Goal: Information Seeking & Learning: Learn about a topic

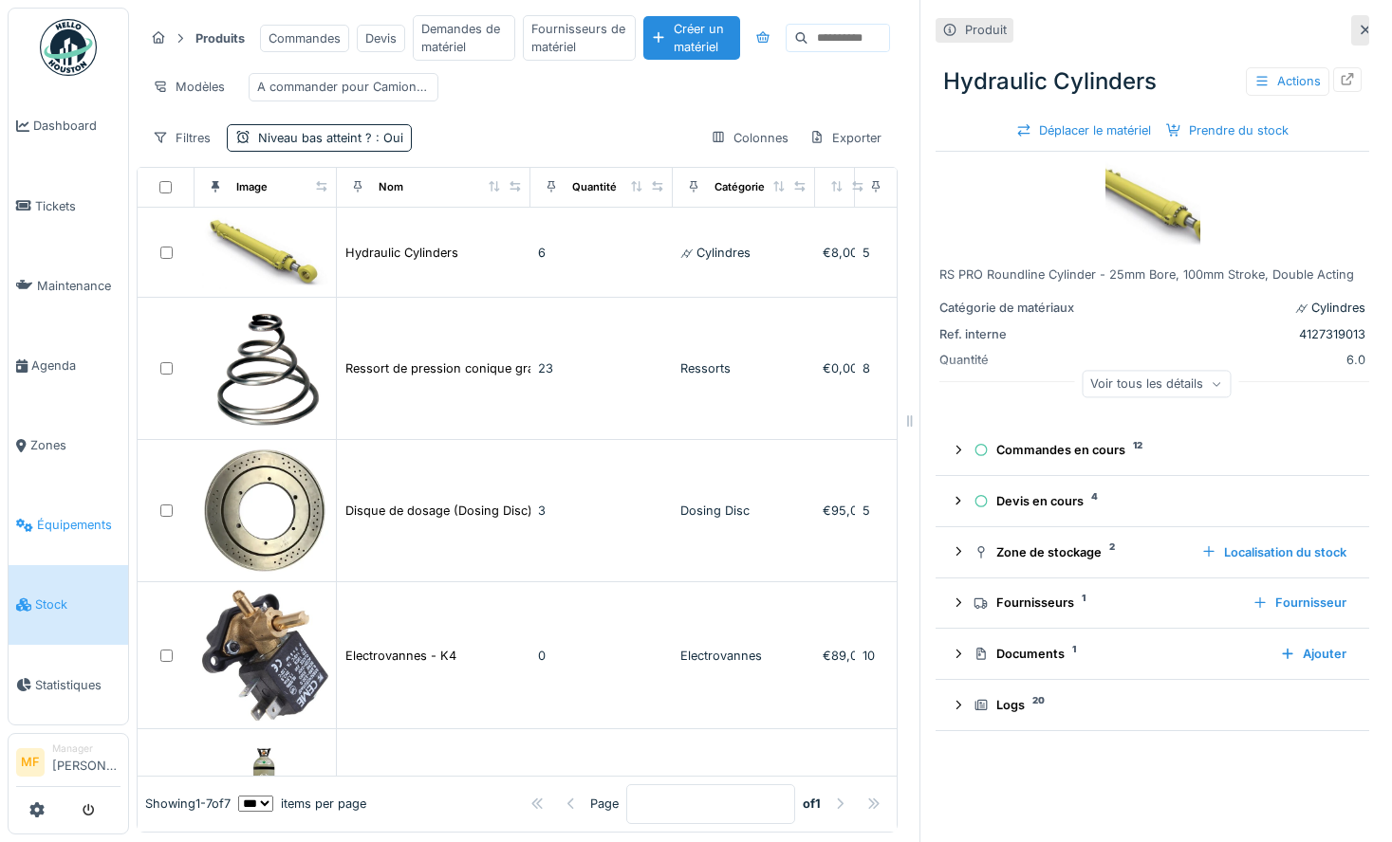
click at [68, 532] on link "Équipements" at bounding box center [69, 526] width 120 height 80
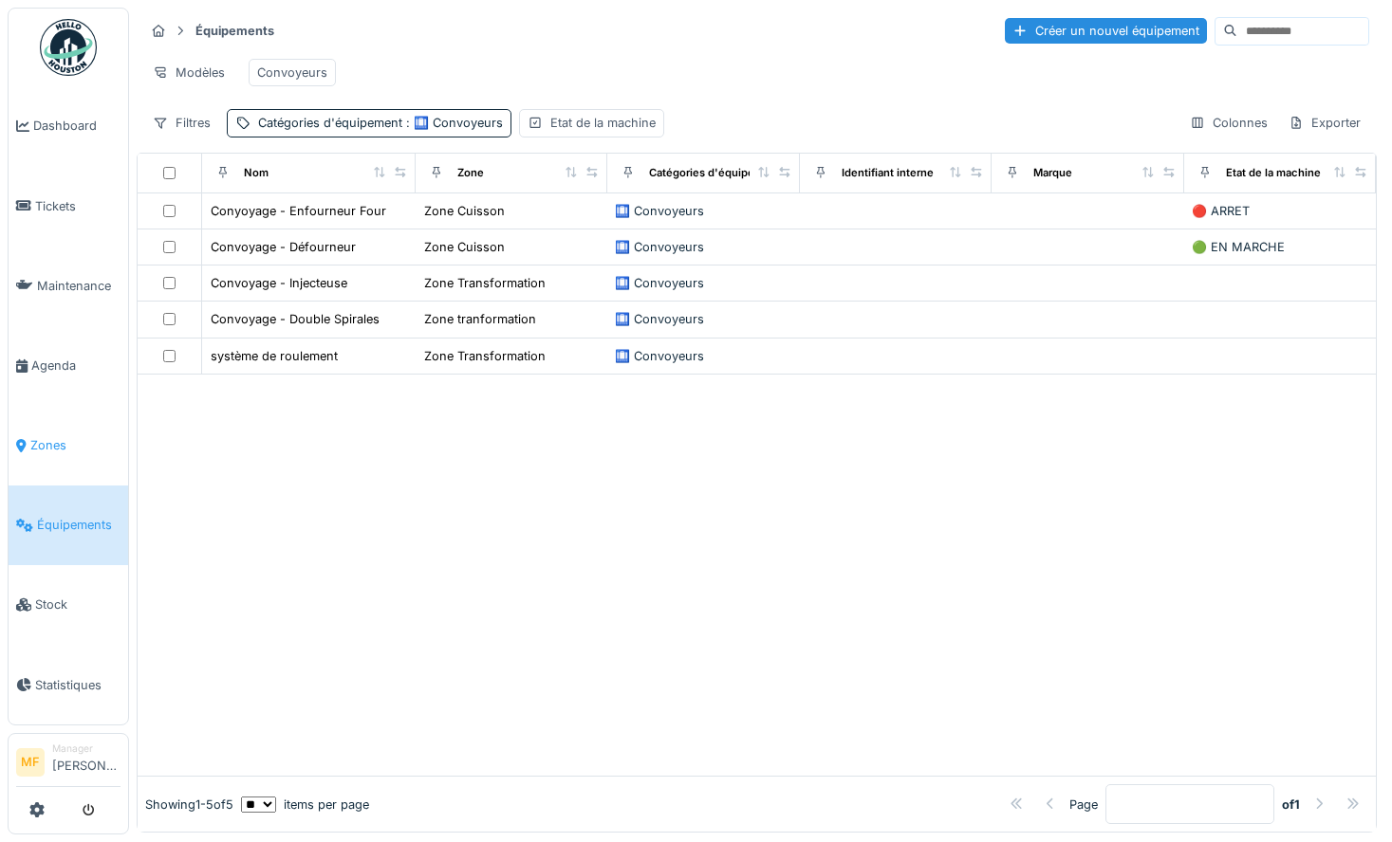
click at [49, 436] on span "Zones" at bounding box center [75, 445] width 90 height 18
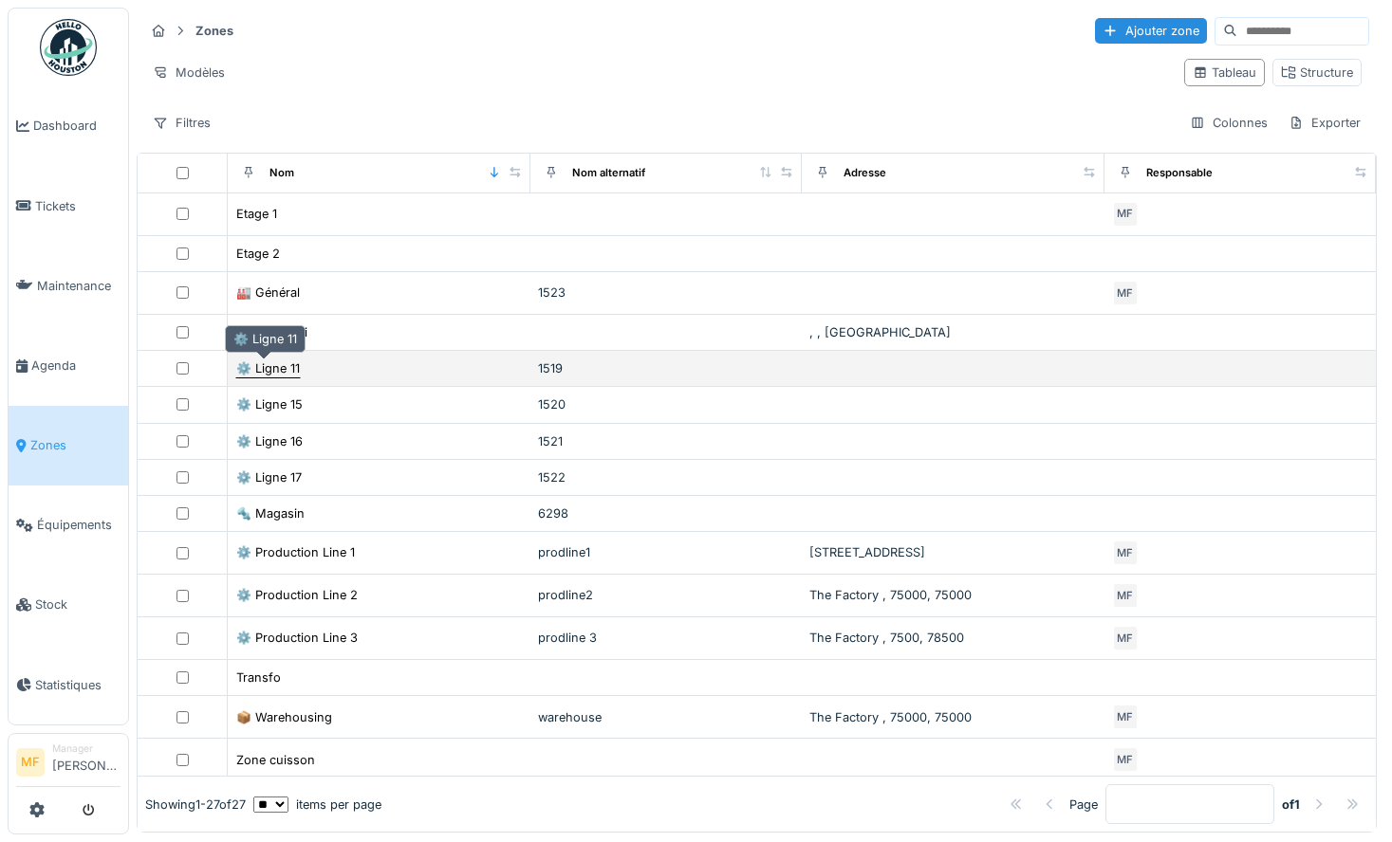
click at [287, 371] on div "⚙️ Ligne 11" at bounding box center [268, 369] width 64 height 18
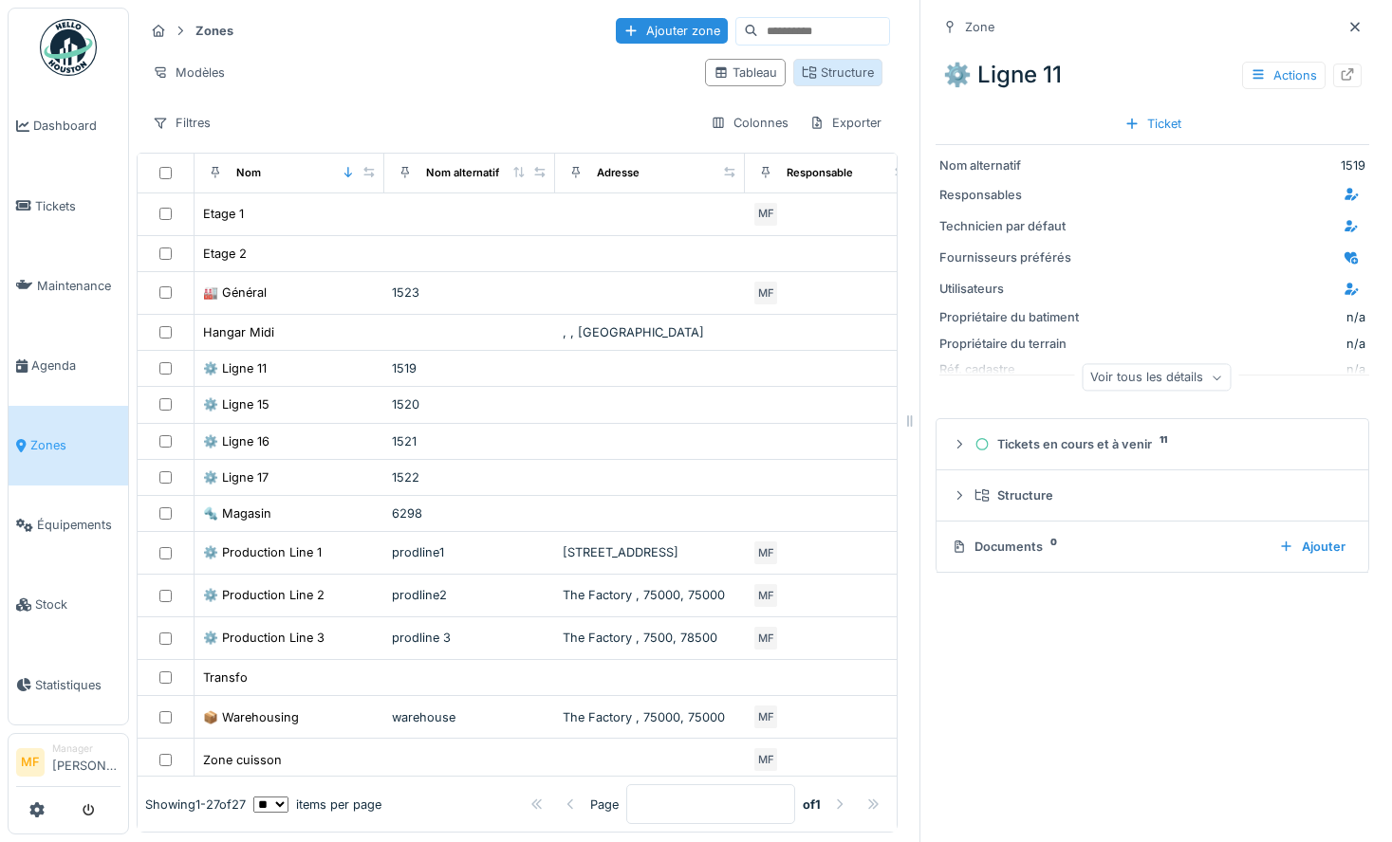
click at [832, 68] on div "Structure" at bounding box center [838, 73] width 72 height 18
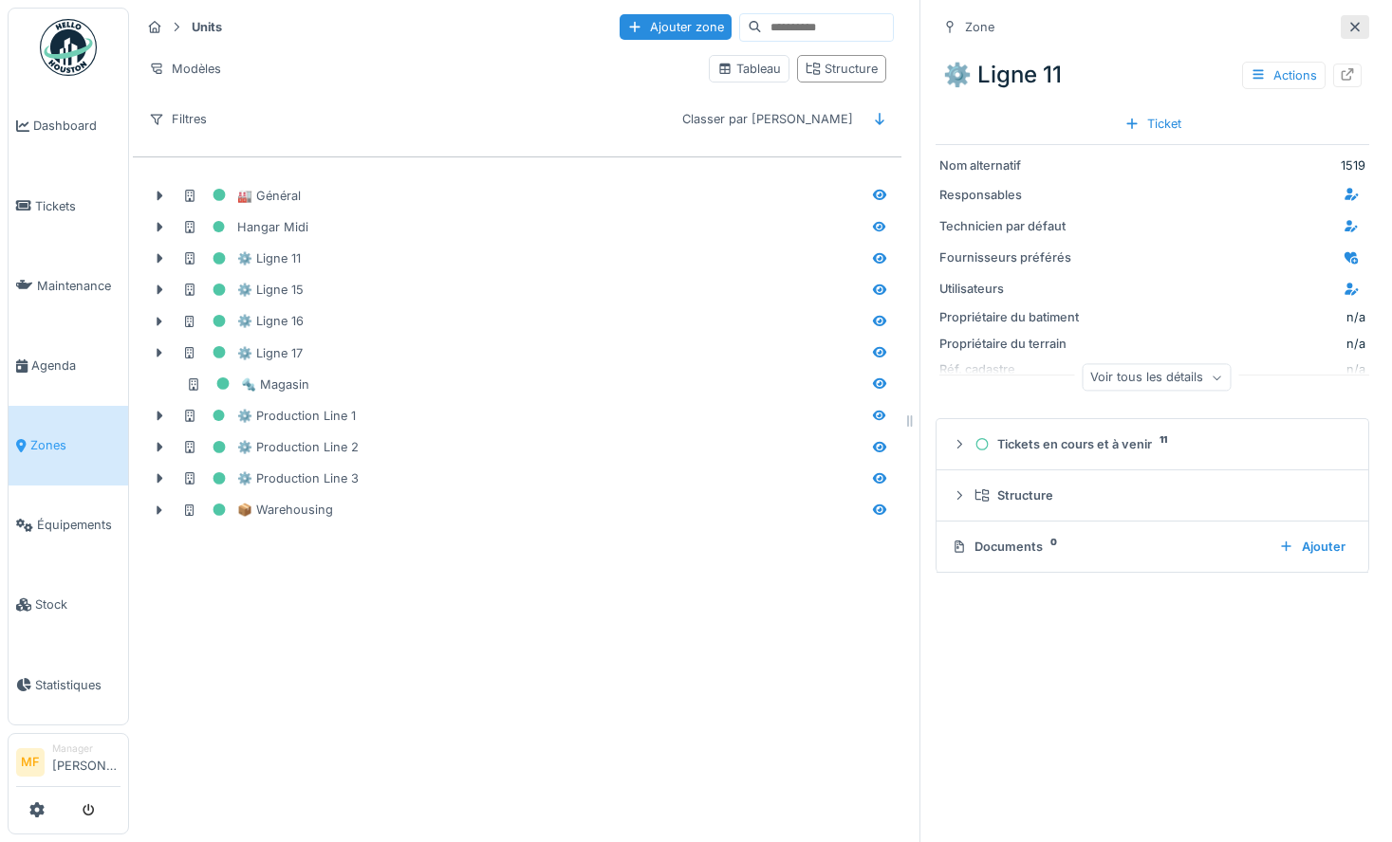
click at [1341, 30] on div at bounding box center [1355, 27] width 28 height 24
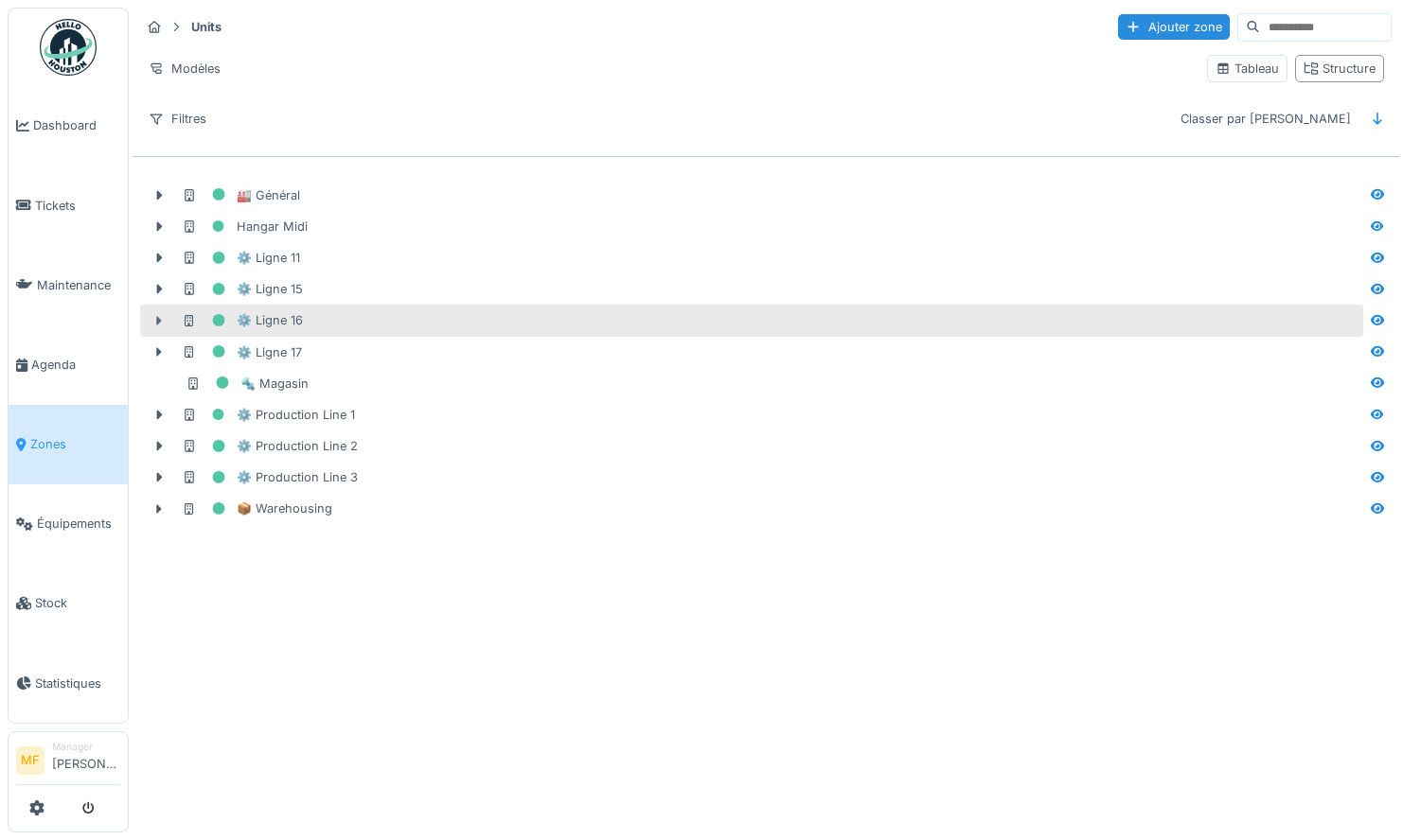
click at [161, 316] on icon at bounding box center [159, 321] width 15 height 12
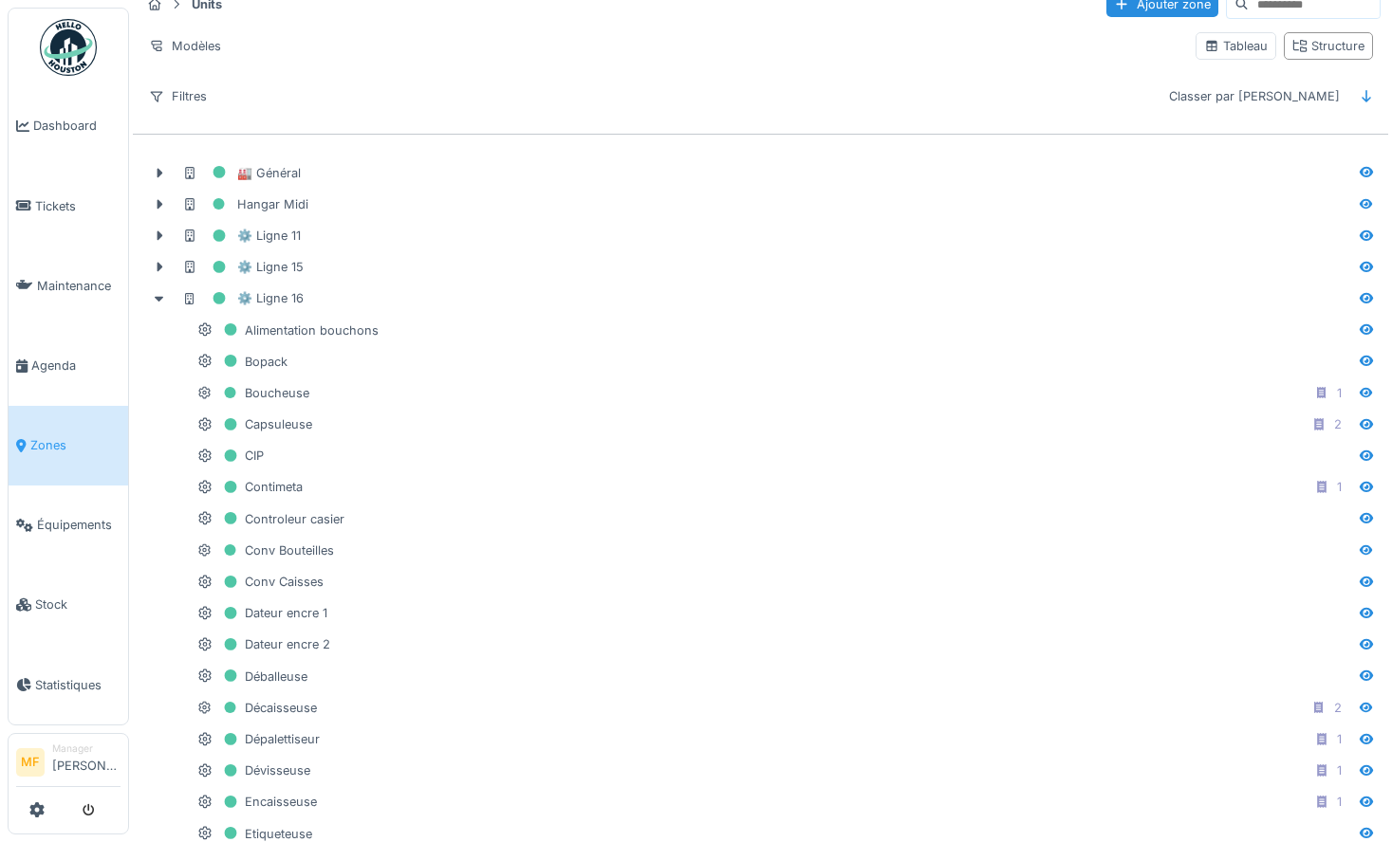
scroll to position [12, 0]
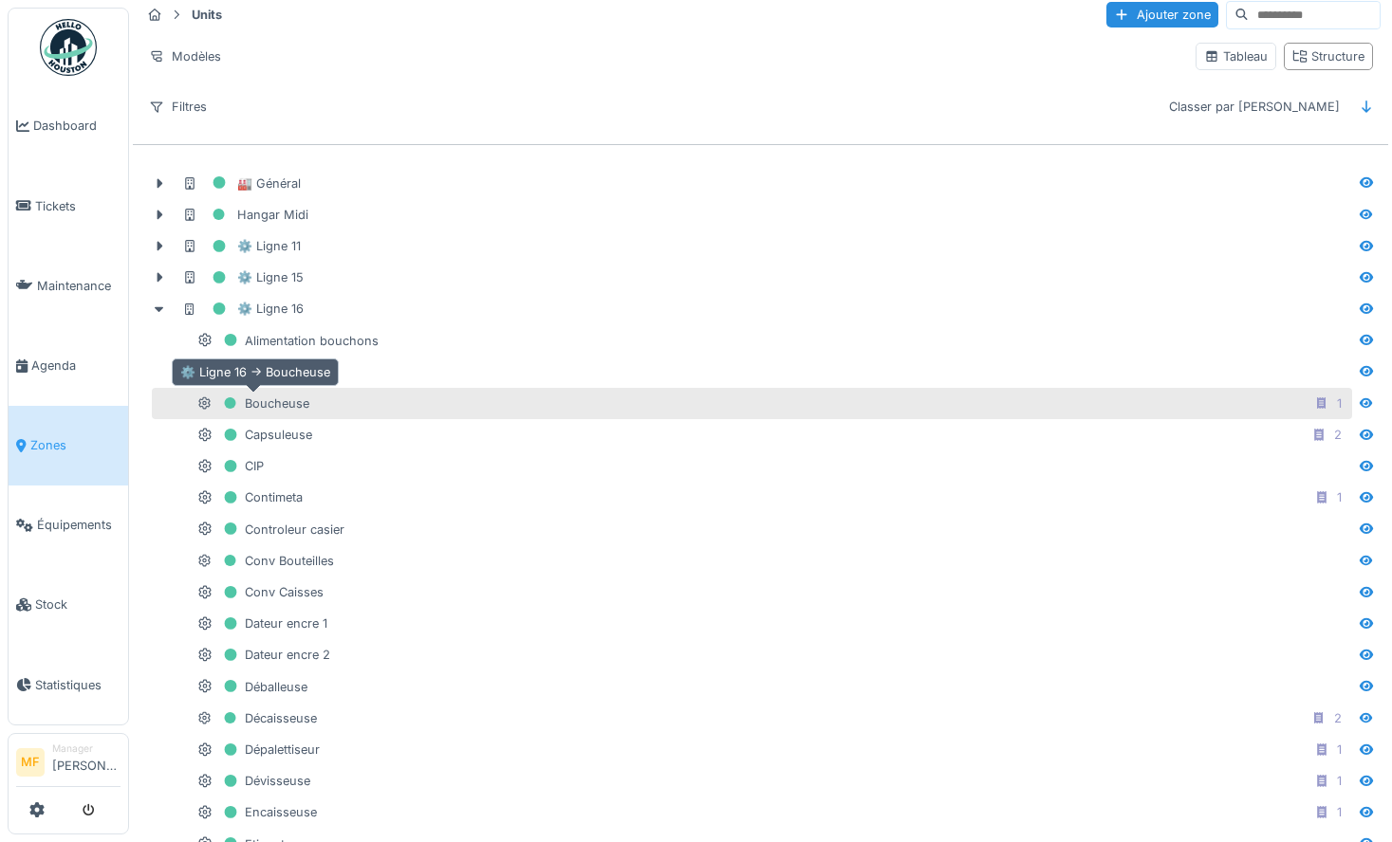
click at [276, 407] on div "Boucheuse" at bounding box center [253, 404] width 112 height 24
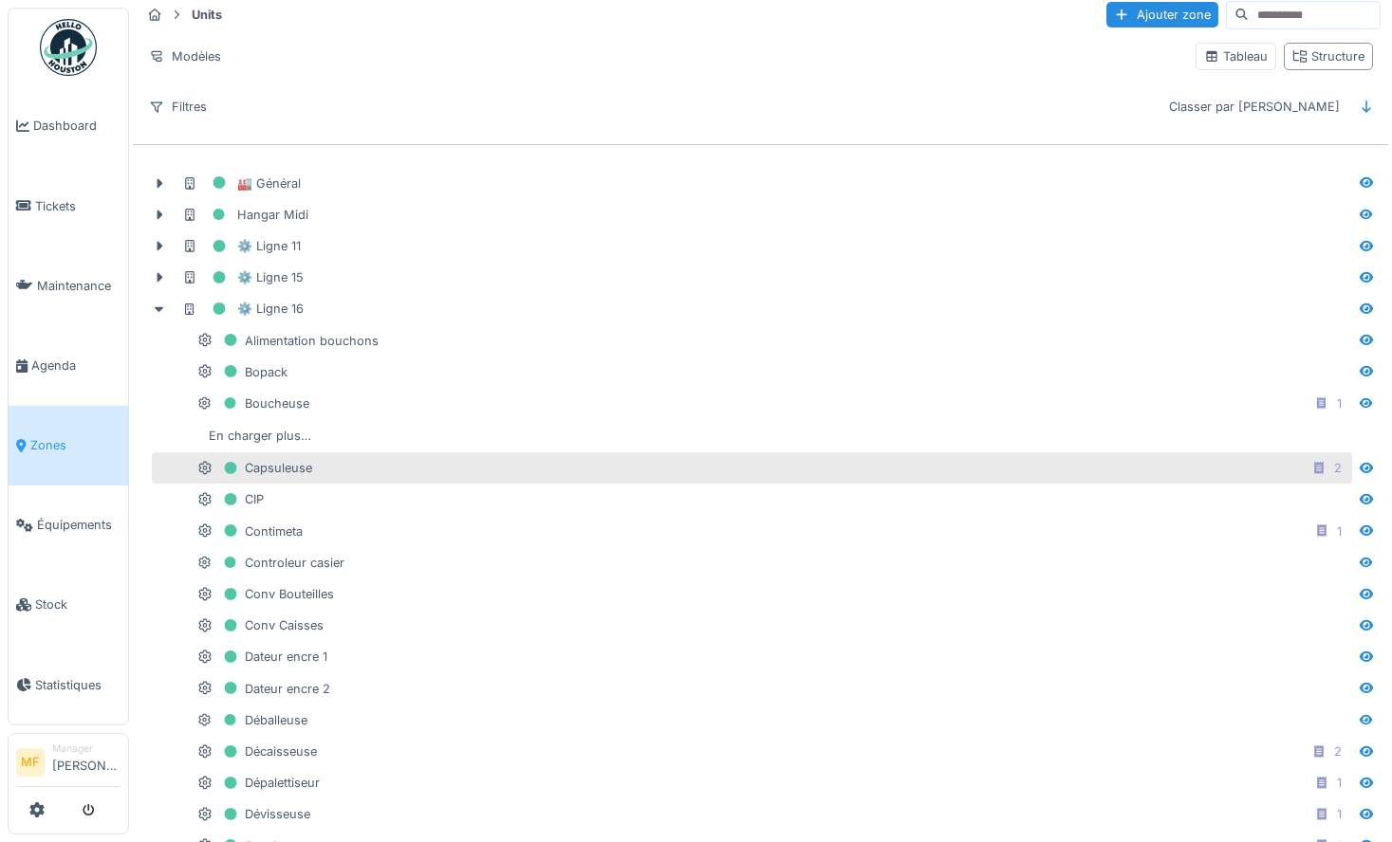
click at [287, 482] on div "Capsuleuse 2" at bounding box center [752, 468] width 1200 height 31
click at [284, 476] on div "Capsuleuse" at bounding box center [254, 468] width 115 height 24
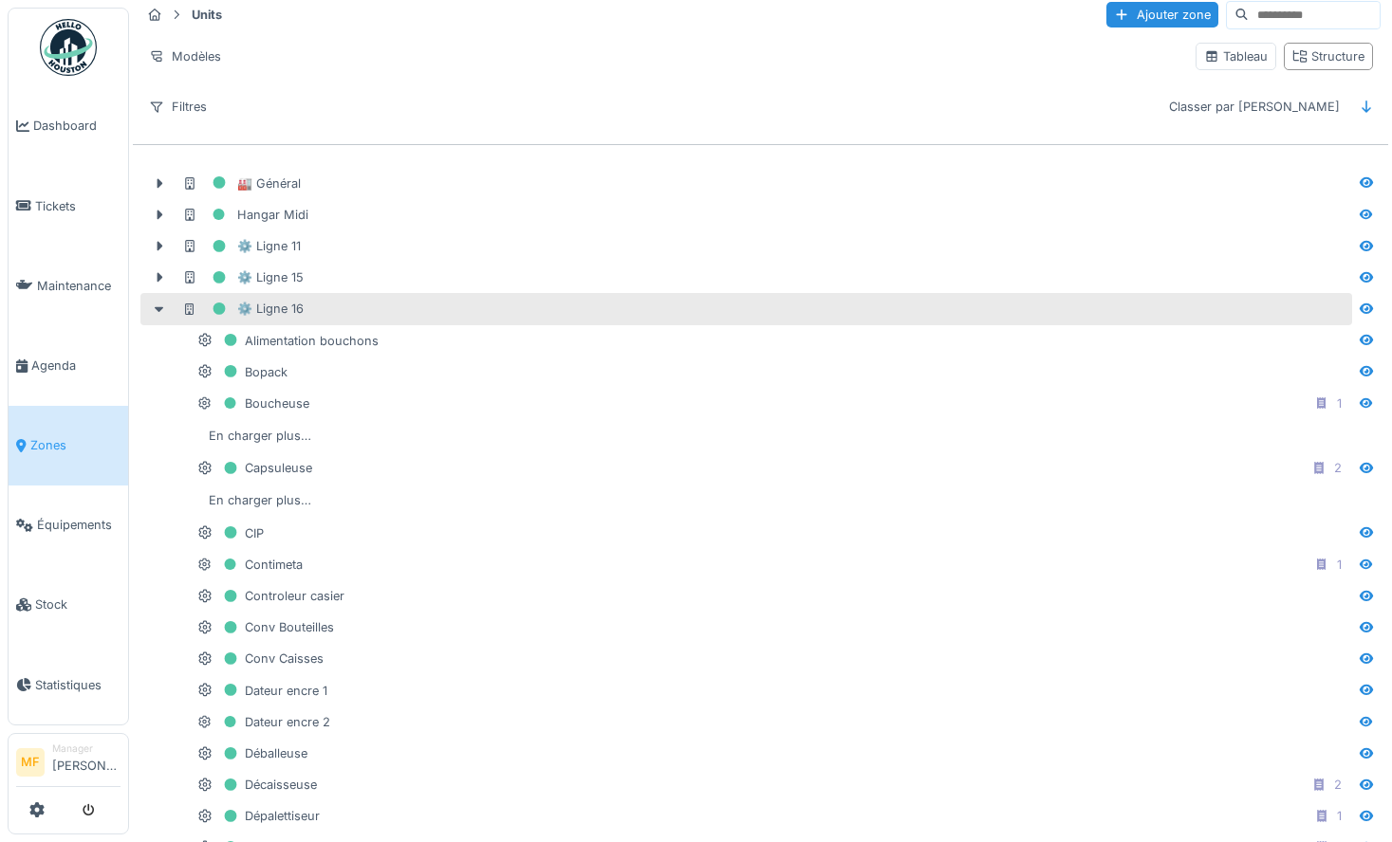
click at [269, 305] on div "⚙️ Ligne 16" at bounding box center [242, 309] width 121 height 24
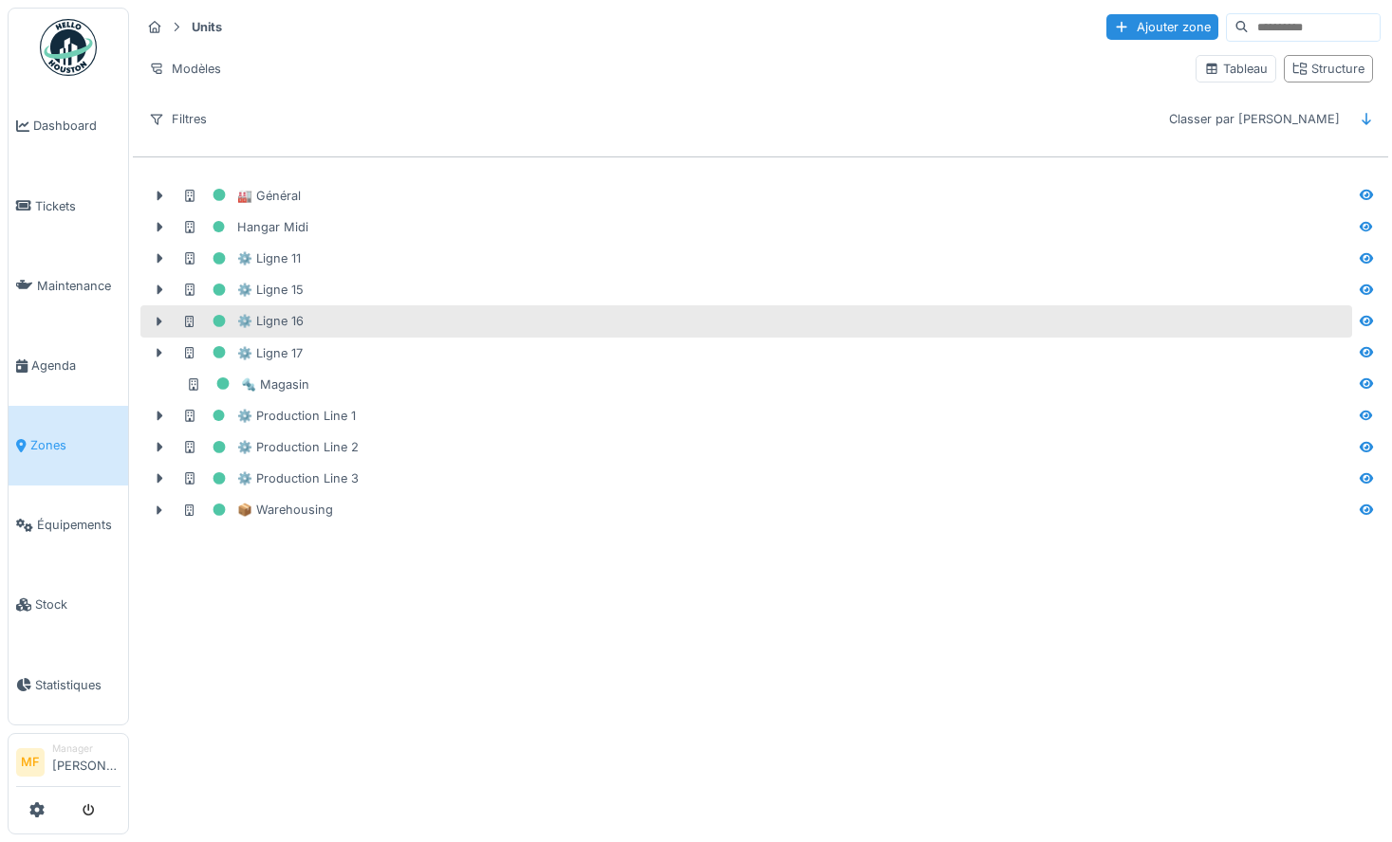
scroll to position [0, 0]
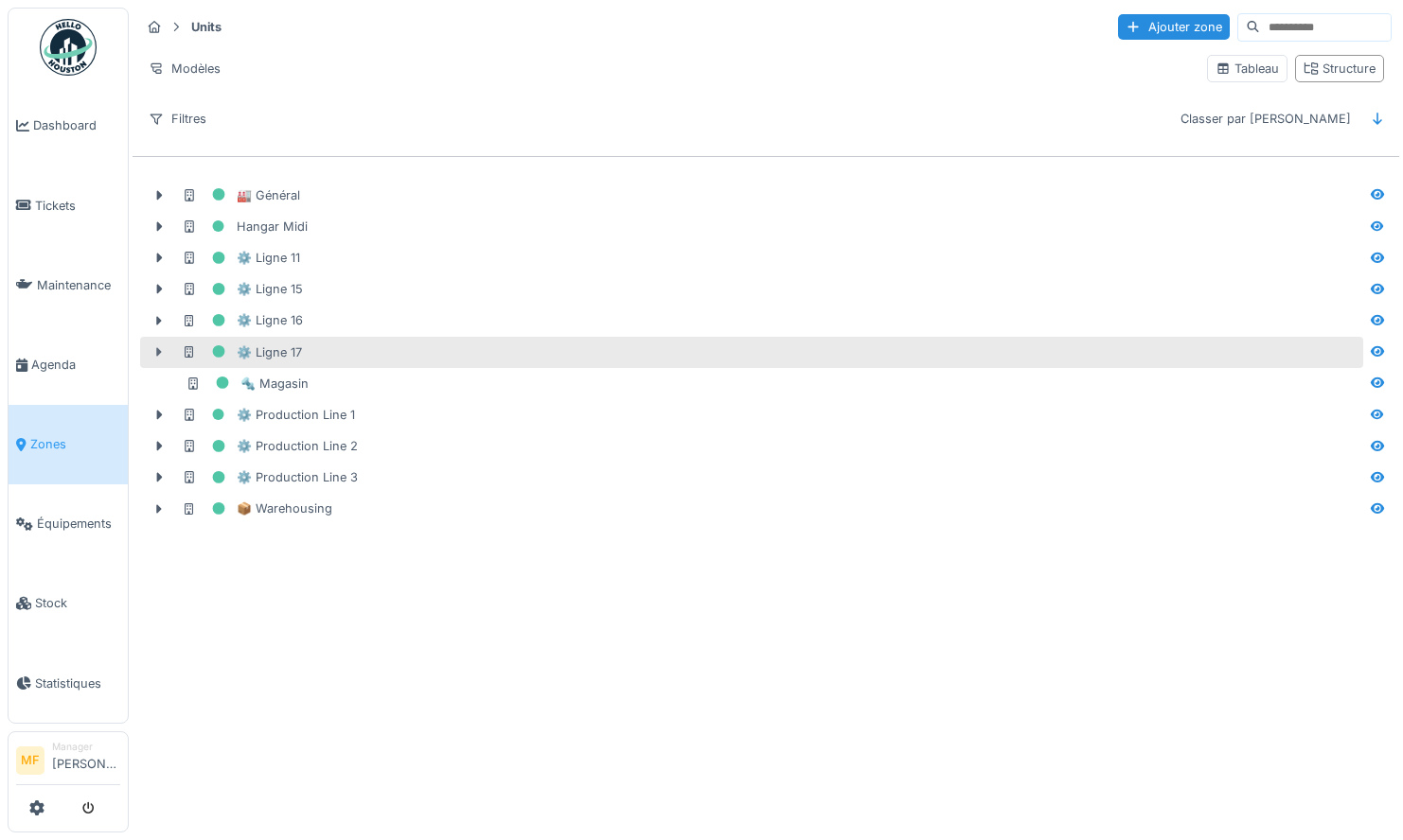
click at [168, 347] on div at bounding box center [159, 352] width 30 height 20
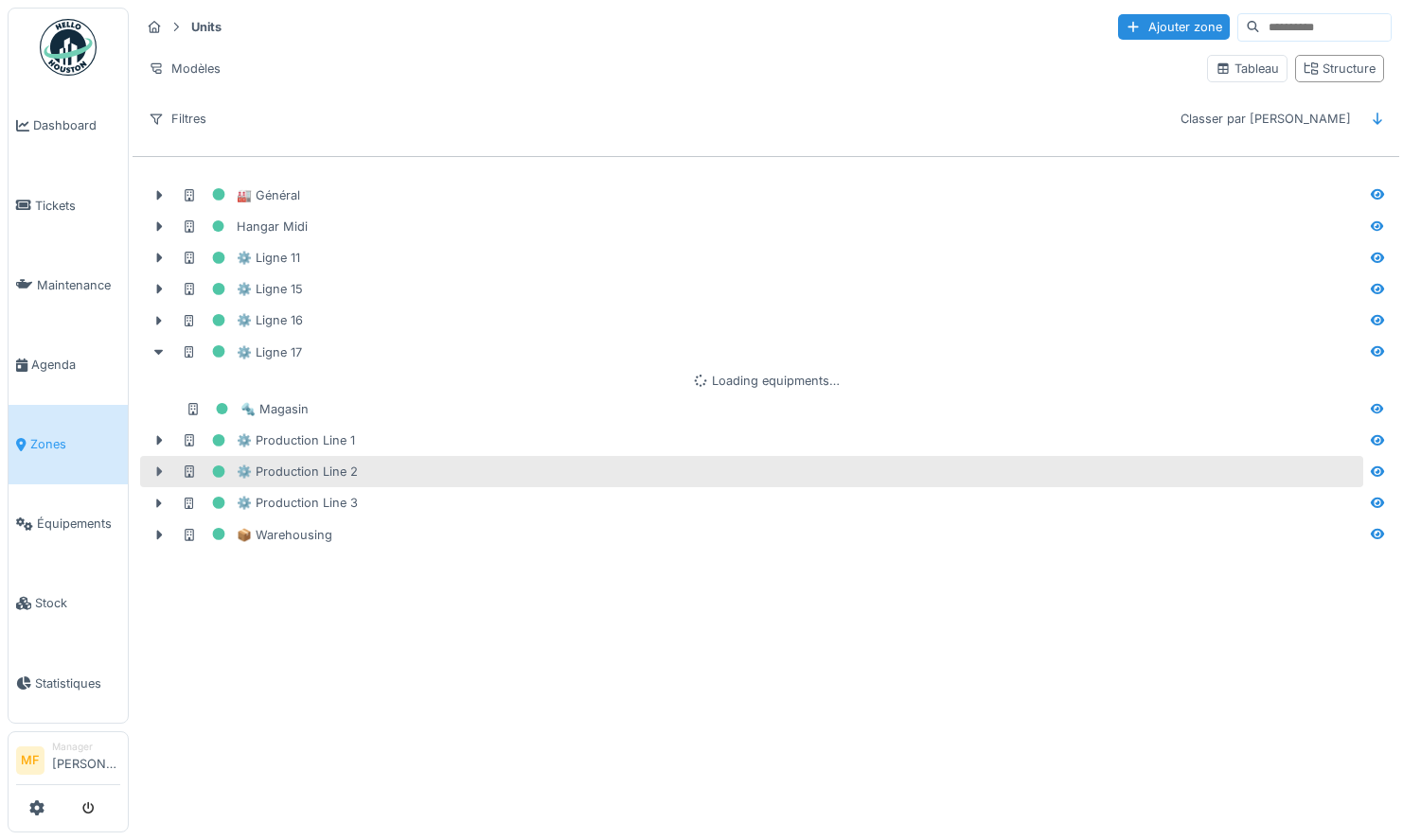
click at [168, 474] on div at bounding box center [159, 472] width 30 height 20
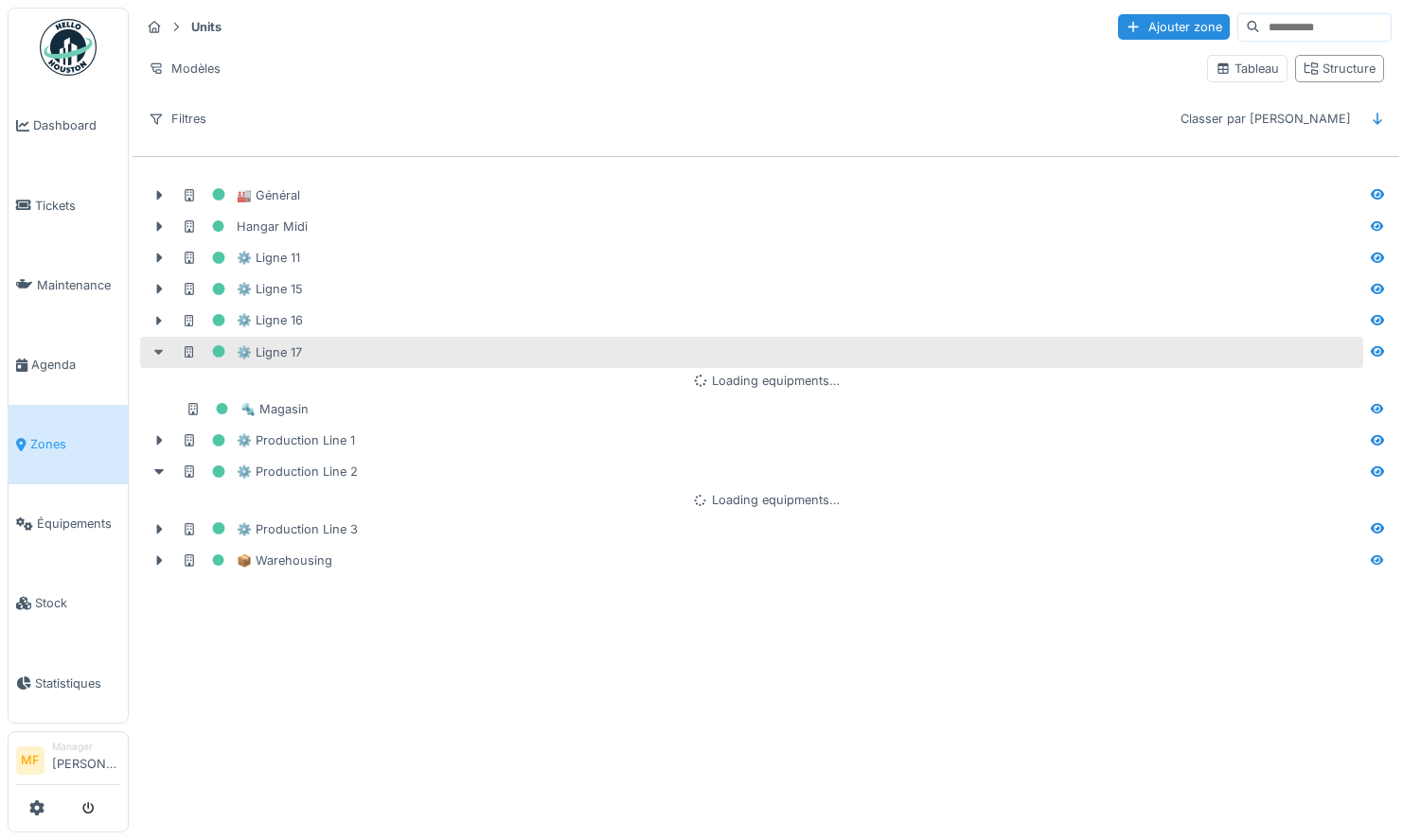
click at [157, 357] on icon at bounding box center [159, 352] width 15 height 12
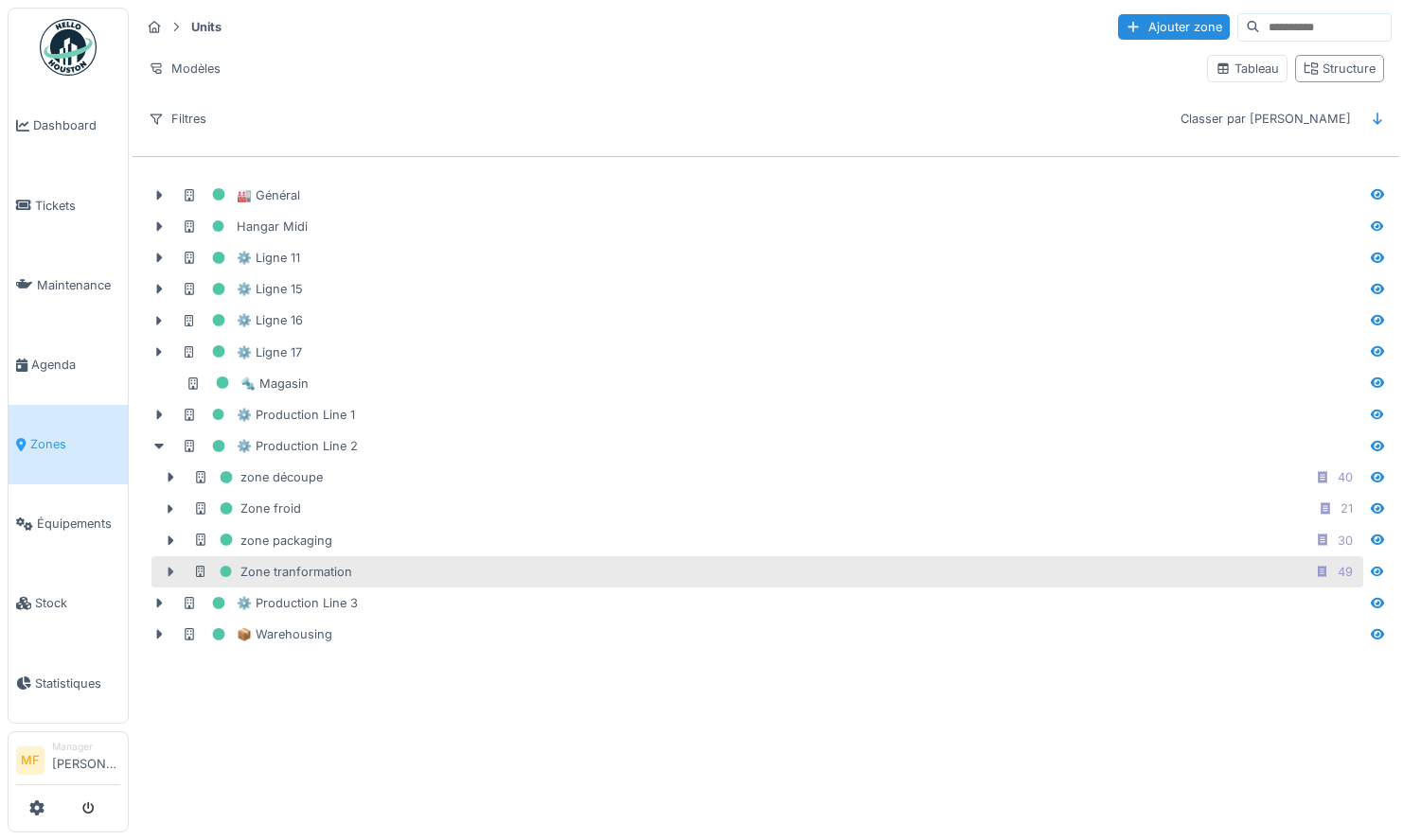
click at [174, 576] on icon at bounding box center [170, 572] width 15 height 12
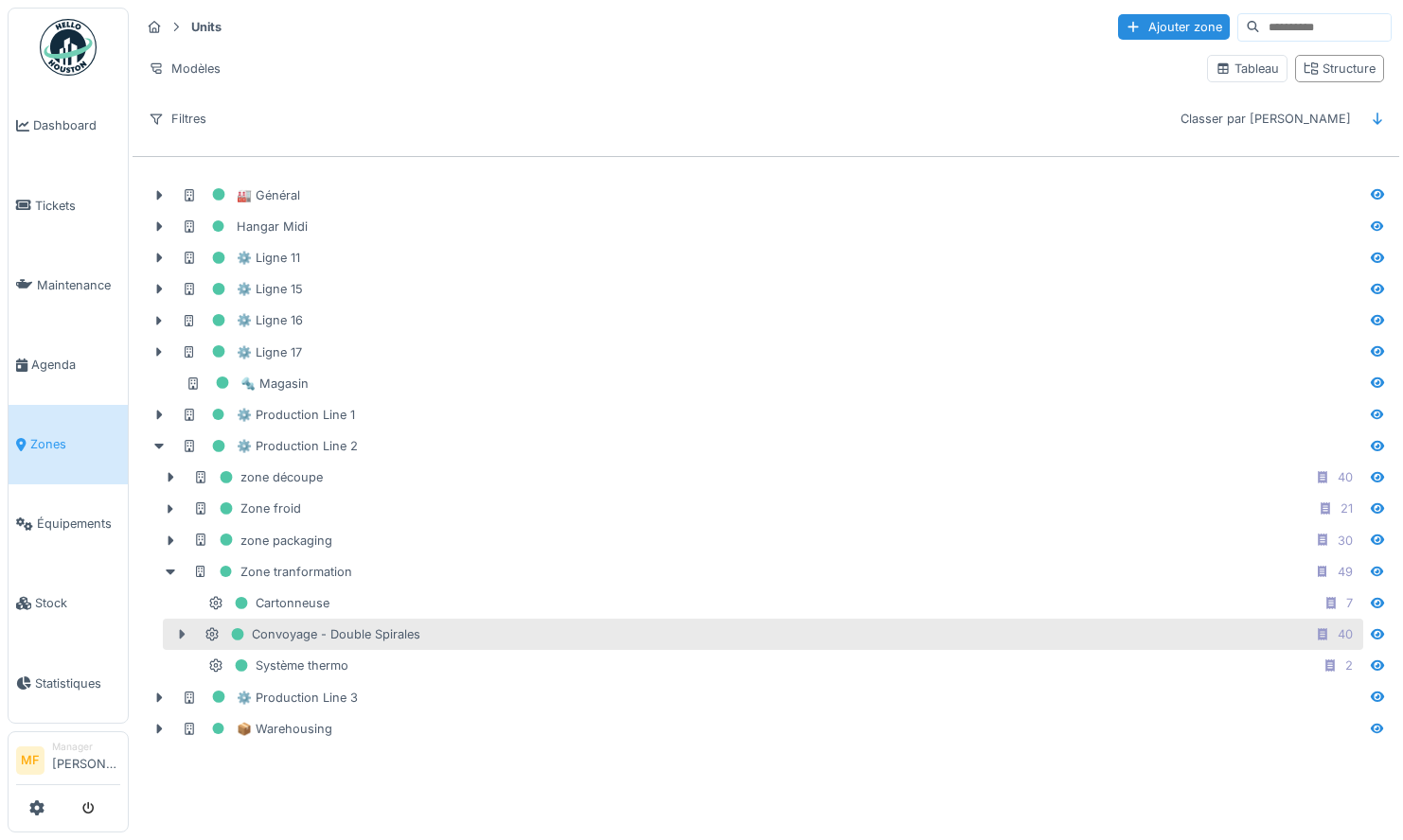
click at [186, 635] on icon at bounding box center [182, 634] width 15 height 12
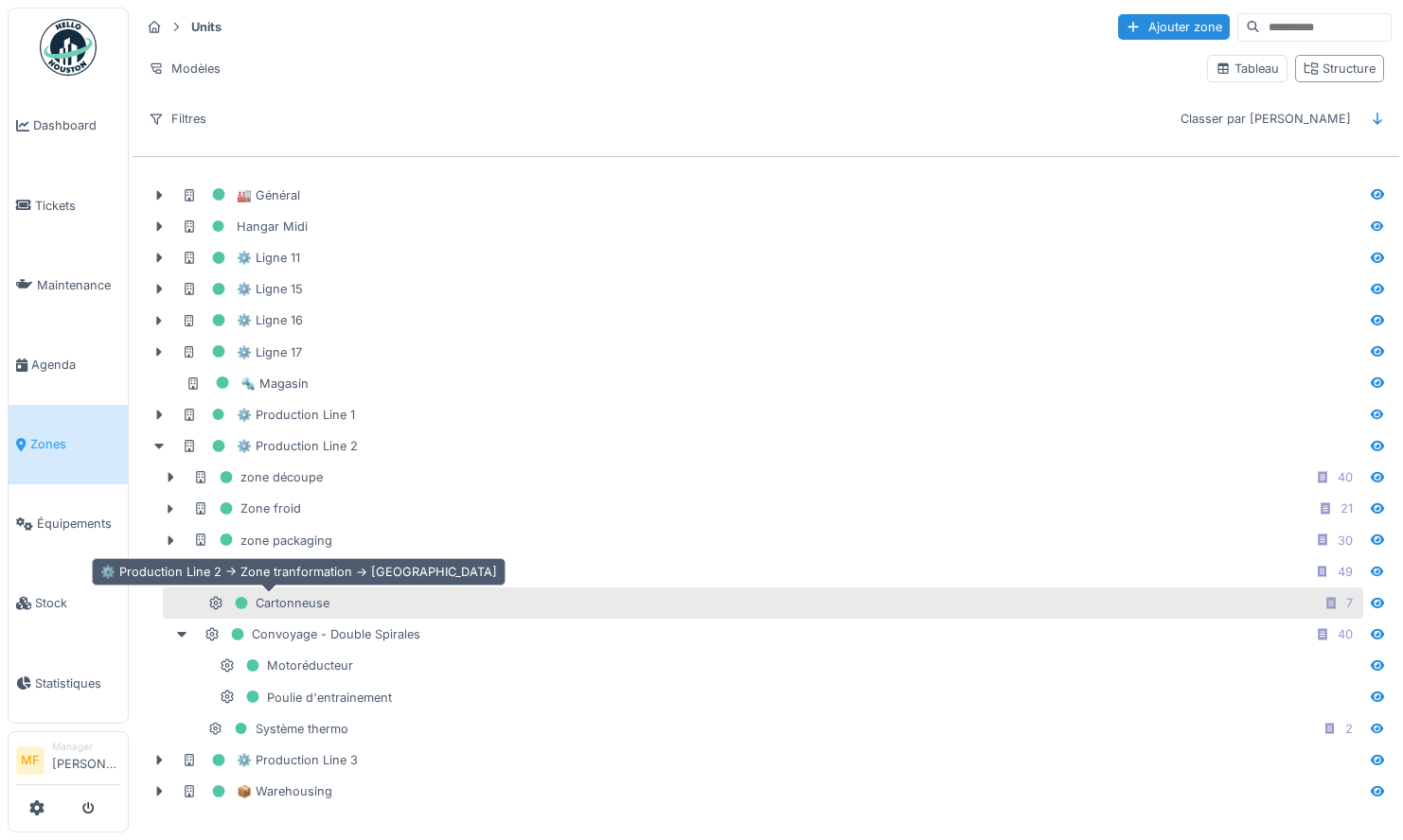
click at [306, 612] on div "Cartonneuse" at bounding box center [268, 604] width 121 height 24
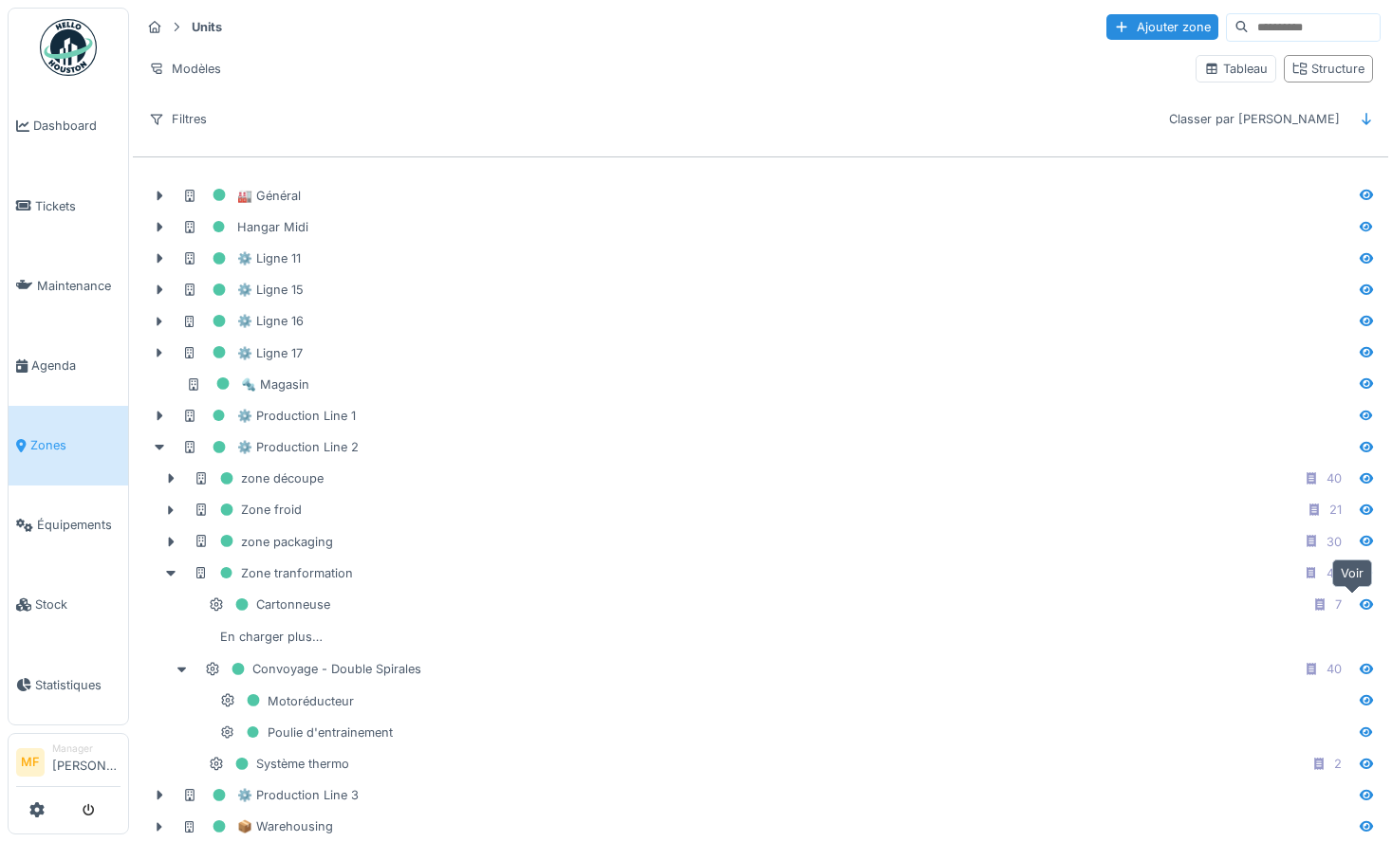
click at [1359, 606] on icon at bounding box center [1366, 605] width 15 height 12
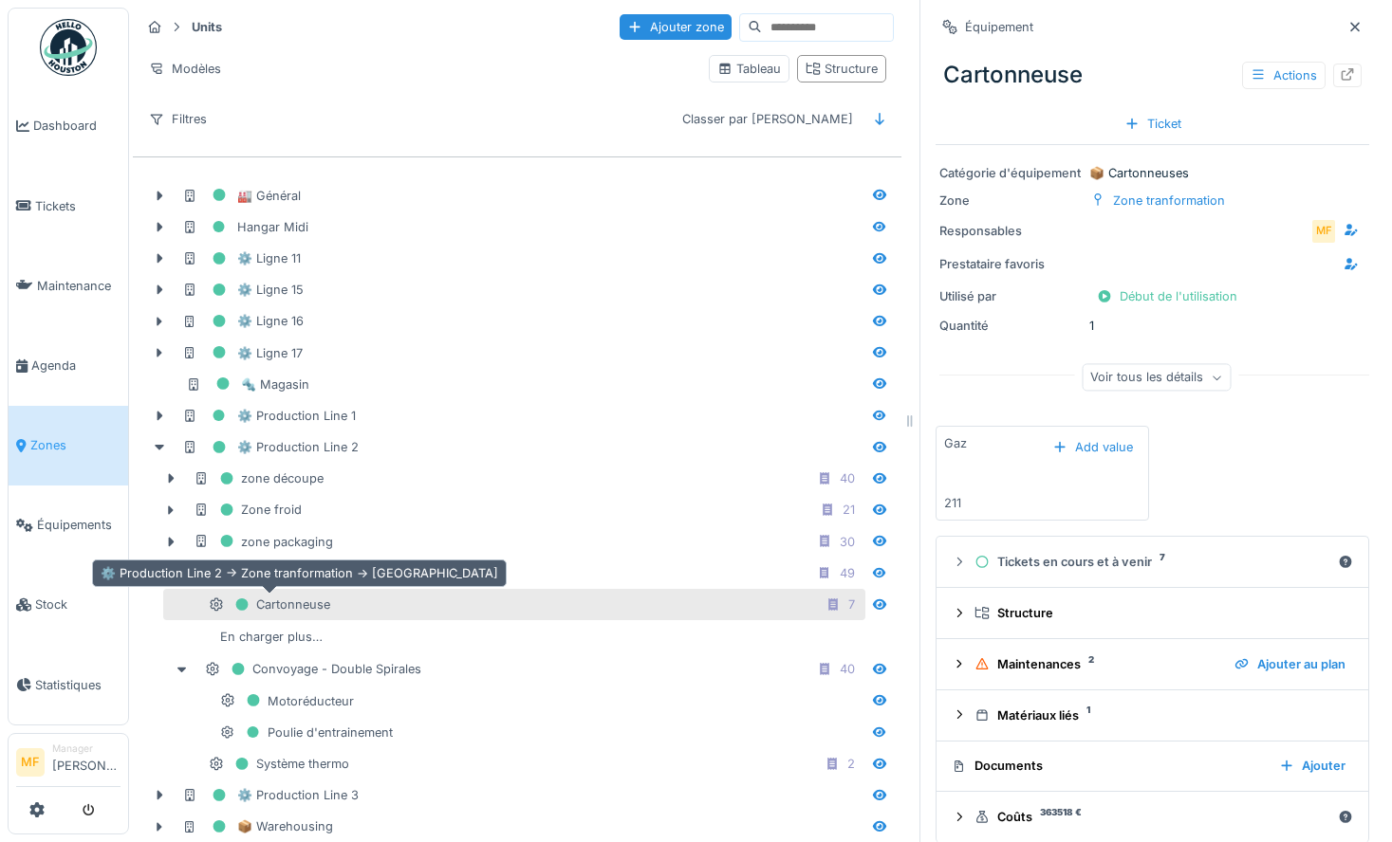
click at [308, 606] on div "Cartonneuse" at bounding box center [269, 605] width 121 height 24
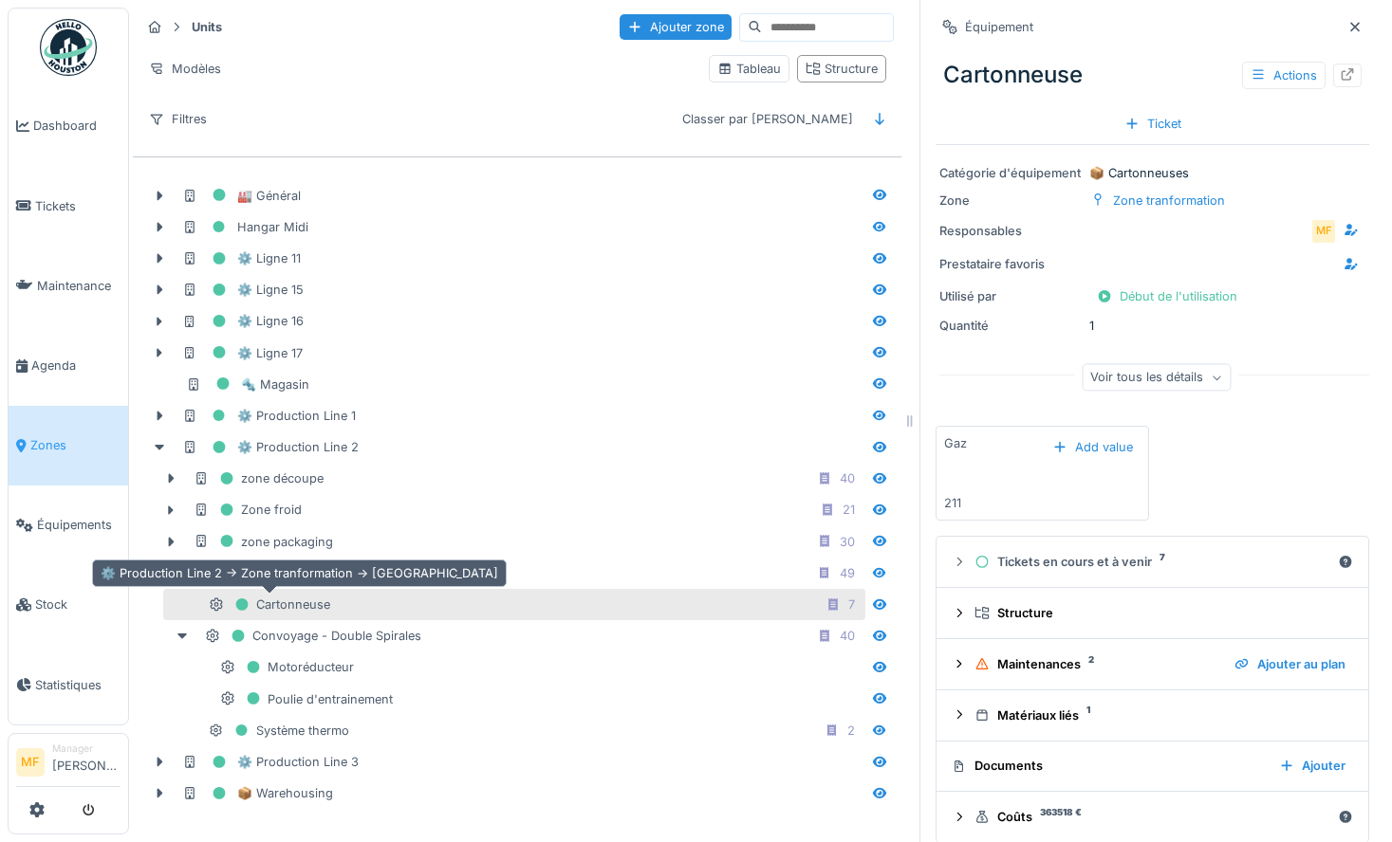
click at [312, 604] on div "Cartonneuse" at bounding box center [269, 605] width 121 height 24
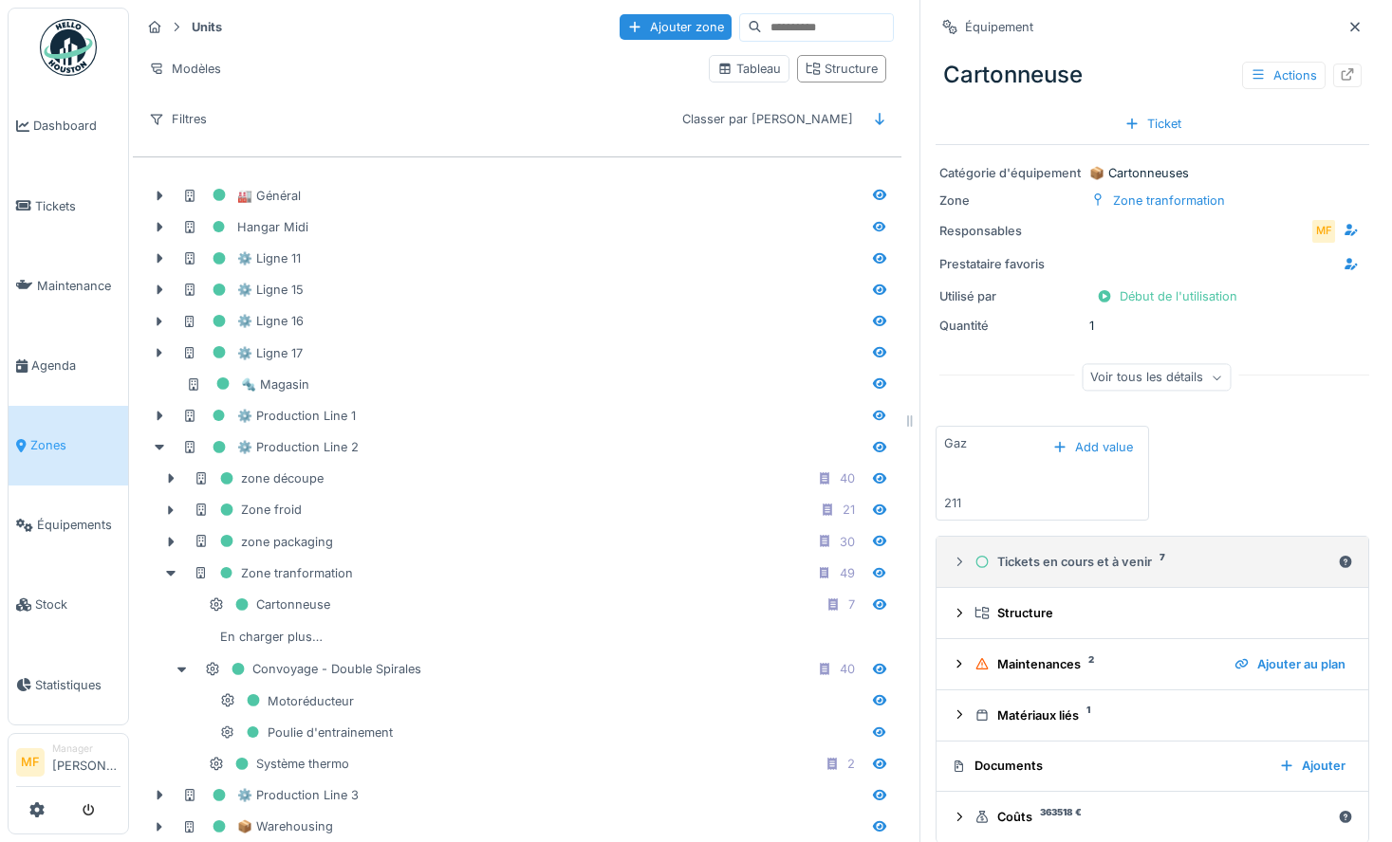
scroll to position [19, 0]
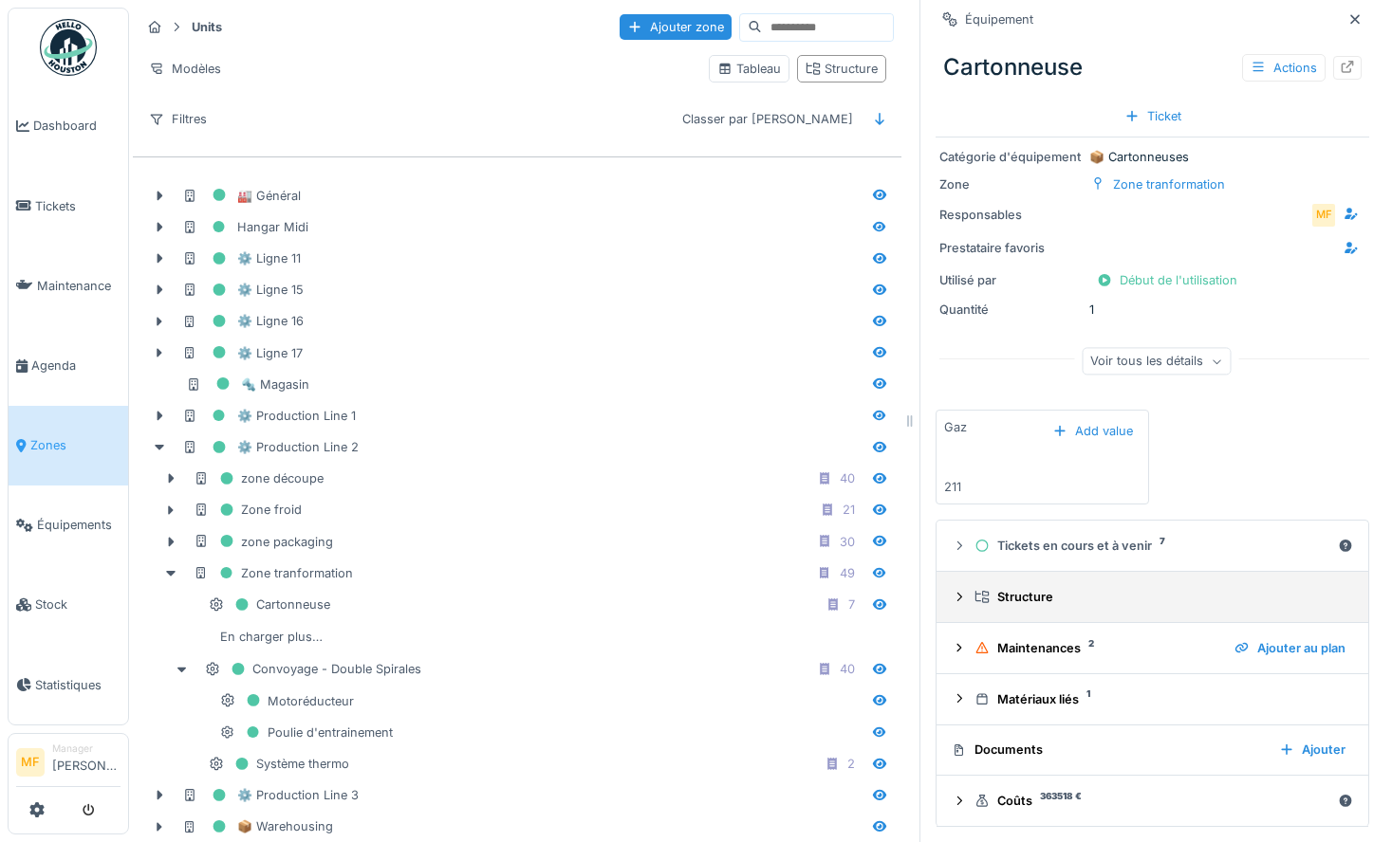
click at [958, 586] on summary "Structure" at bounding box center [1152, 597] width 416 height 35
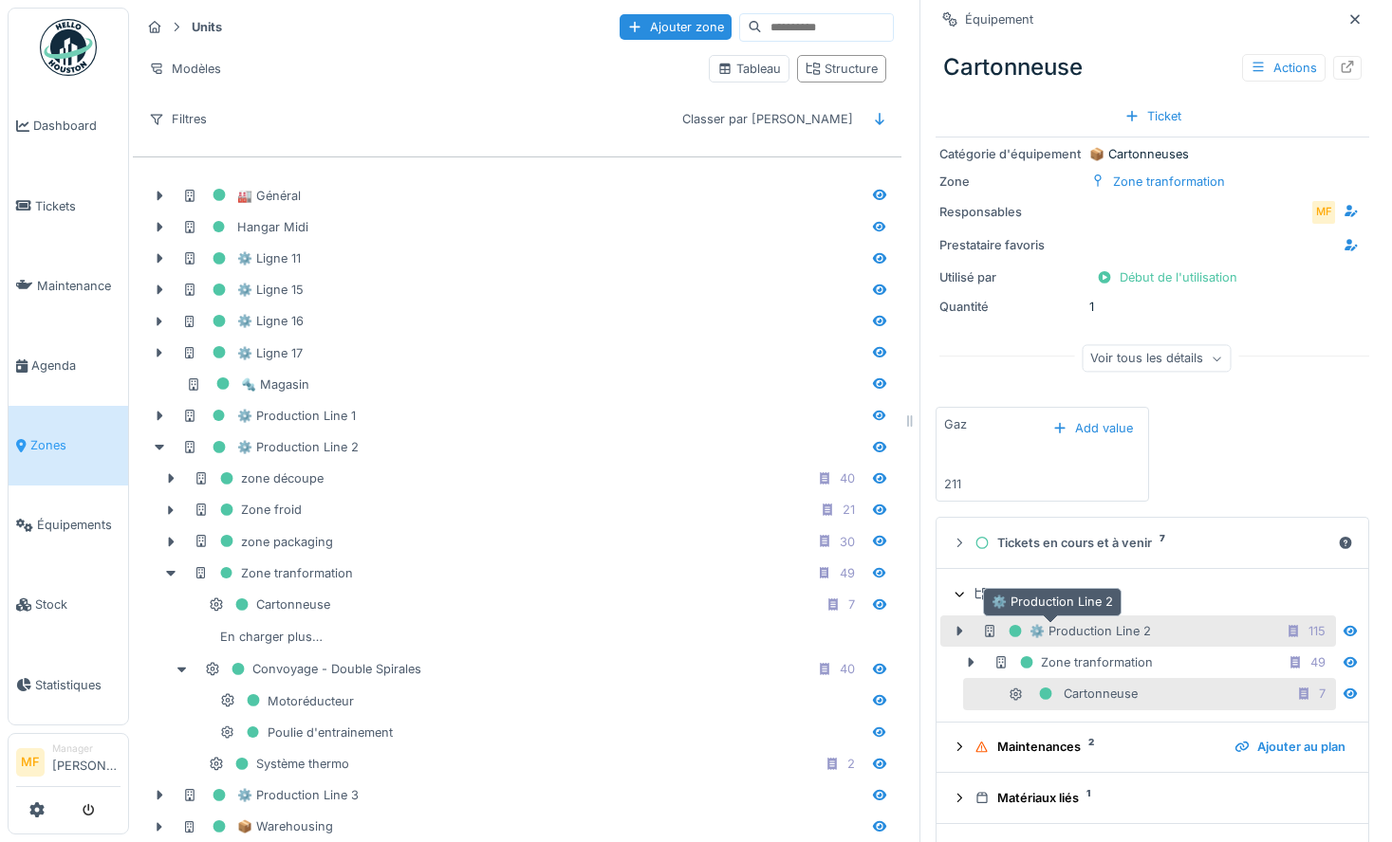
click at [1035, 638] on div "⚙️ Production Line 2" at bounding box center [1066, 632] width 169 height 24
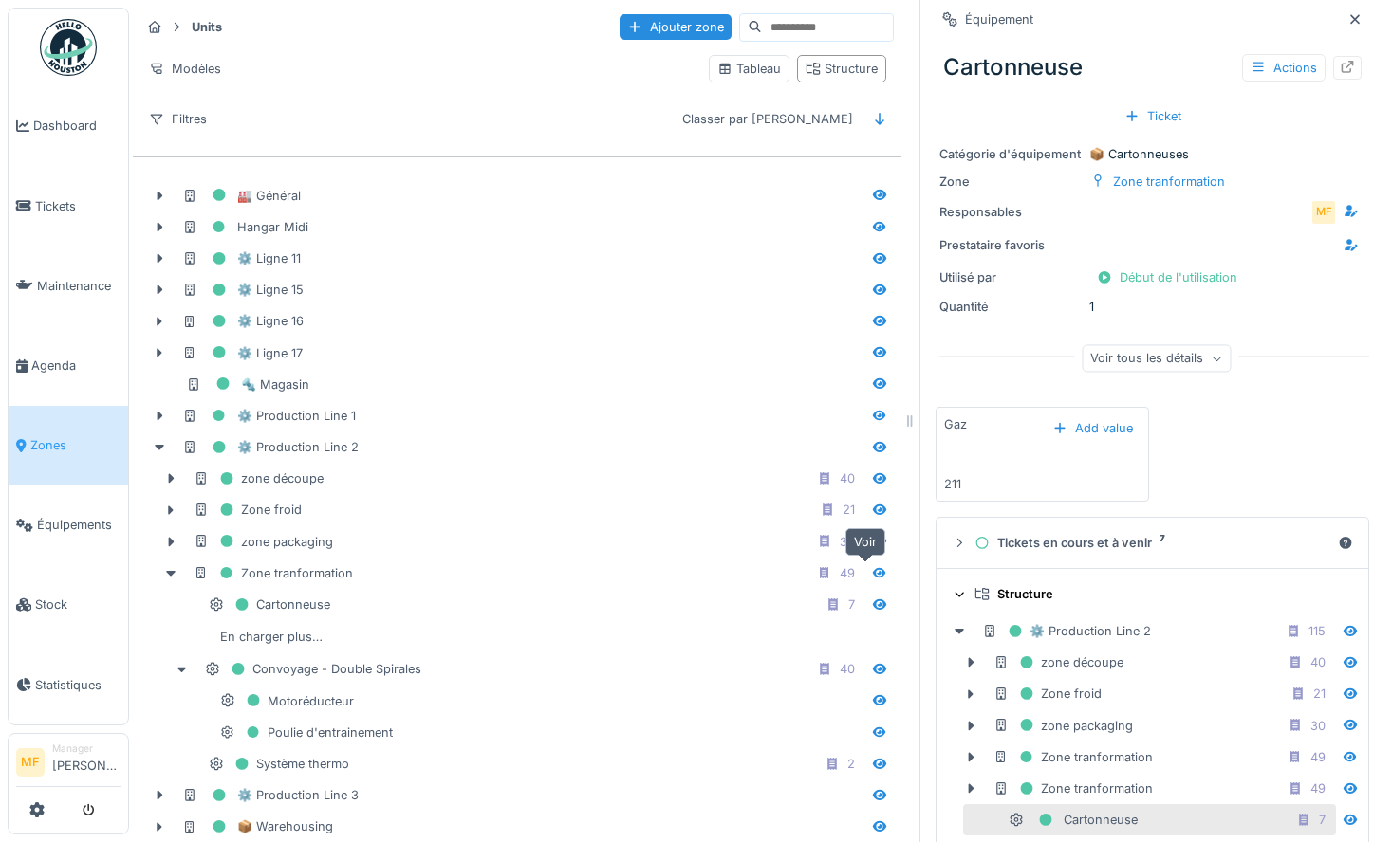
click at [872, 577] on icon at bounding box center [879, 573] width 15 height 12
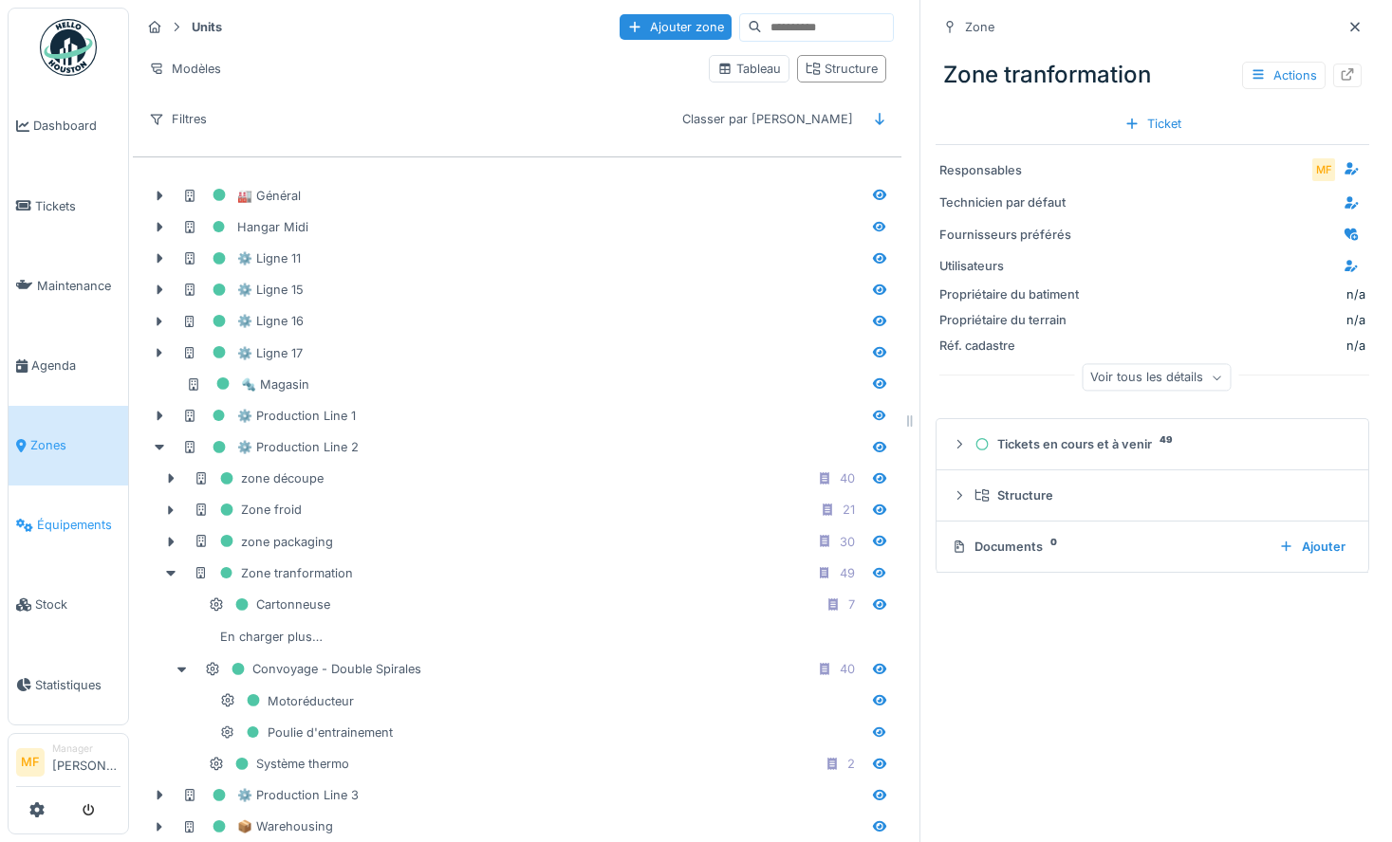
click at [51, 516] on span "Équipements" at bounding box center [78, 525] width 83 height 18
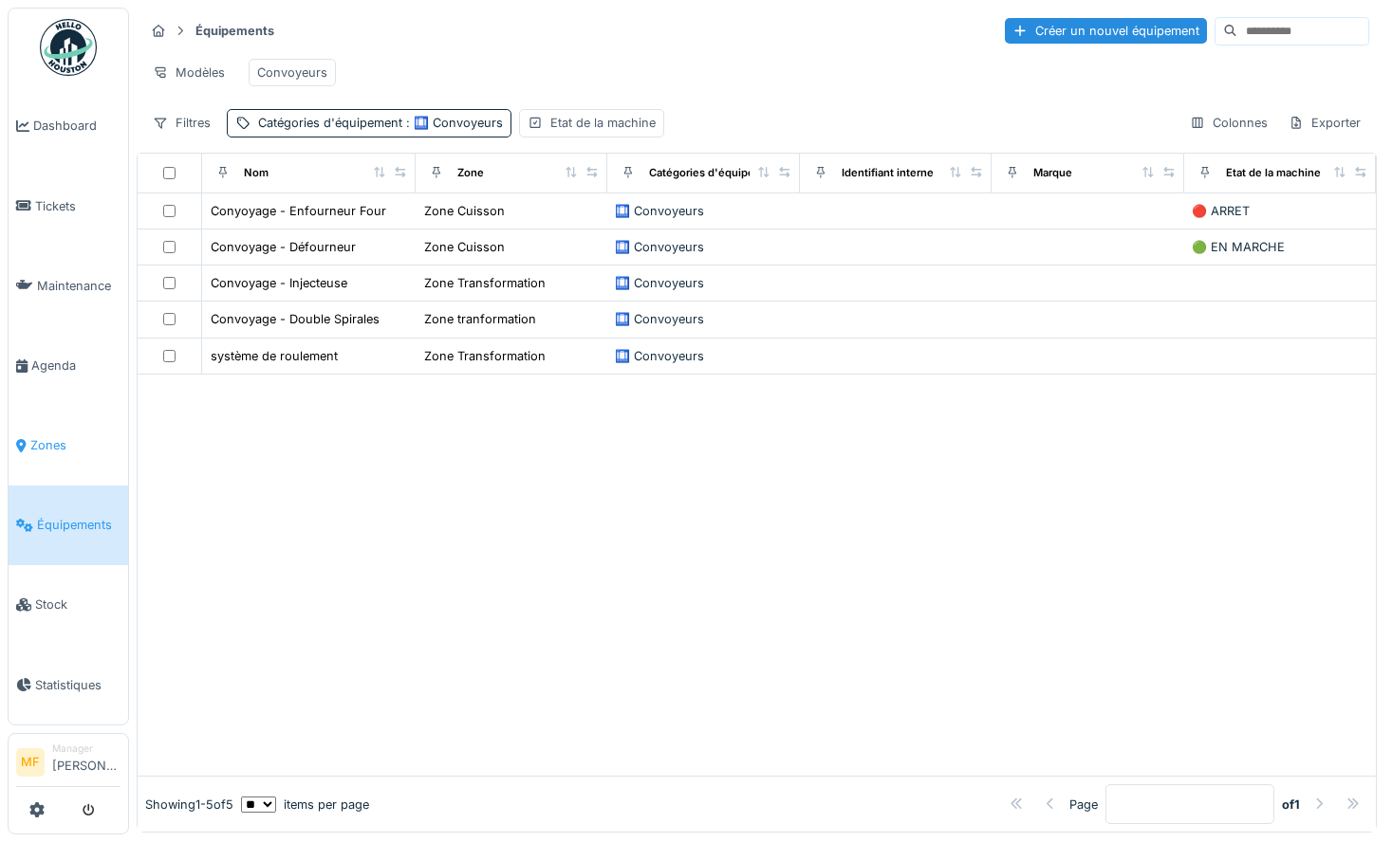
click at [71, 442] on span "Zones" at bounding box center [75, 445] width 90 height 18
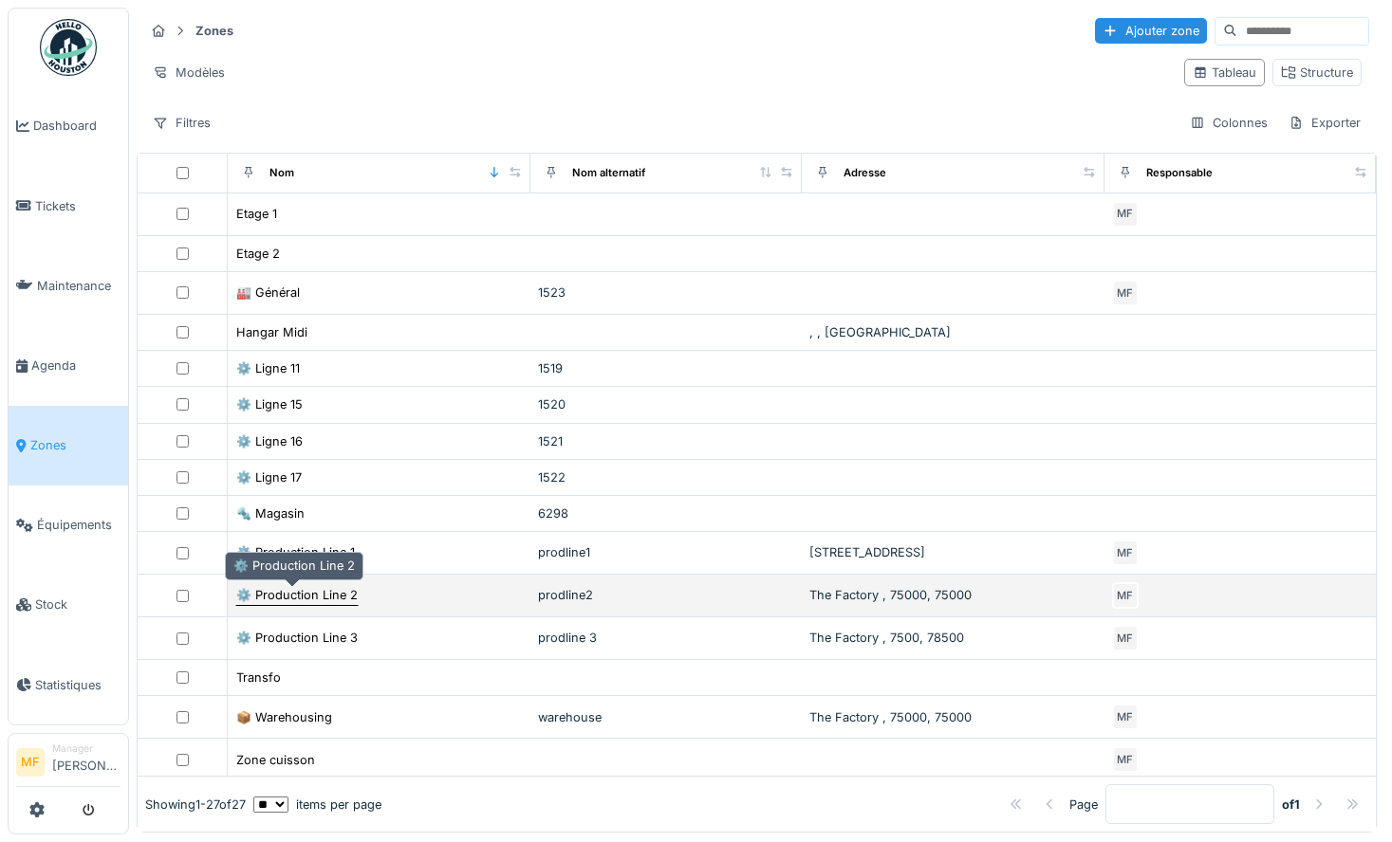
click at [297, 593] on div "⚙️ Production Line 2" at bounding box center [296, 595] width 121 height 18
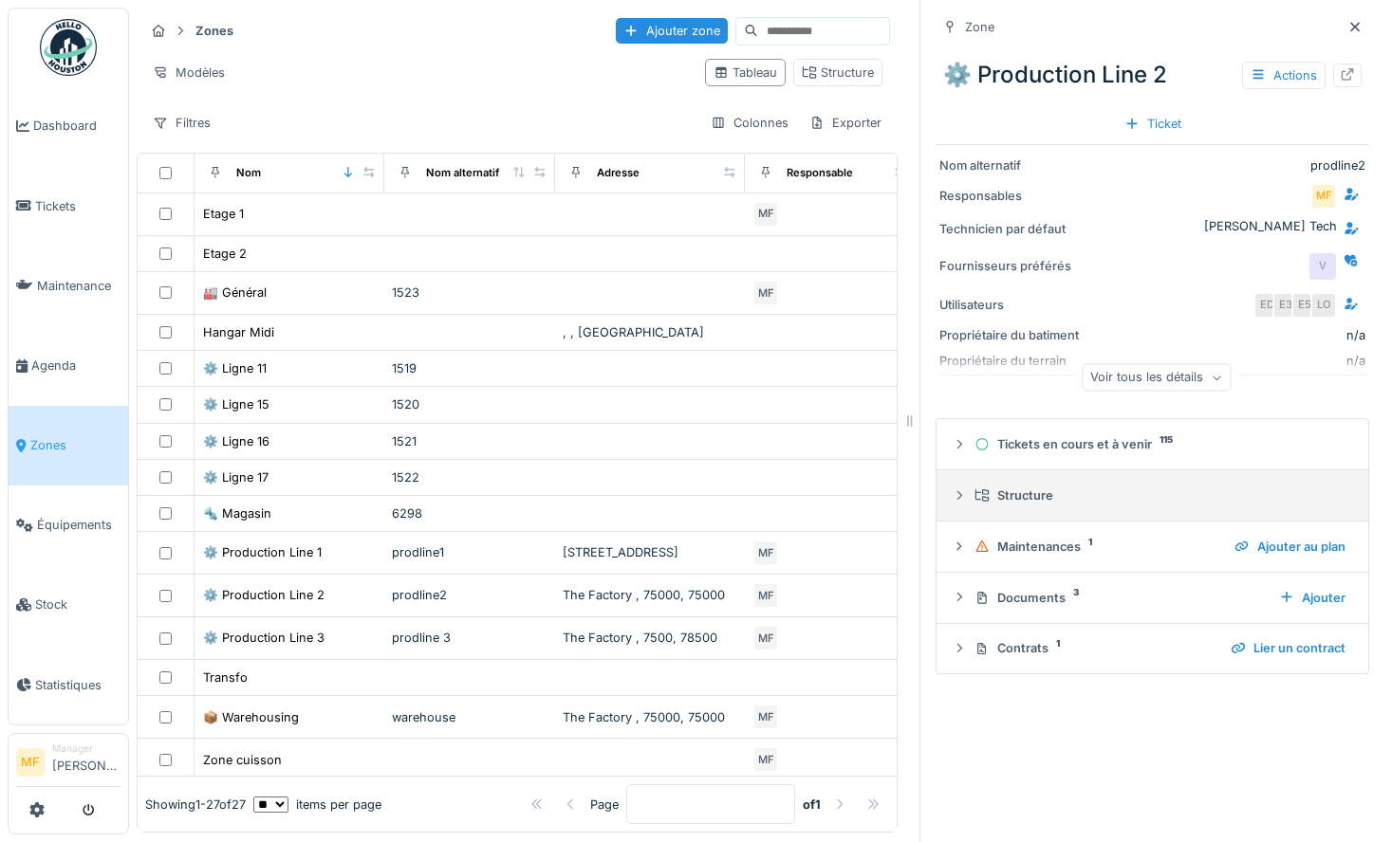
click at [1082, 516] on details "Structure" at bounding box center [1152, 496] width 432 height 51
click at [983, 496] on div "Structure" at bounding box center [1159, 496] width 371 height 18
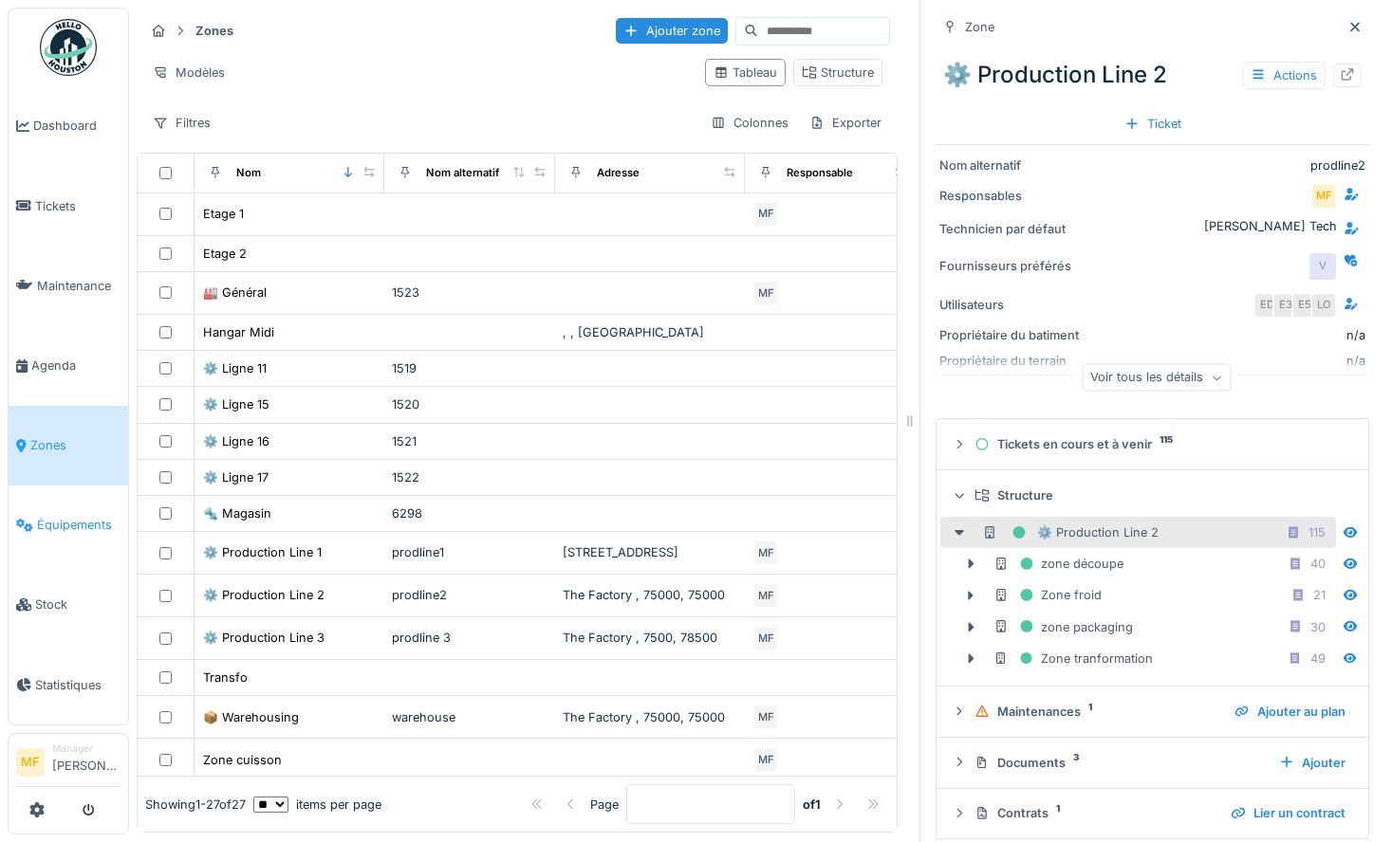
click at [50, 522] on span "Équipements" at bounding box center [78, 525] width 83 height 18
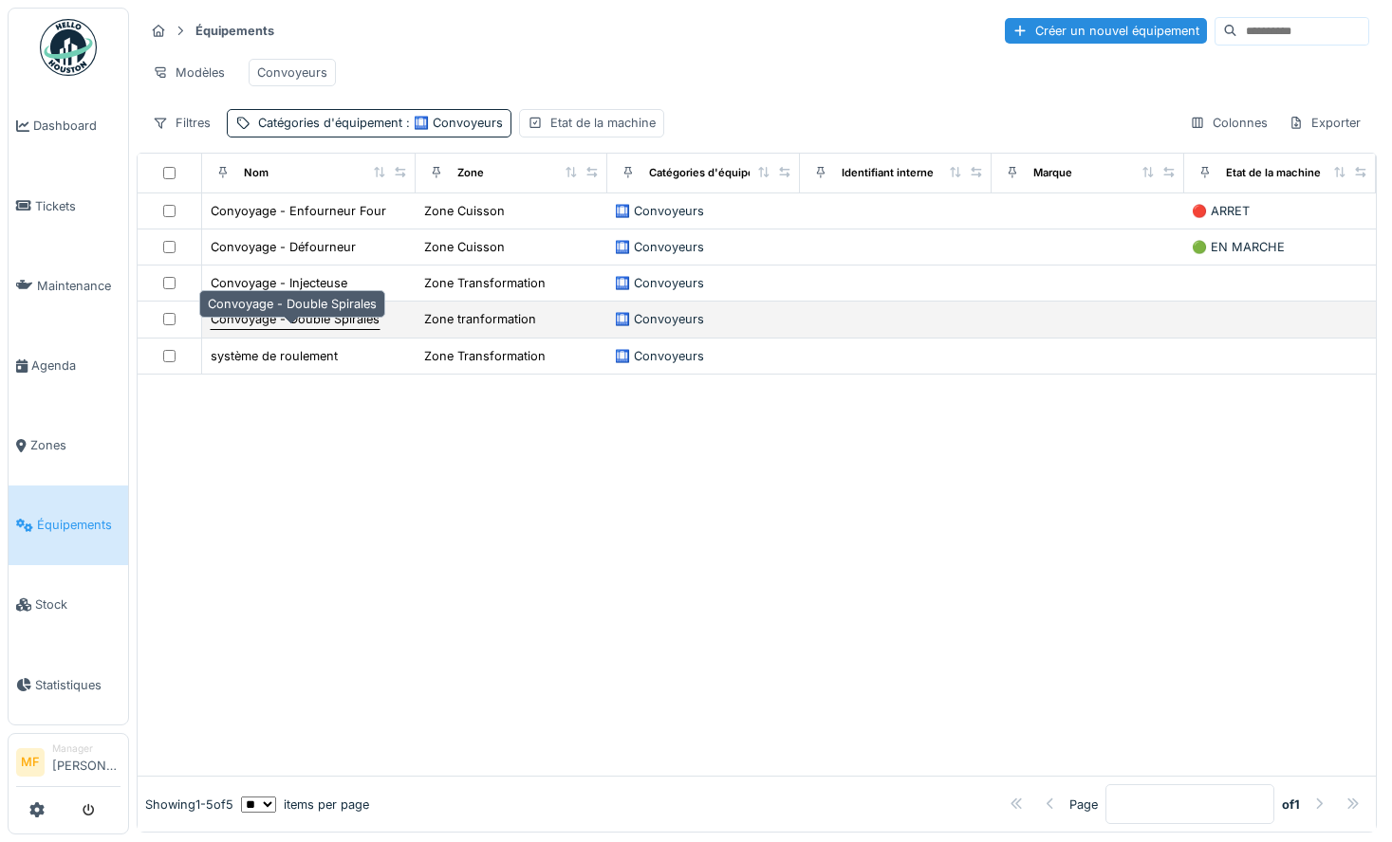
click at [315, 328] on div "Convoyage - Double Spirales" at bounding box center [295, 319] width 169 height 18
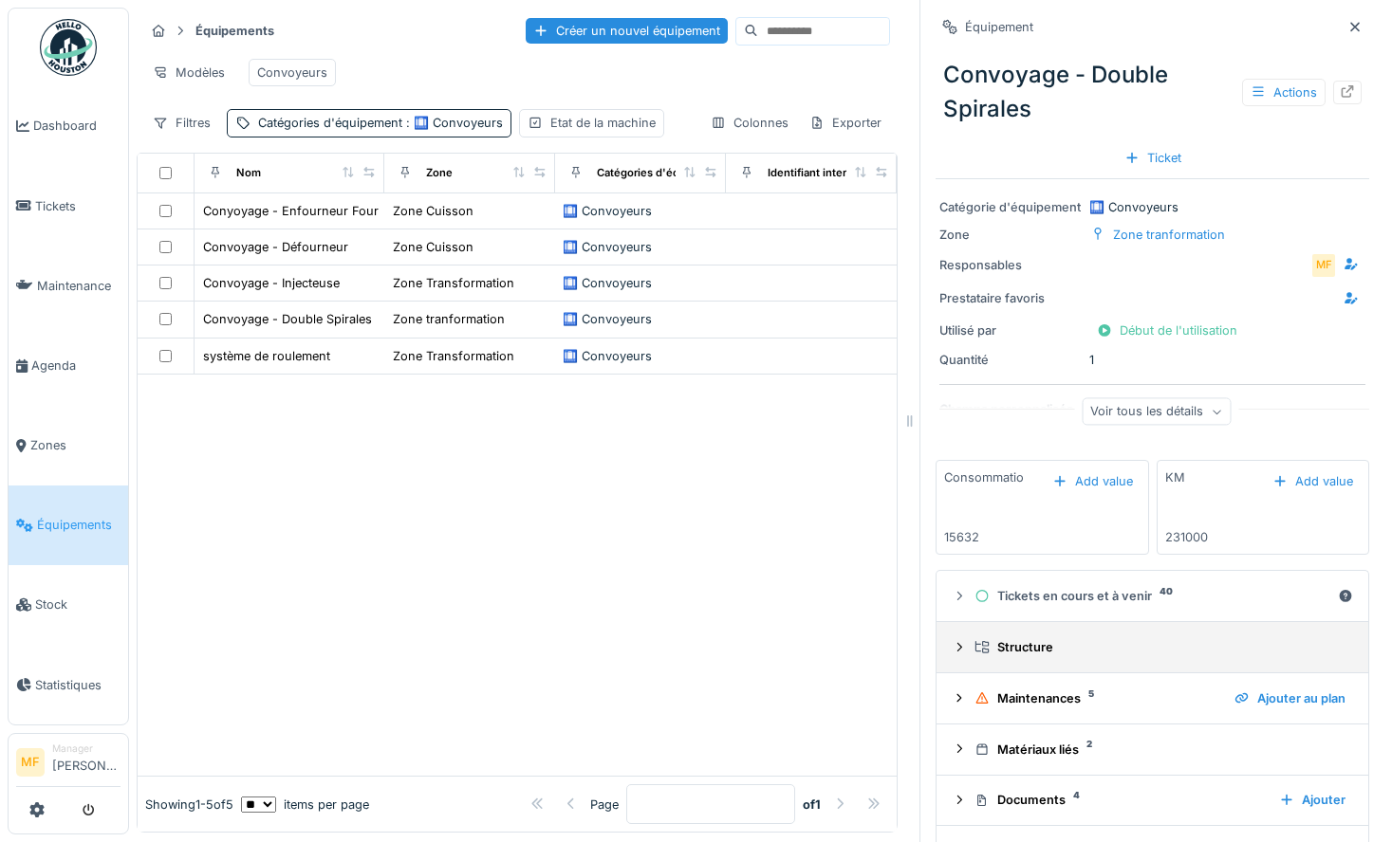
click at [1040, 645] on div "Structure" at bounding box center [1159, 647] width 371 height 18
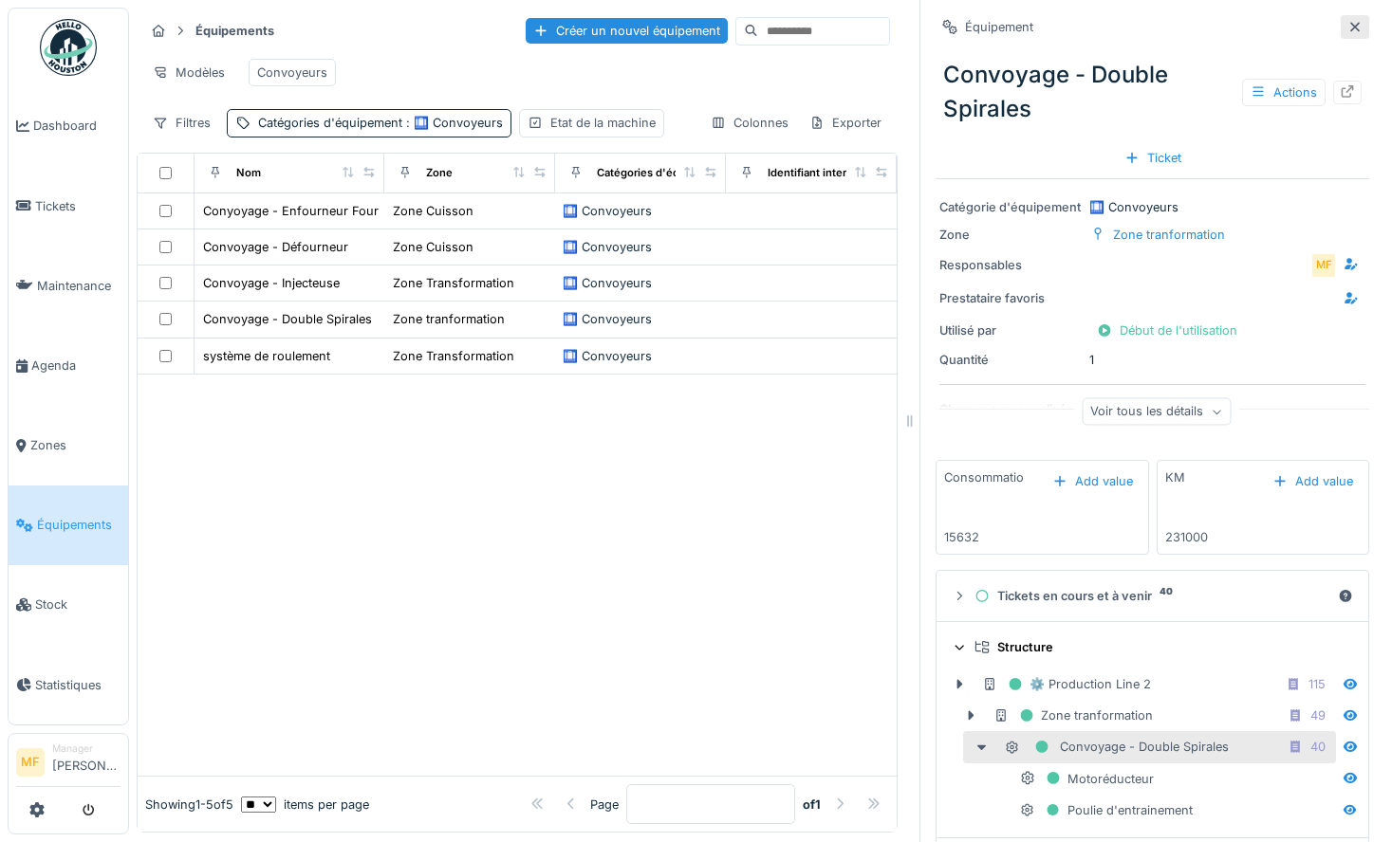
click at [1347, 34] on div at bounding box center [1354, 27] width 15 height 18
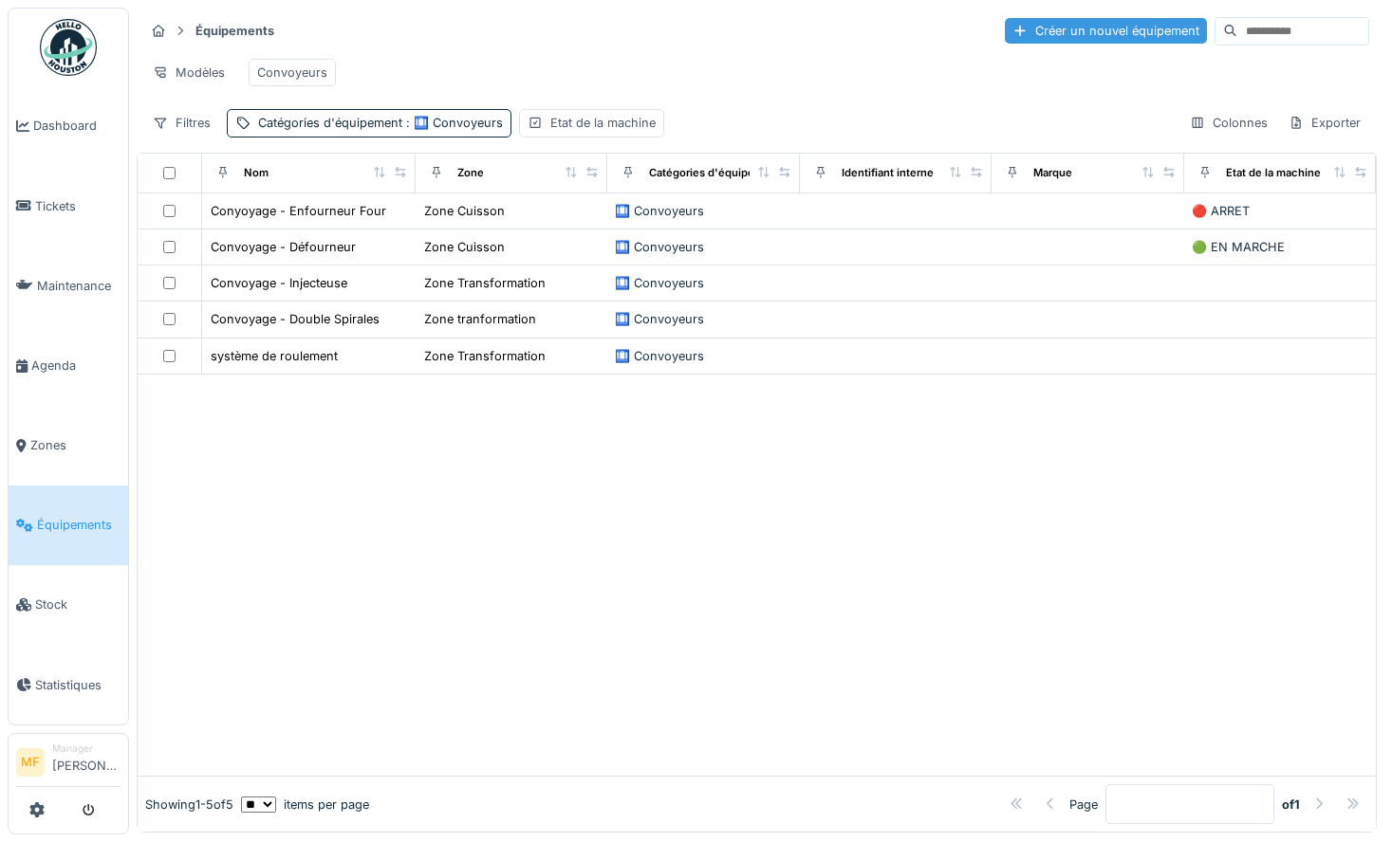
click at [1005, 31] on div "Créer un nouvel équipement" at bounding box center [1106, 31] width 202 height 26
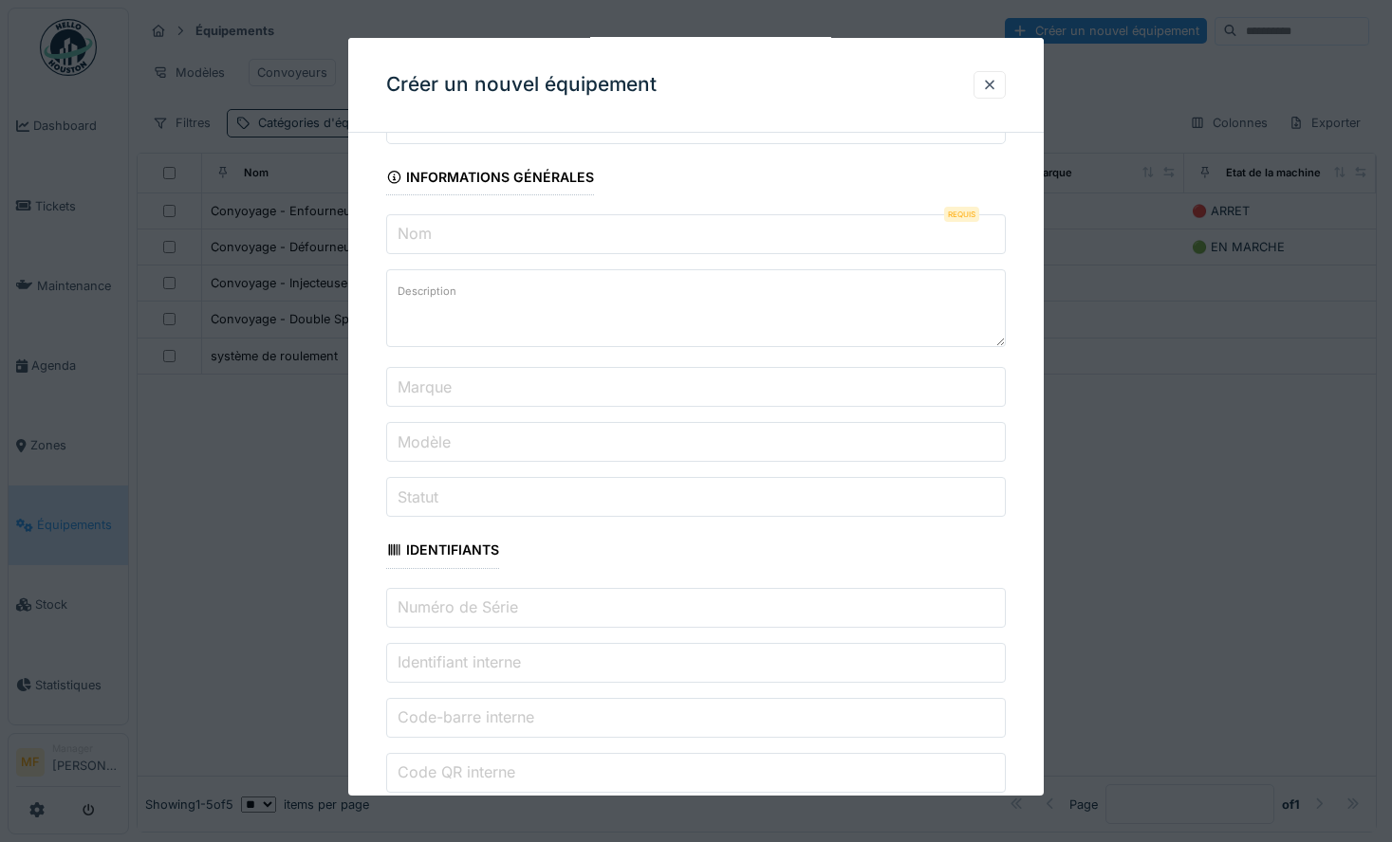
scroll to position [381, 0]
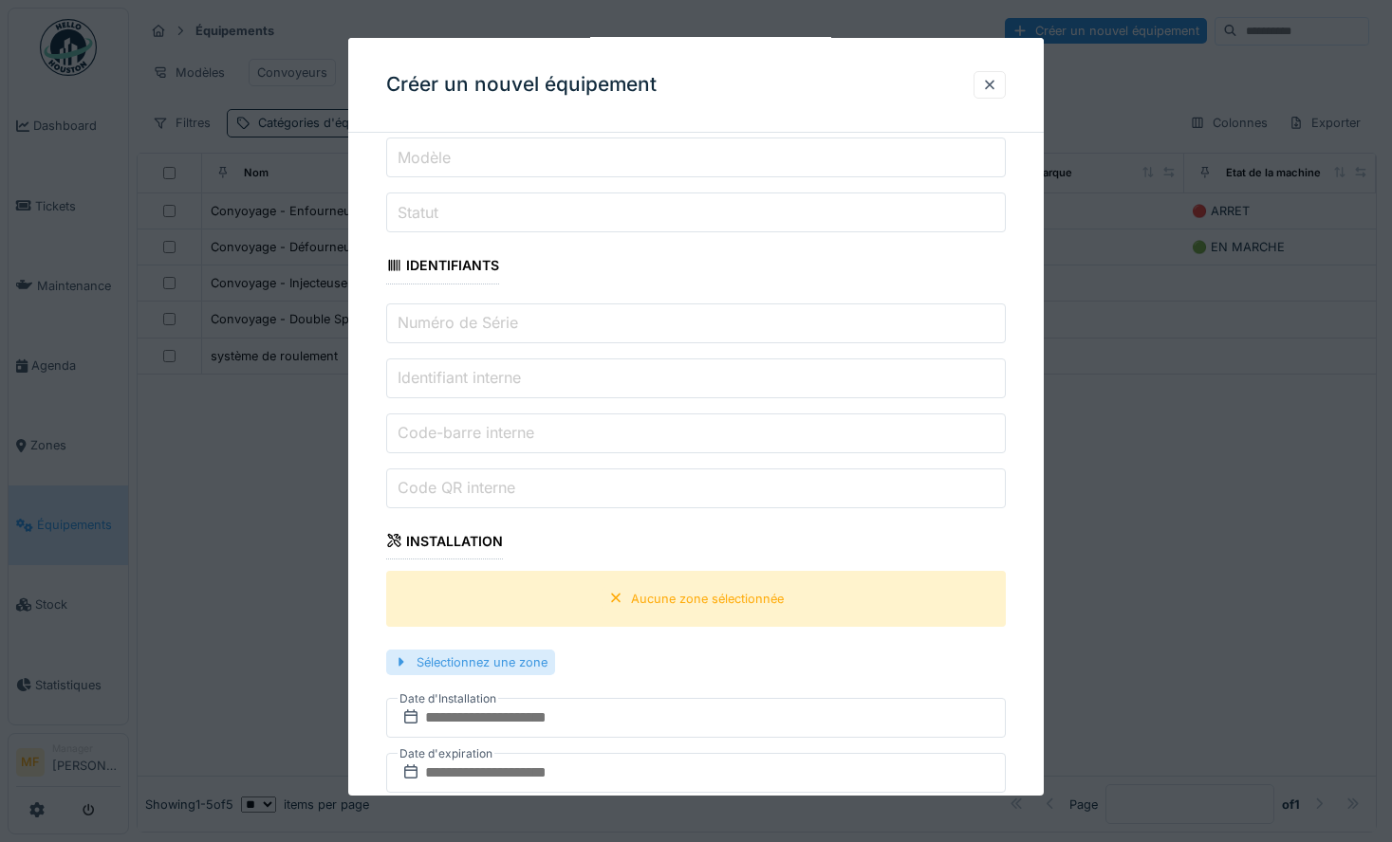
click at [533, 656] on div "Sélectionnez une zone" at bounding box center [470, 663] width 169 height 26
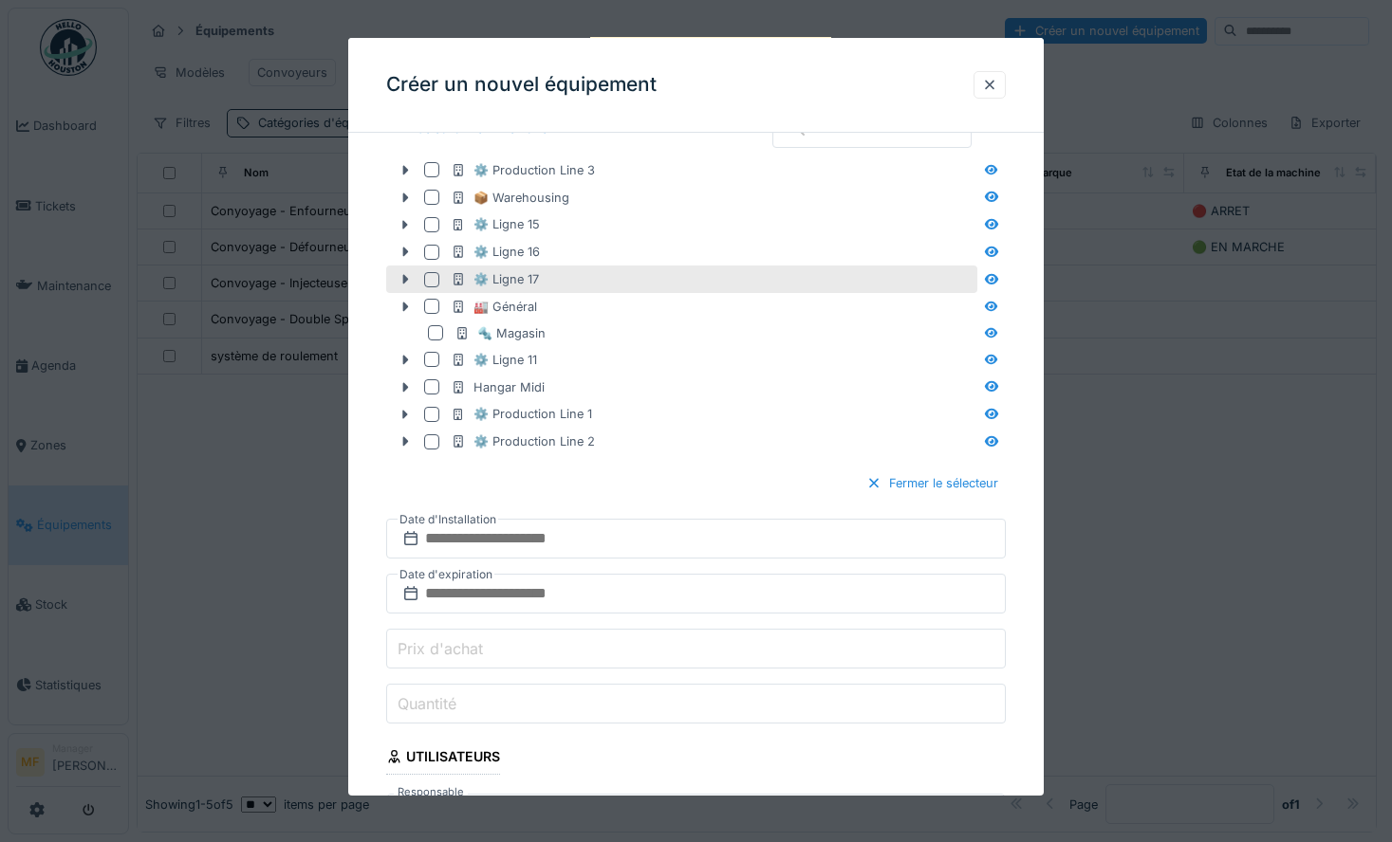
scroll to position [866, 0]
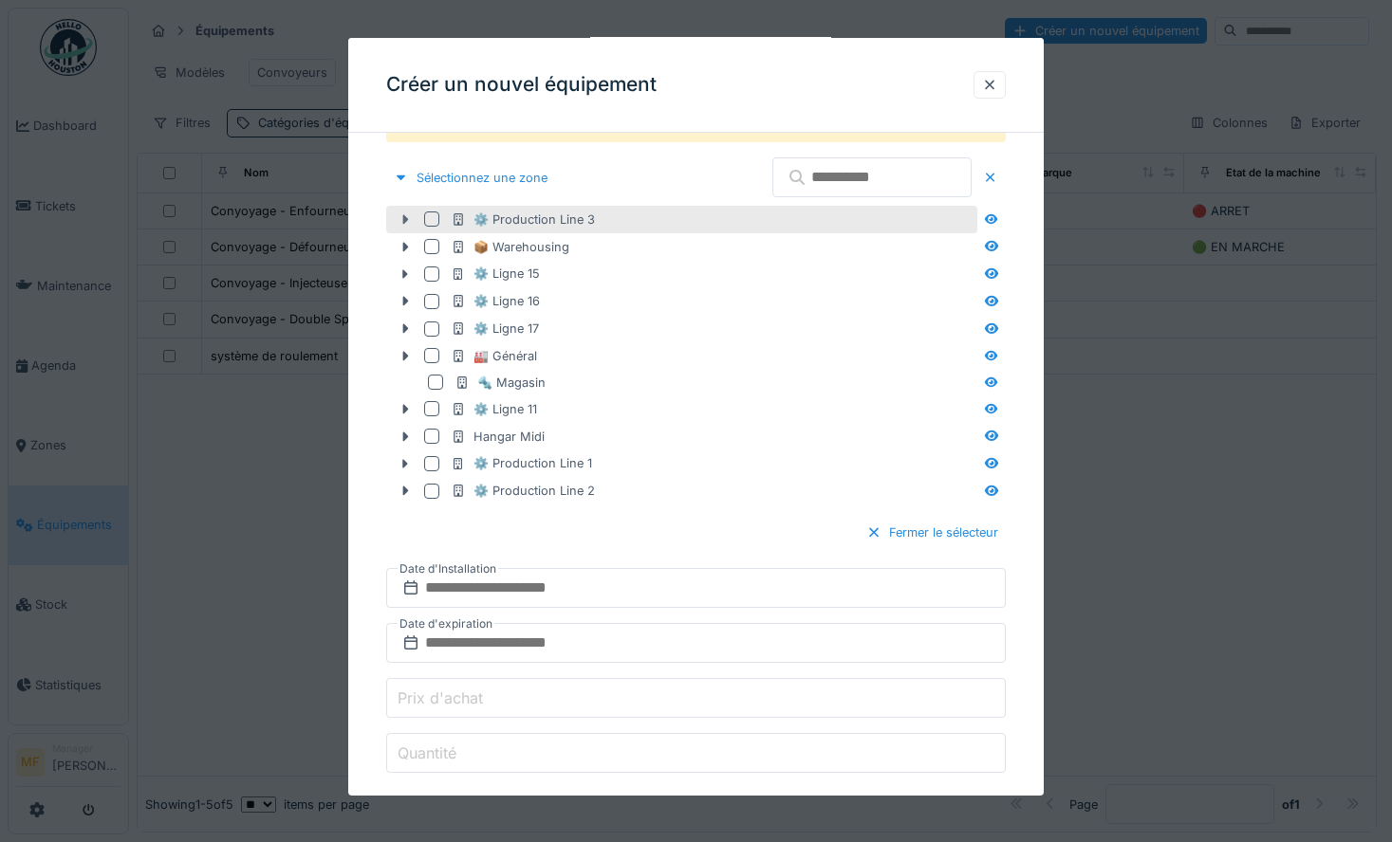
click at [409, 222] on icon at bounding box center [405, 219] width 15 height 12
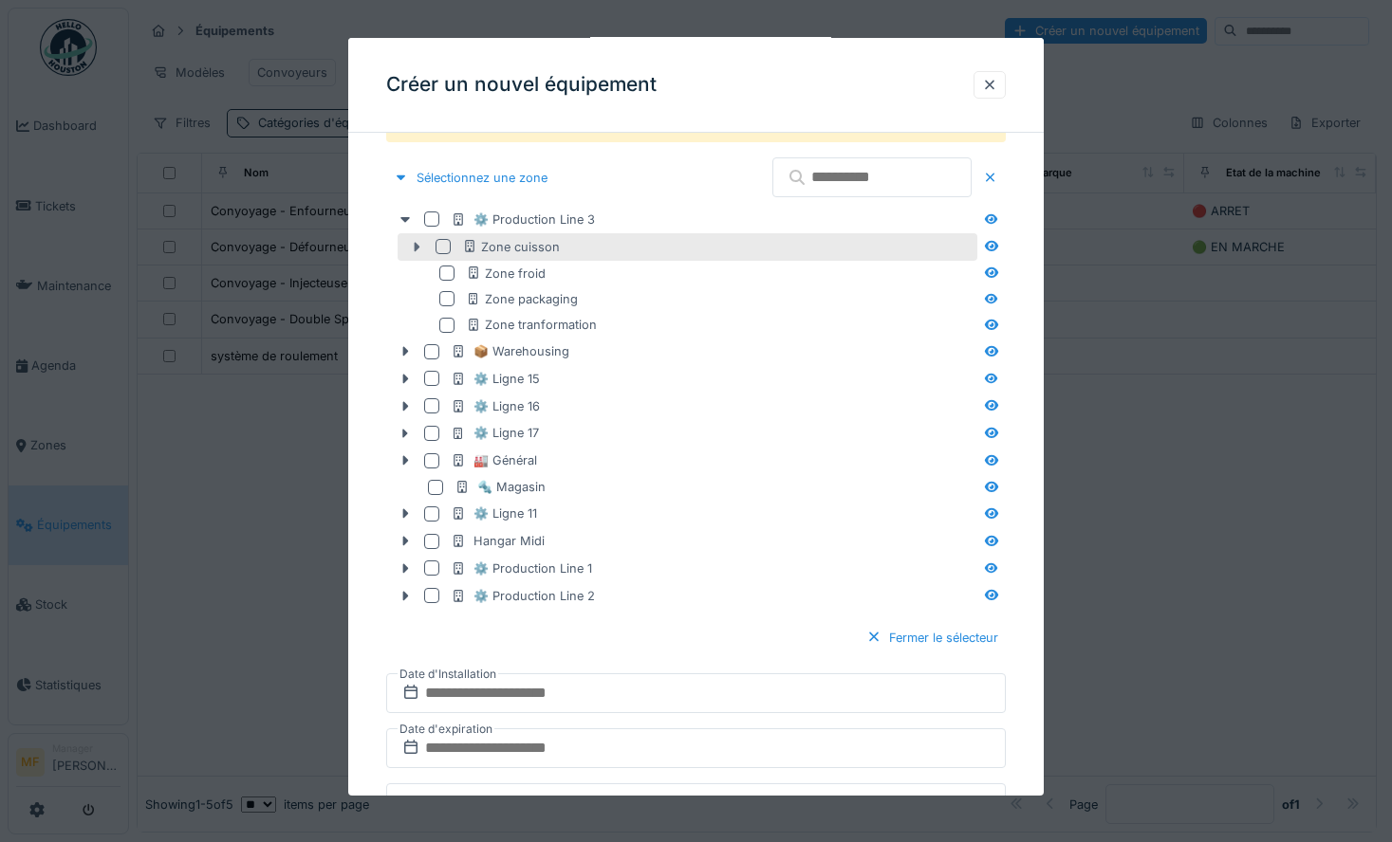
click at [415, 251] on icon at bounding box center [416, 247] width 15 height 12
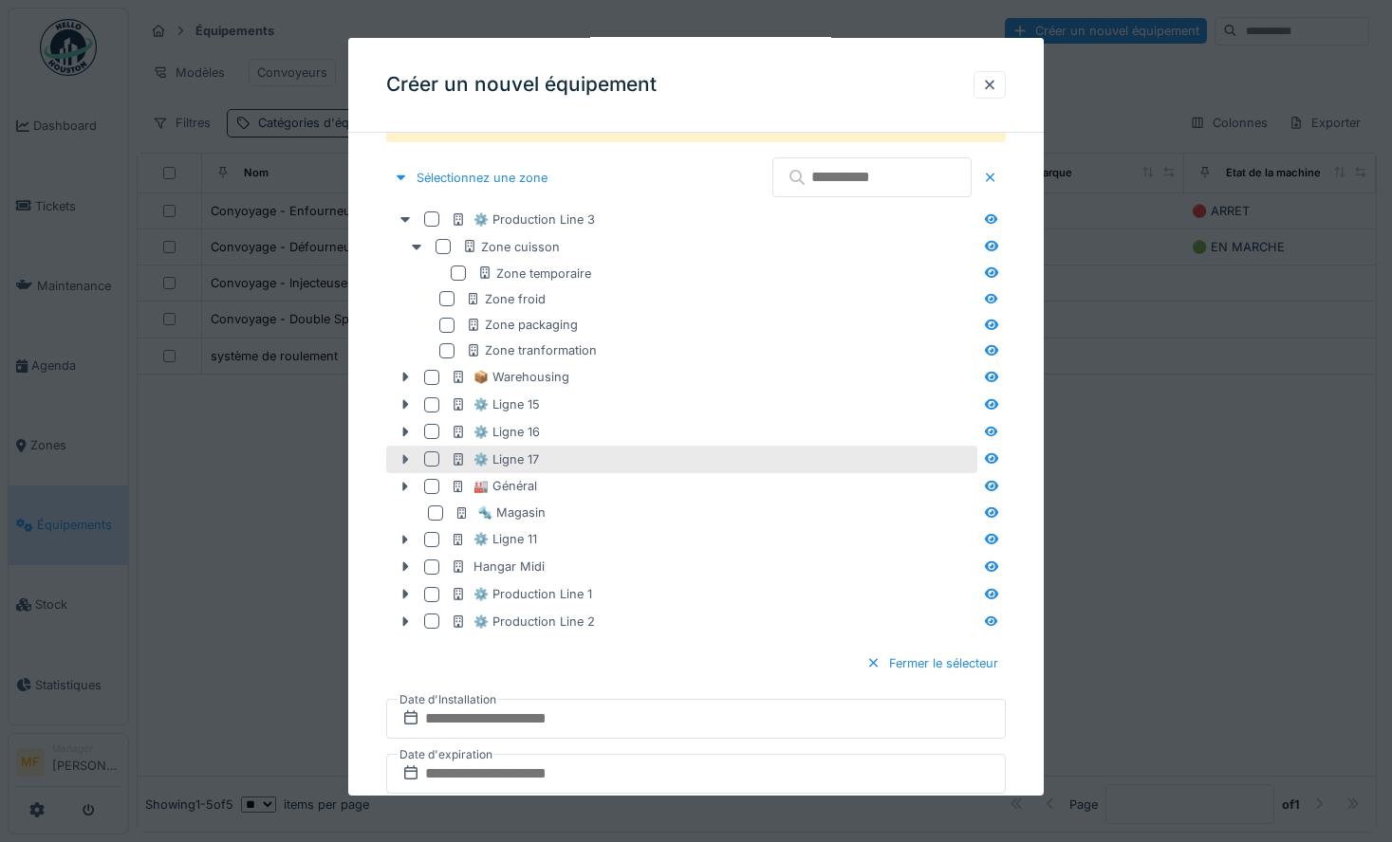
click at [413, 452] on div at bounding box center [405, 460] width 30 height 20
click at [997, 85] on div at bounding box center [989, 85] width 15 height 18
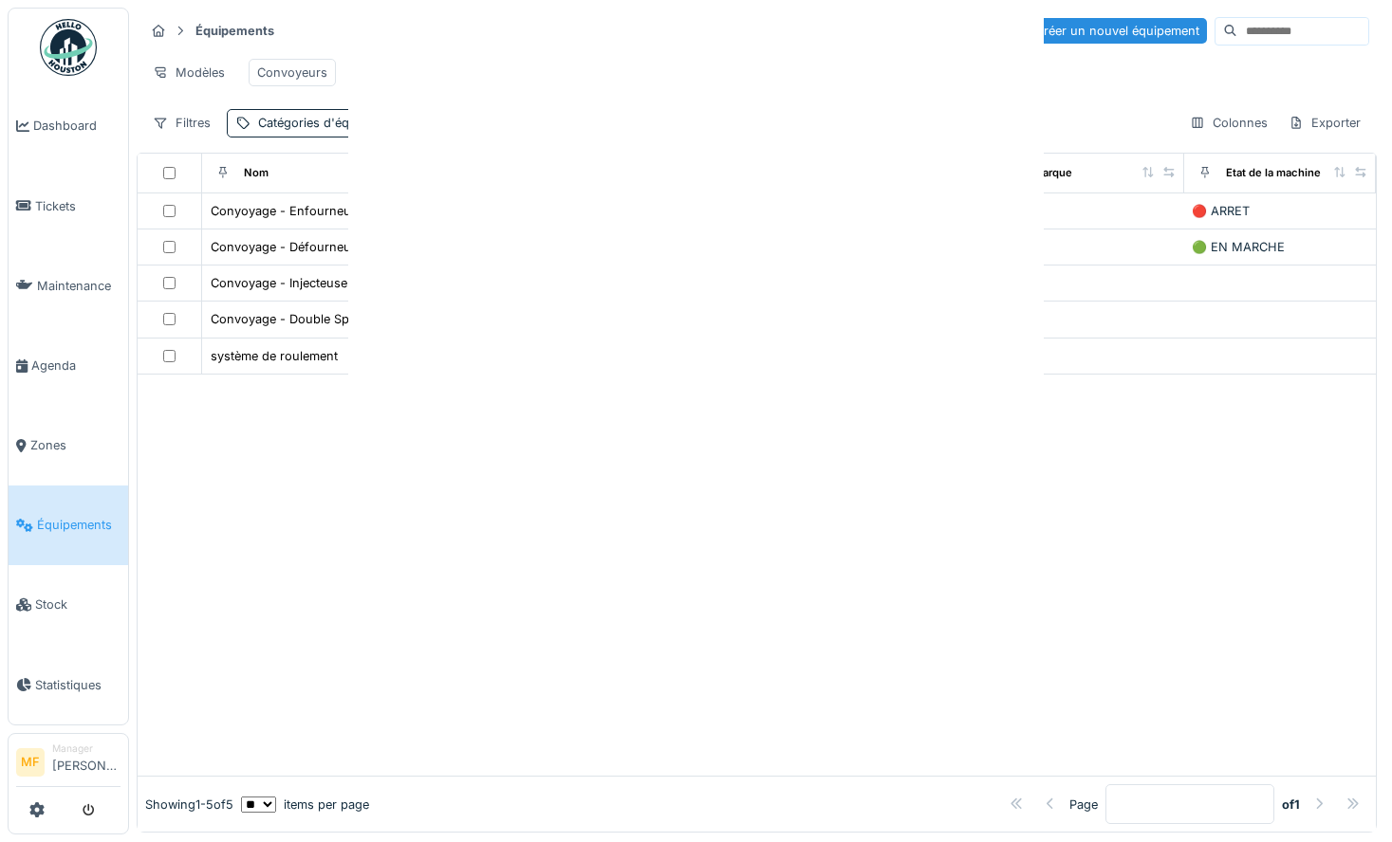
scroll to position [0, 0]
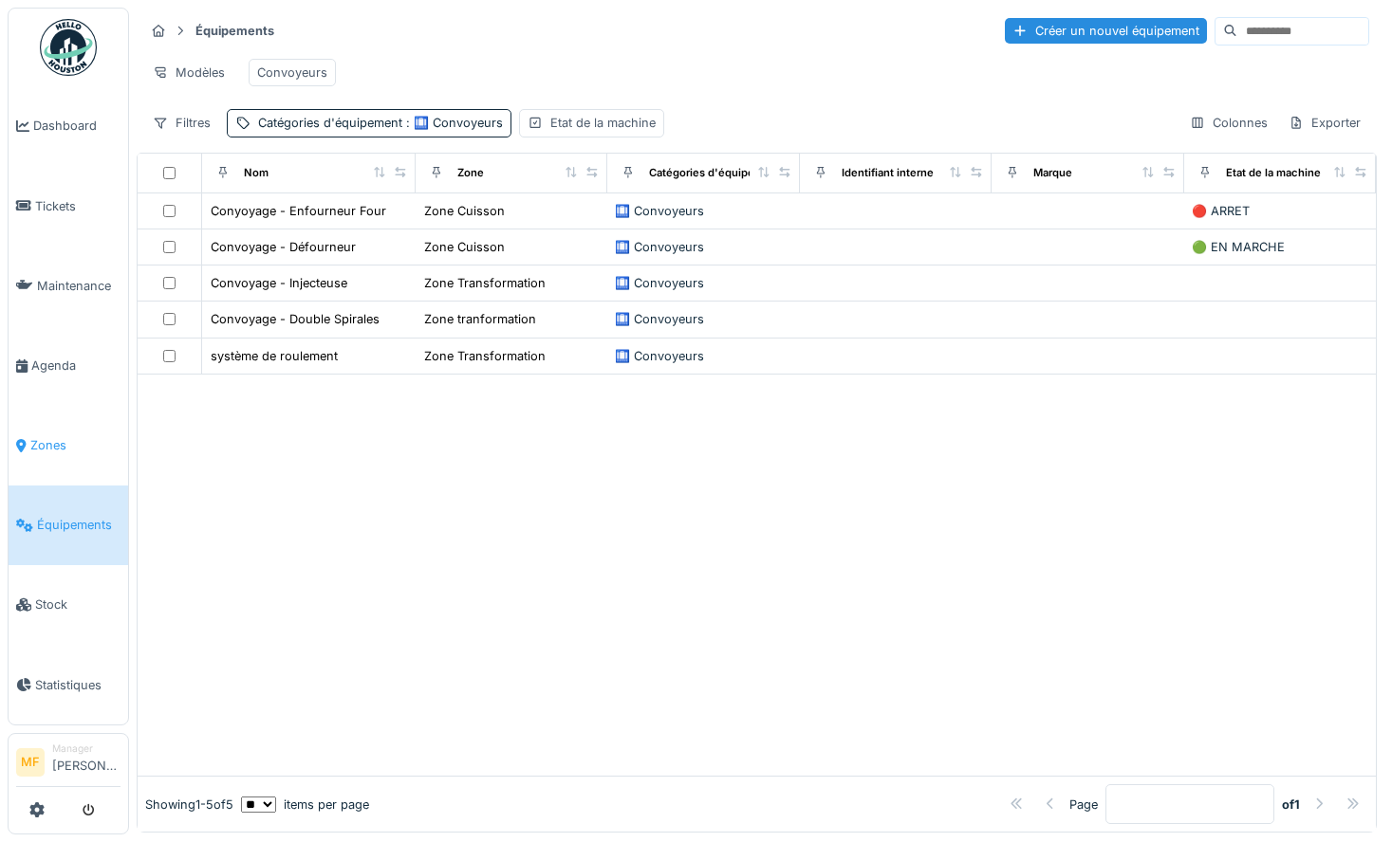
click at [81, 421] on link "Zones" at bounding box center [69, 446] width 120 height 80
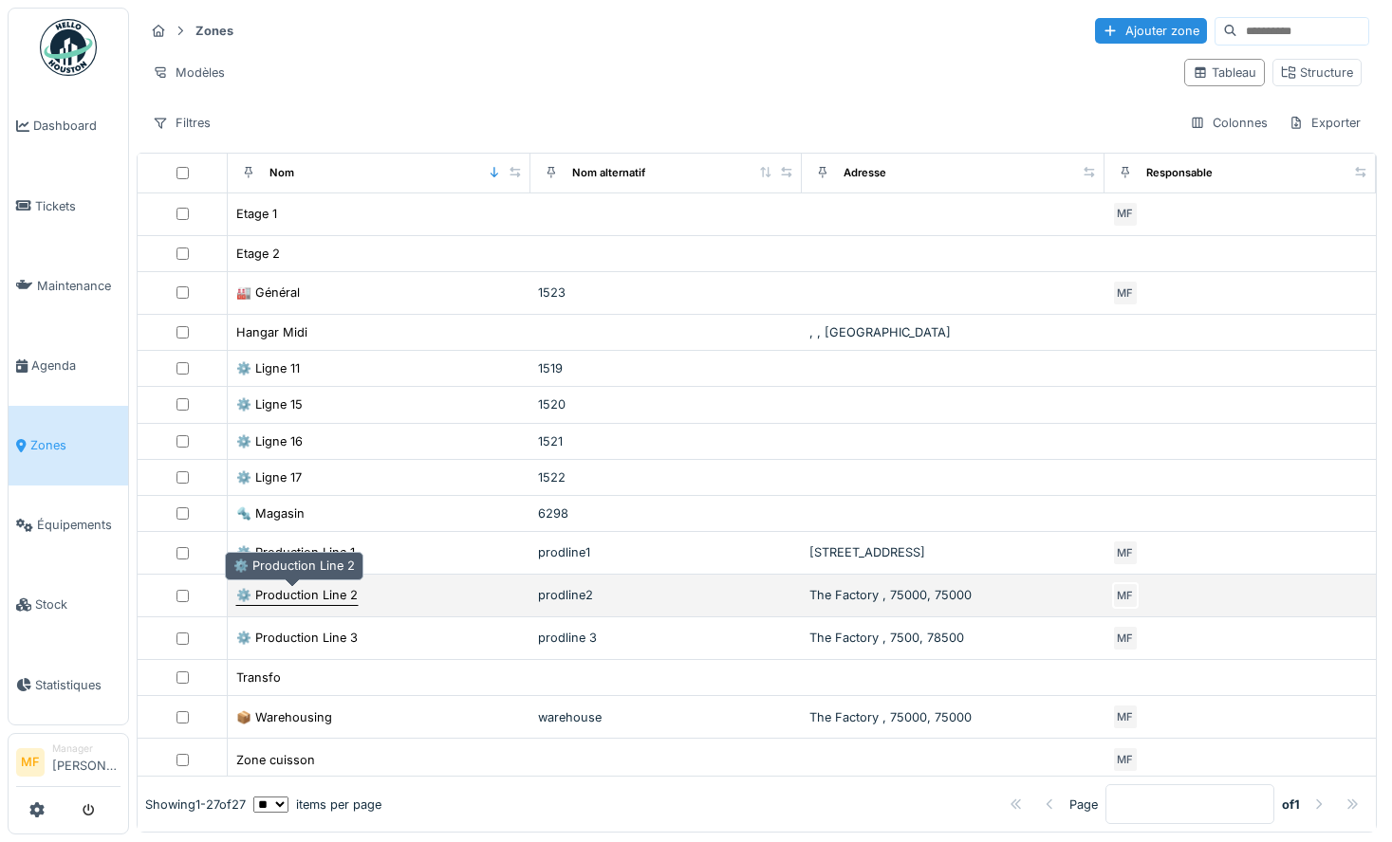
click at [342, 597] on div "⚙️ Production Line 2" at bounding box center [296, 595] width 121 height 18
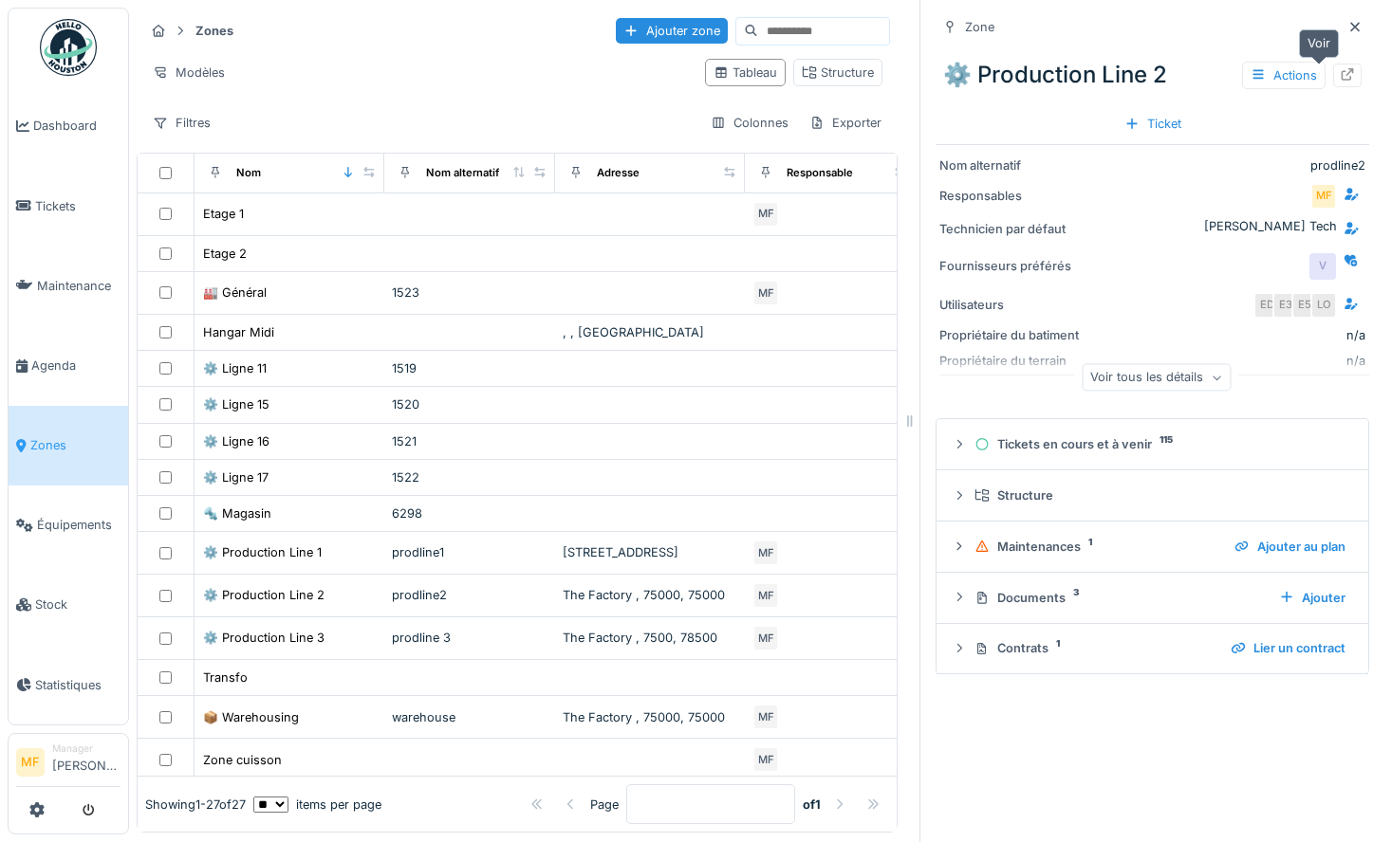
click at [1340, 76] on icon at bounding box center [1347, 74] width 15 height 12
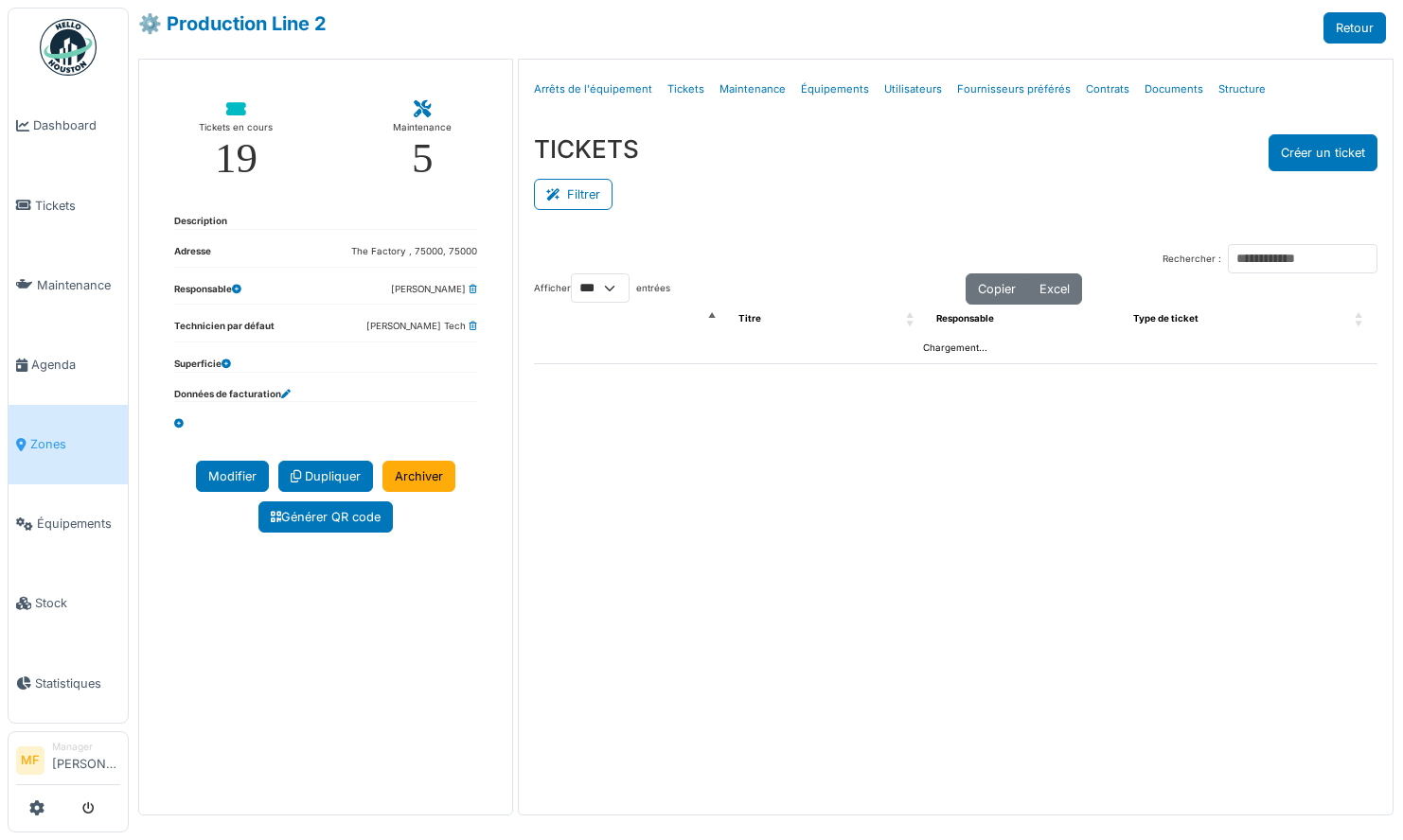
select select "***"
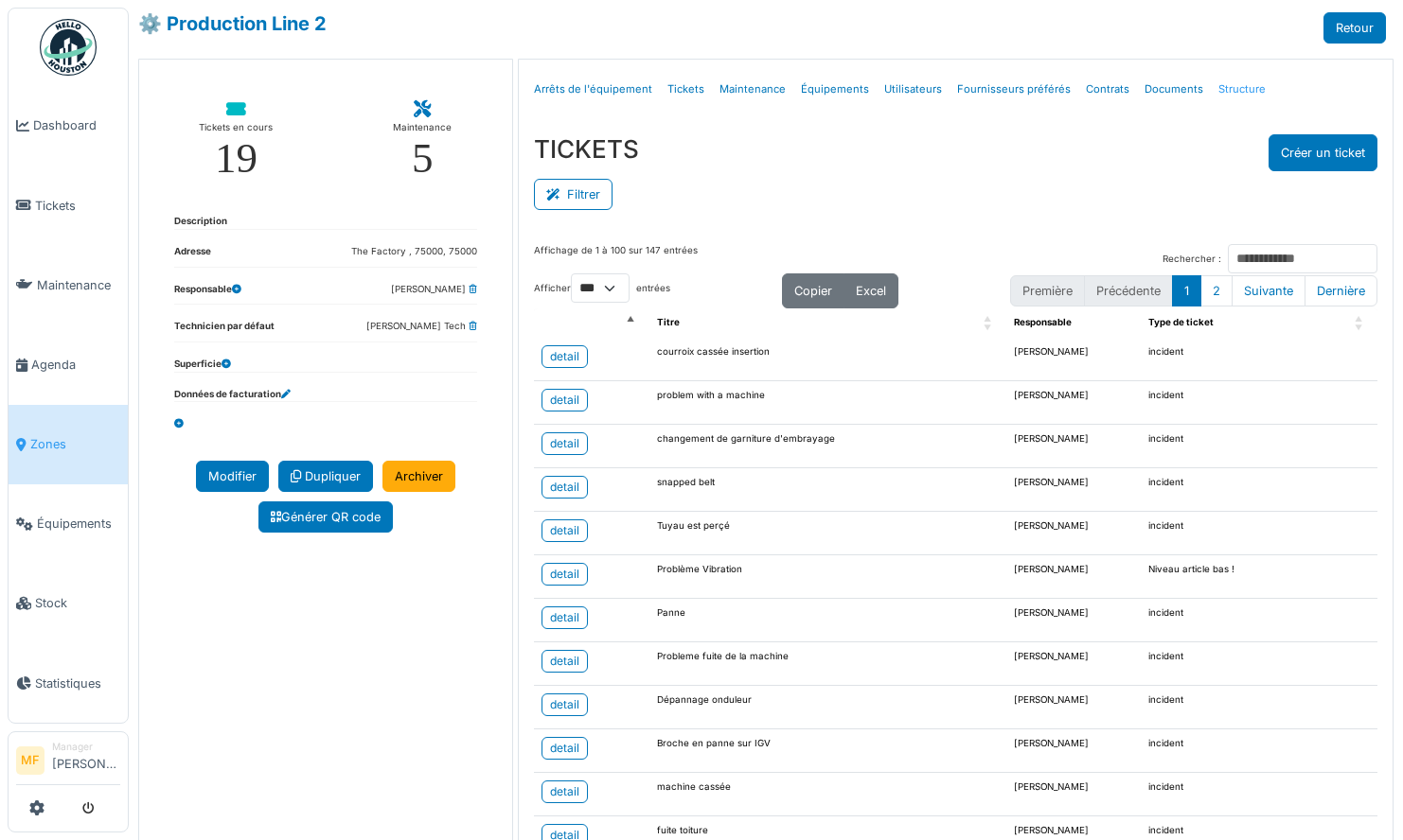
click at [1210, 92] on link "Structure" at bounding box center [1241, 89] width 63 height 45
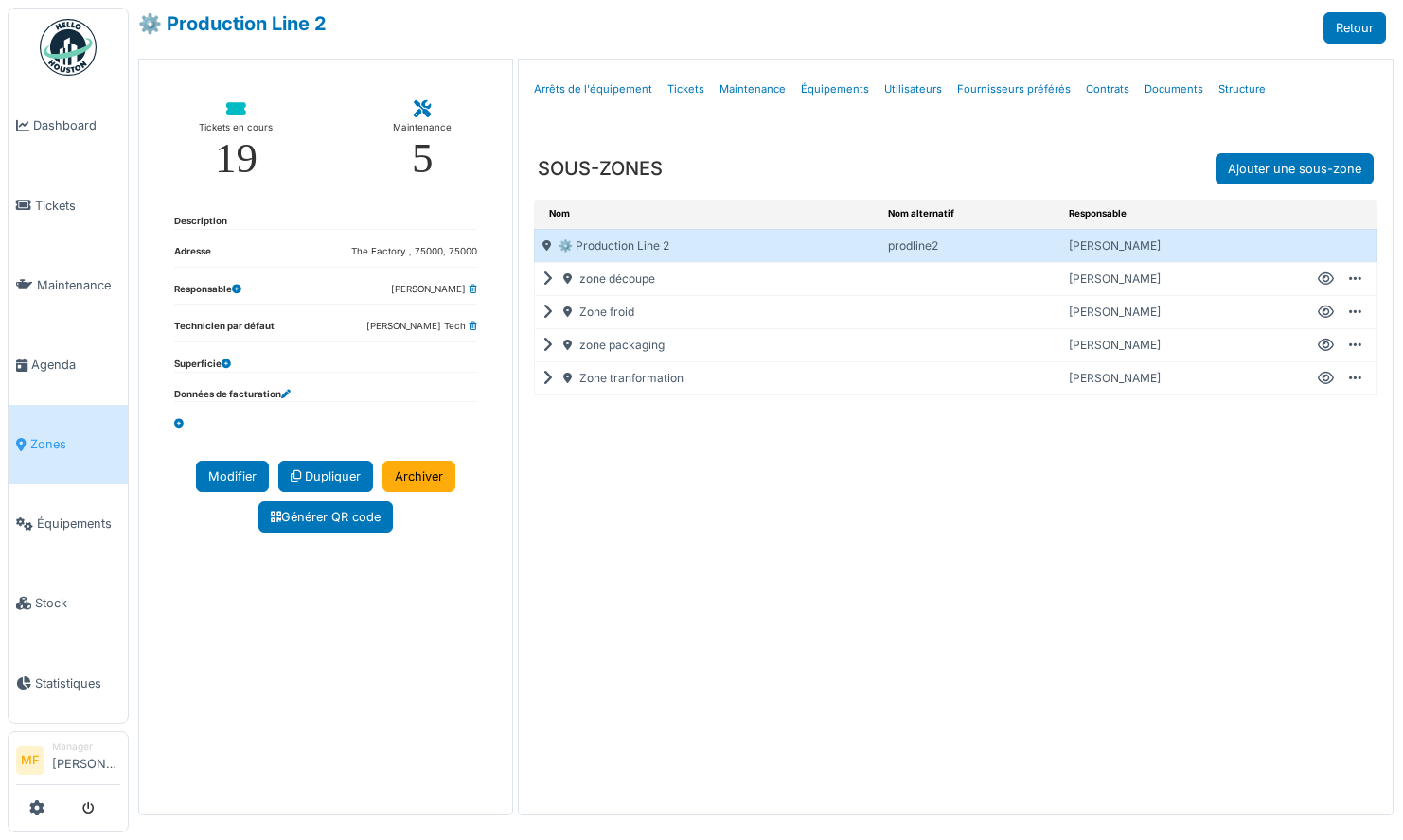
click at [547, 345] on icon at bounding box center [552, 345] width 18 height 1
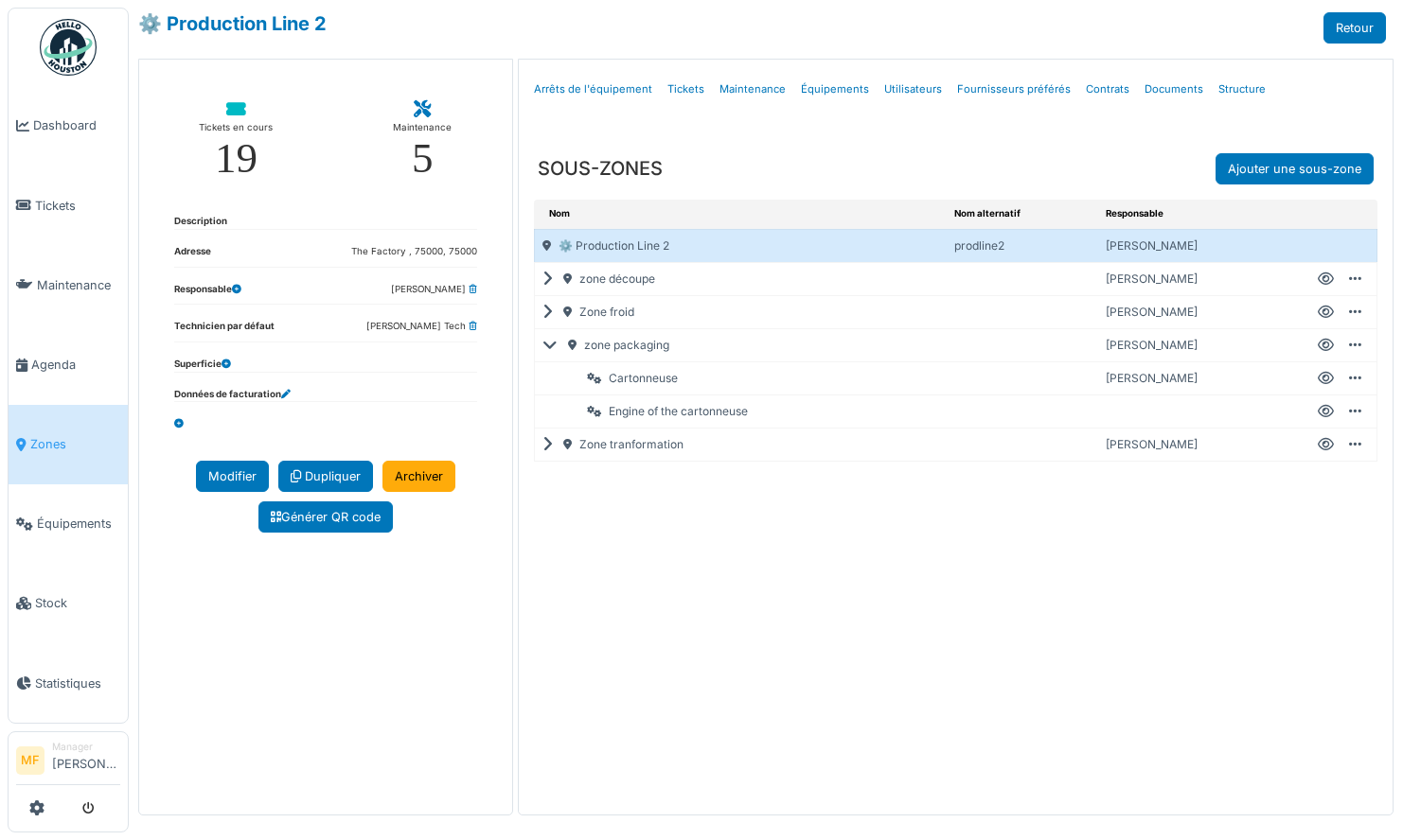
click at [1352, 378] on icon at bounding box center [1355, 378] width 12 height 1
click at [756, 402] on div "Engine of the cartonneuse" at bounding box center [752, 412] width 388 height 32
click at [76, 405] on link "Zones" at bounding box center [69, 445] width 120 height 80
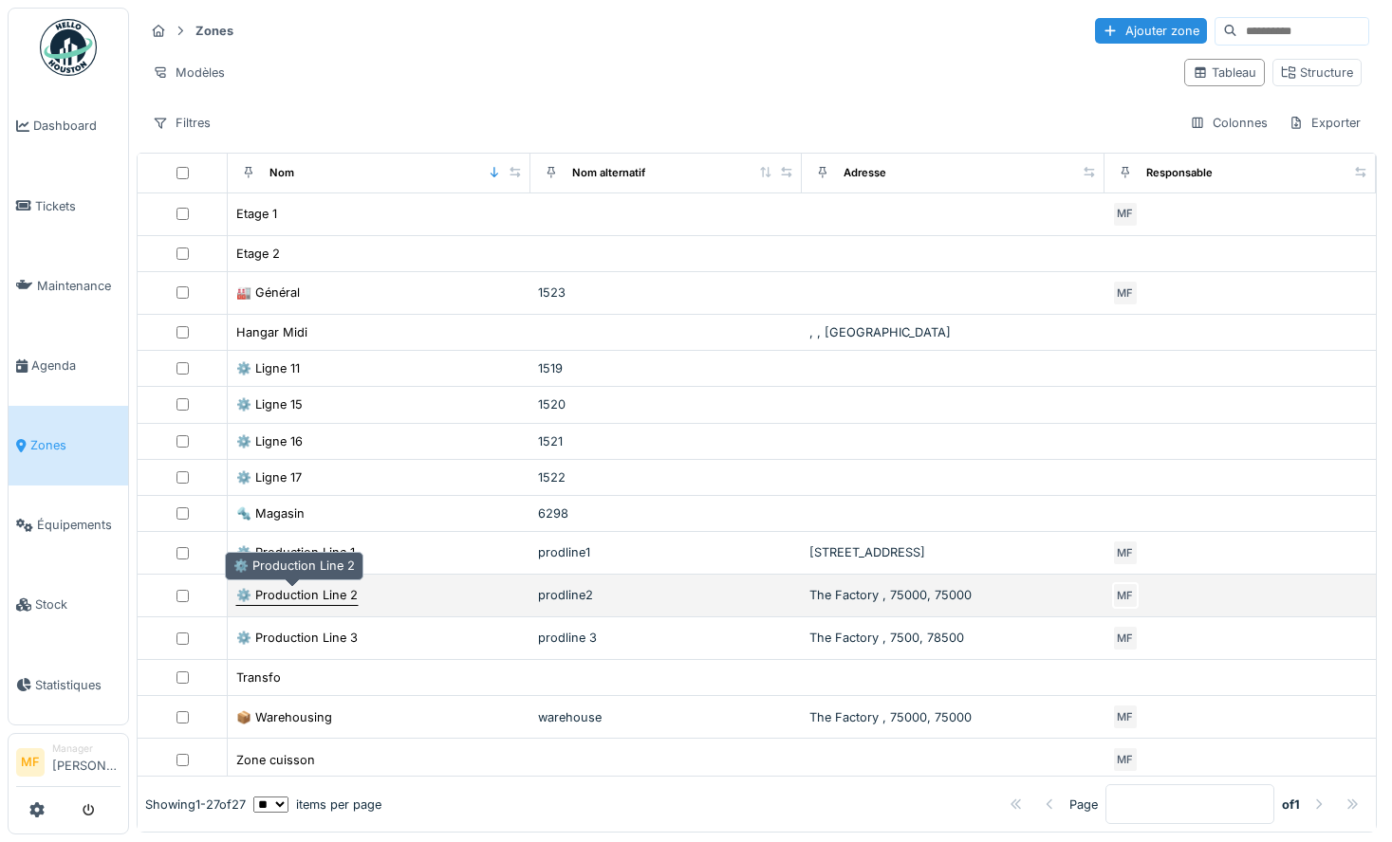
click at [309, 595] on div "⚙️ Production Line 2" at bounding box center [296, 595] width 121 height 18
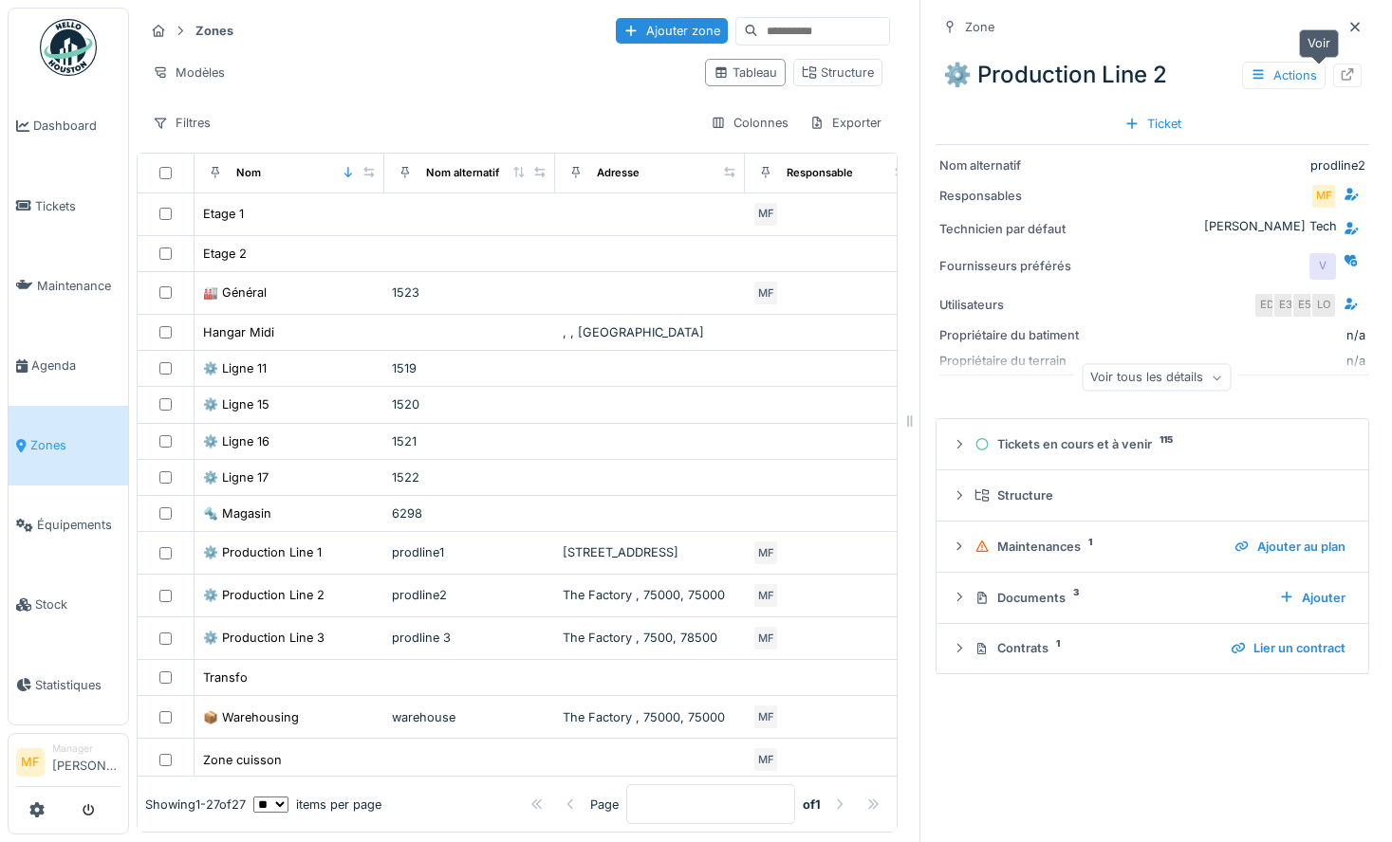
click at [1340, 74] on icon at bounding box center [1347, 74] width 15 height 12
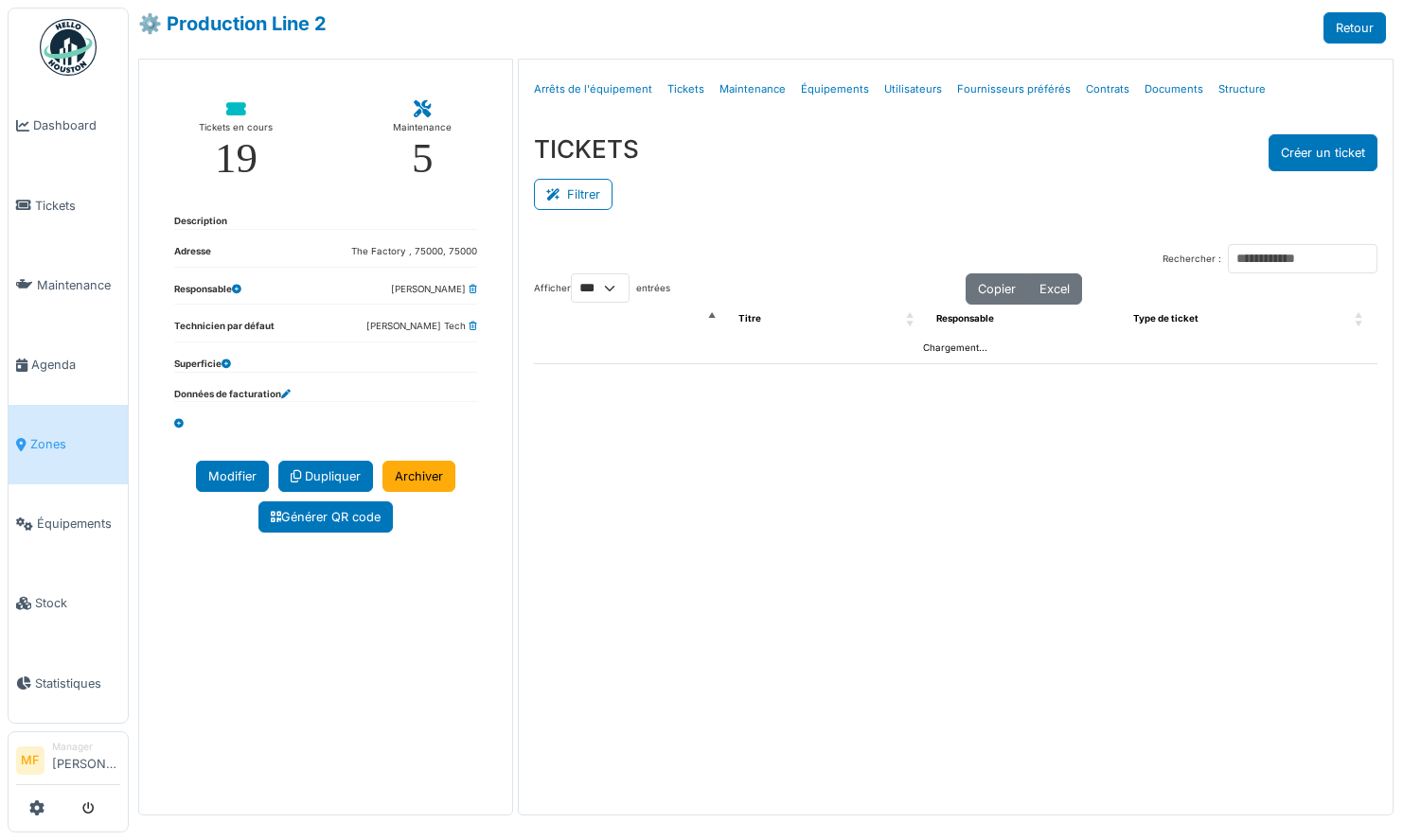
select select "***"
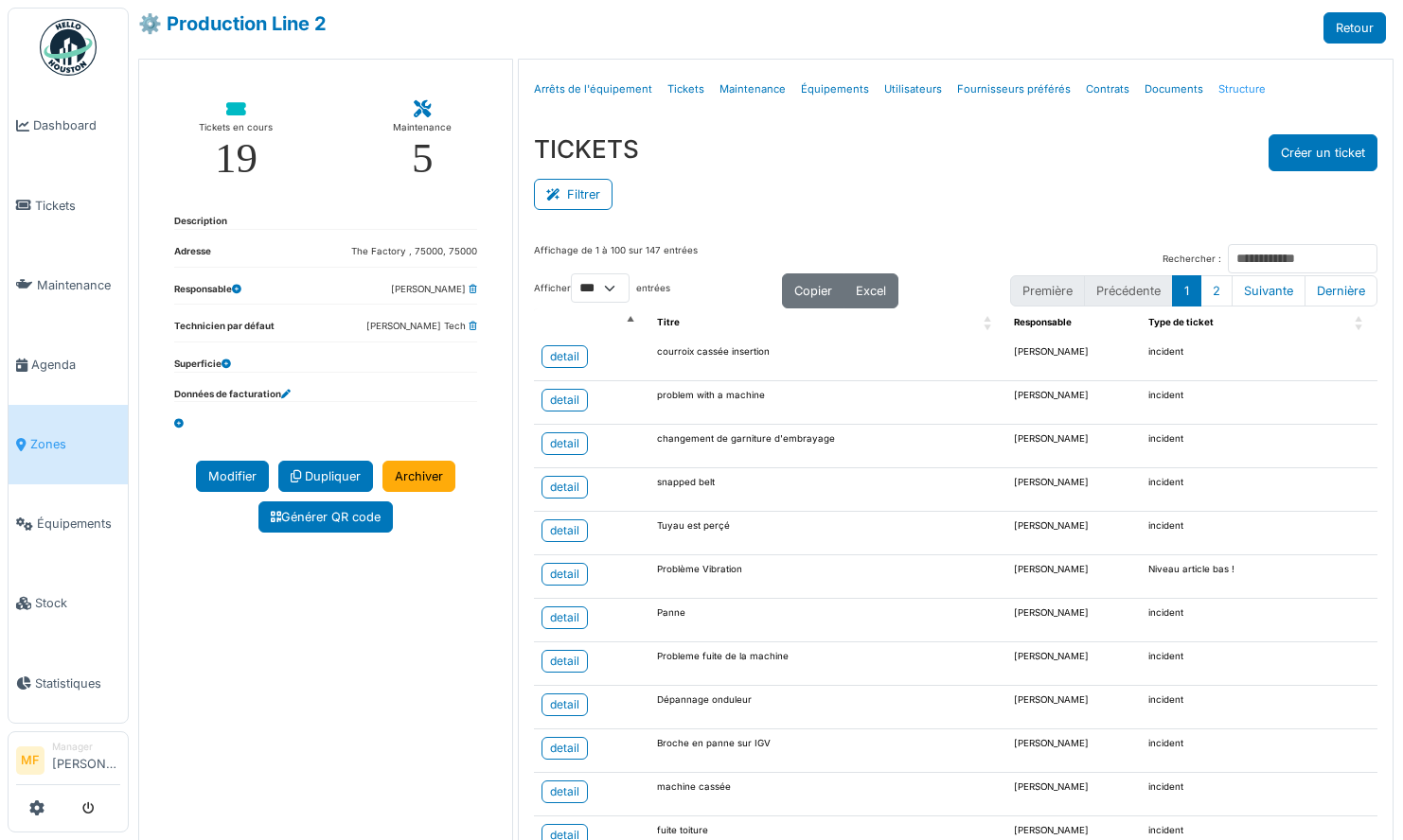
click at [1211, 88] on link "Structure" at bounding box center [1241, 89] width 63 height 45
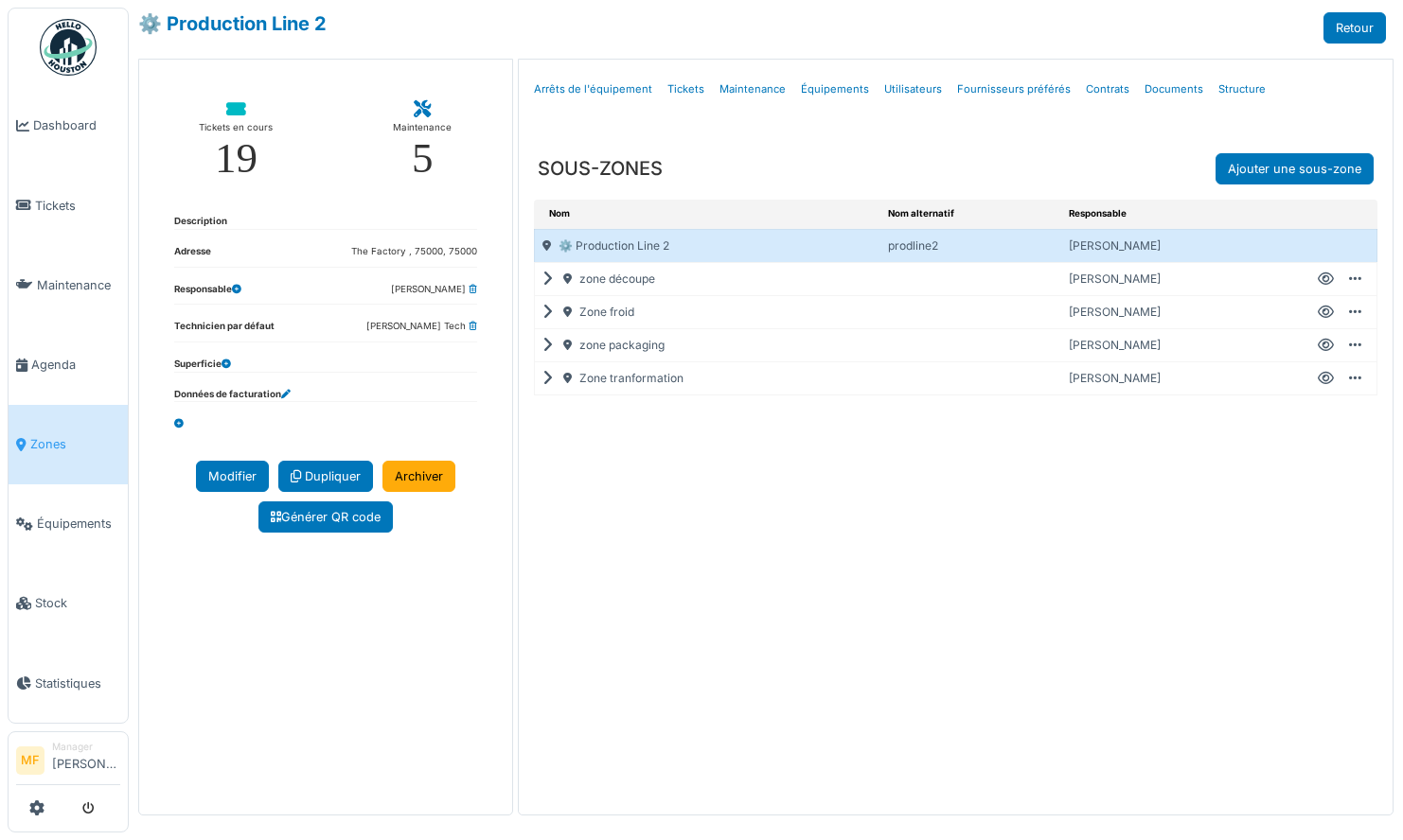
click at [546, 379] on icon at bounding box center [552, 378] width 18 height 1
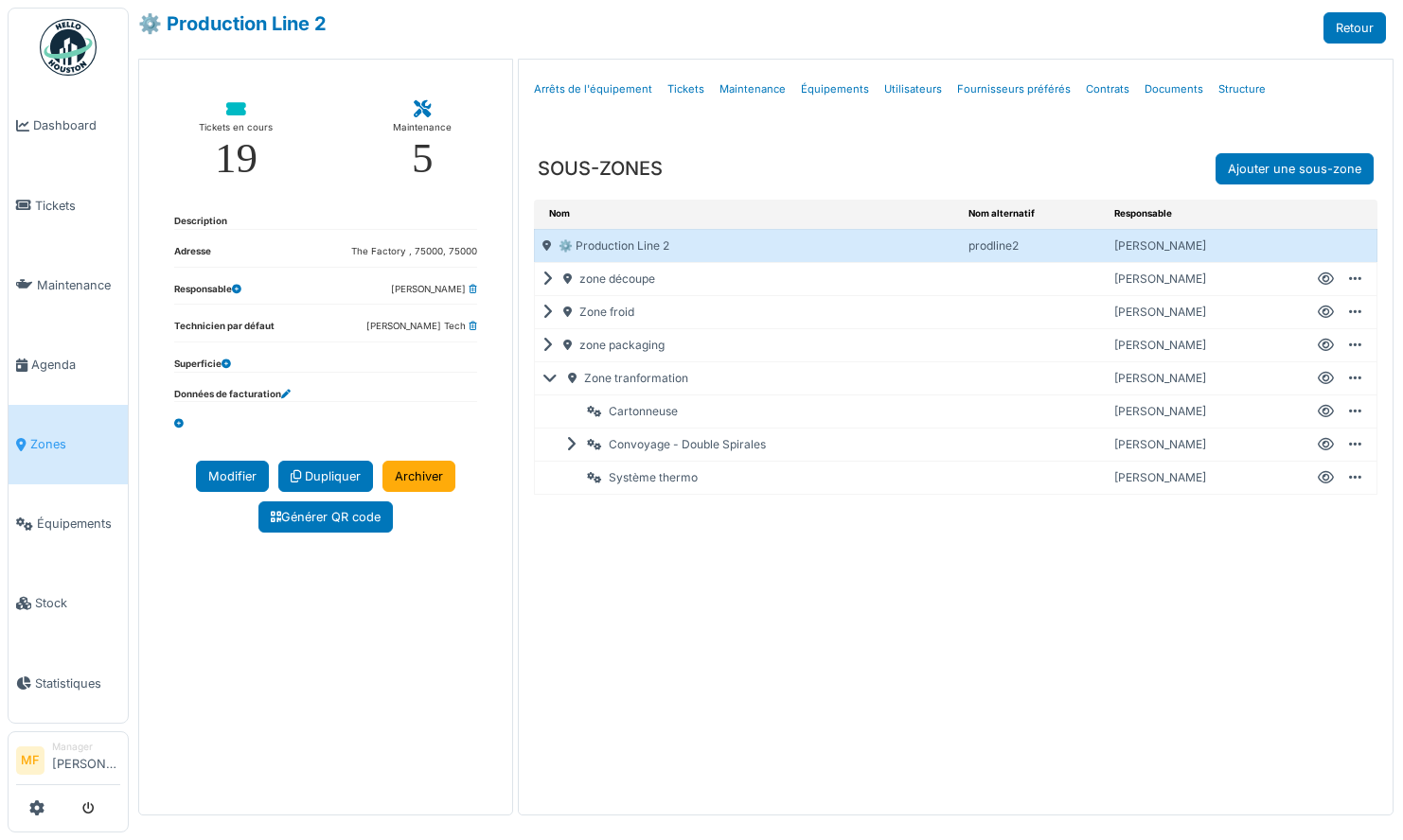
click at [573, 446] on icon at bounding box center [575, 445] width 18 height 1
click at [1356, 479] on icon at bounding box center [1355, 478] width 12 height 1
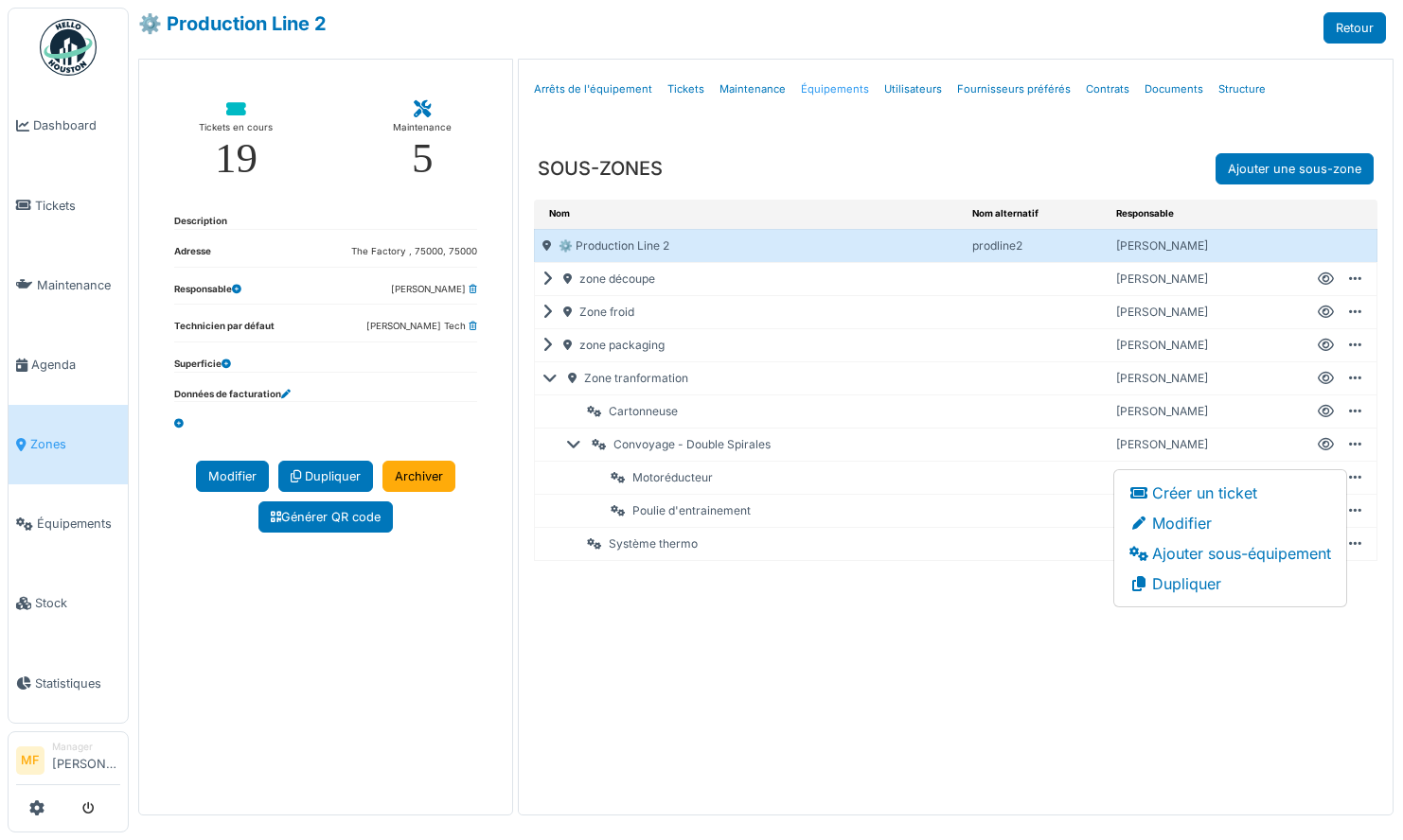
click at [811, 88] on link "Équipements" at bounding box center [834, 89] width 83 height 45
select select "***"
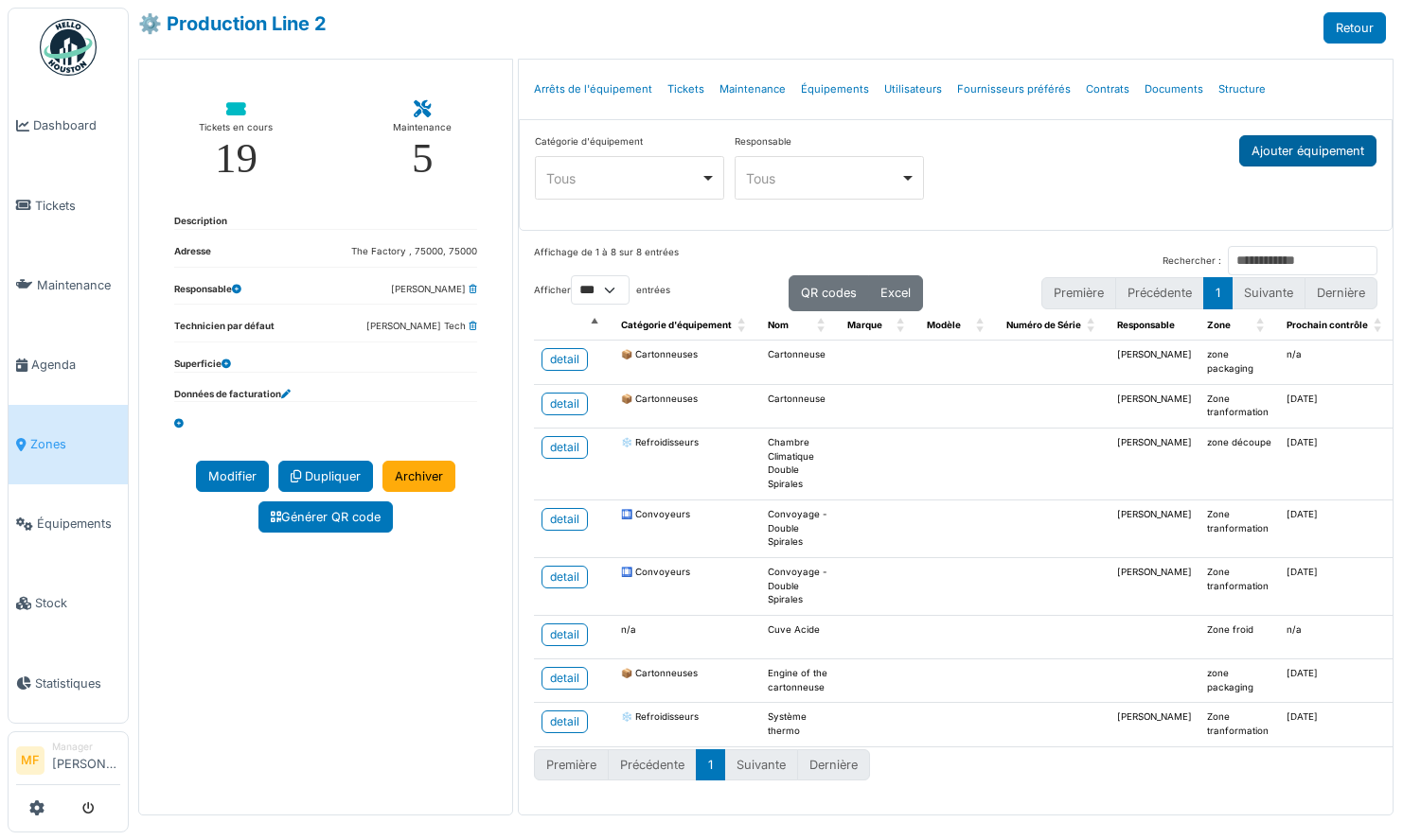
click at [1248, 143] on button "Ajouter équipement" at bounding box center [1308, 151] width 138 height 31
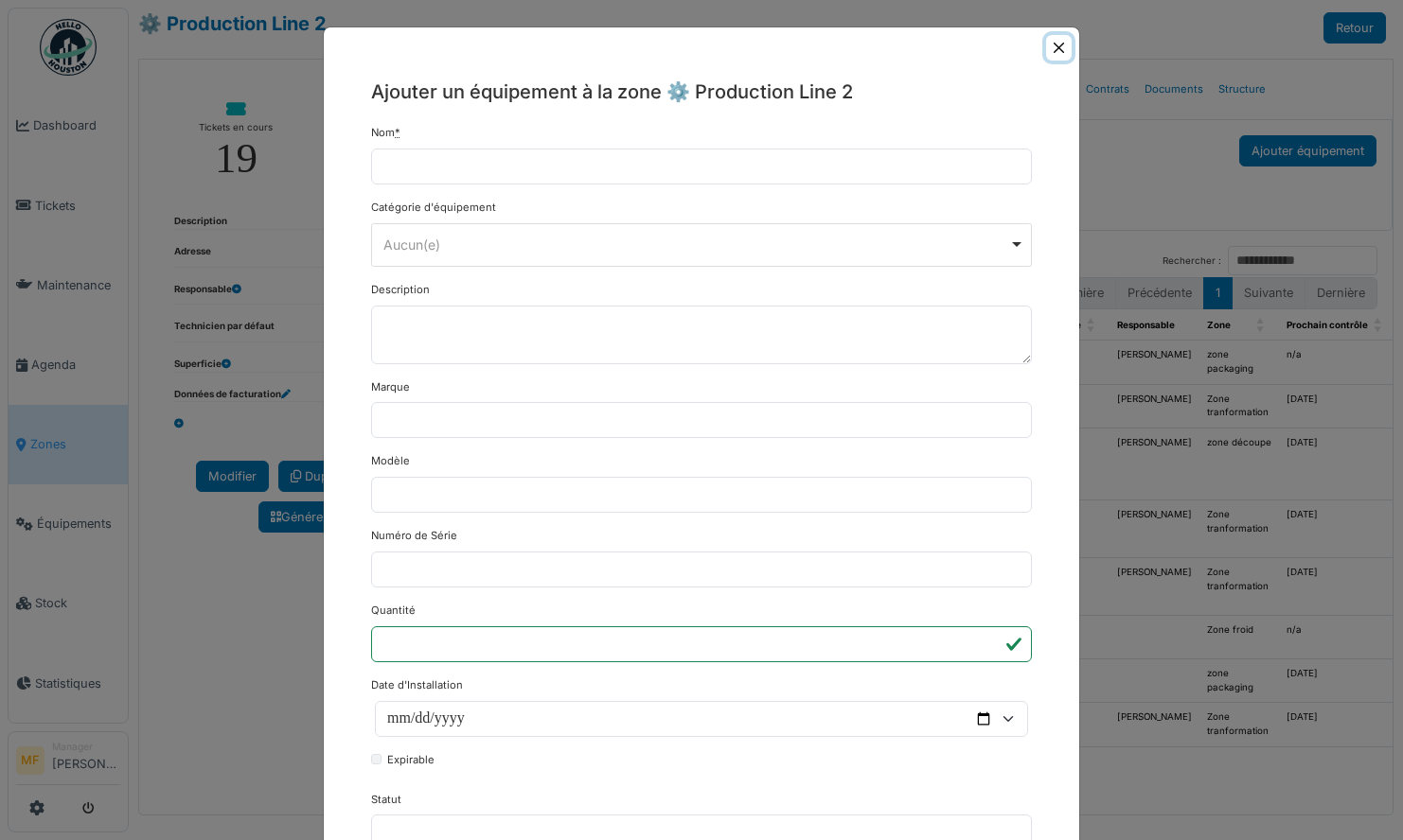
click at [1050, 50] on button "Close" at bounding box center [1059, 48] width 26 height 26
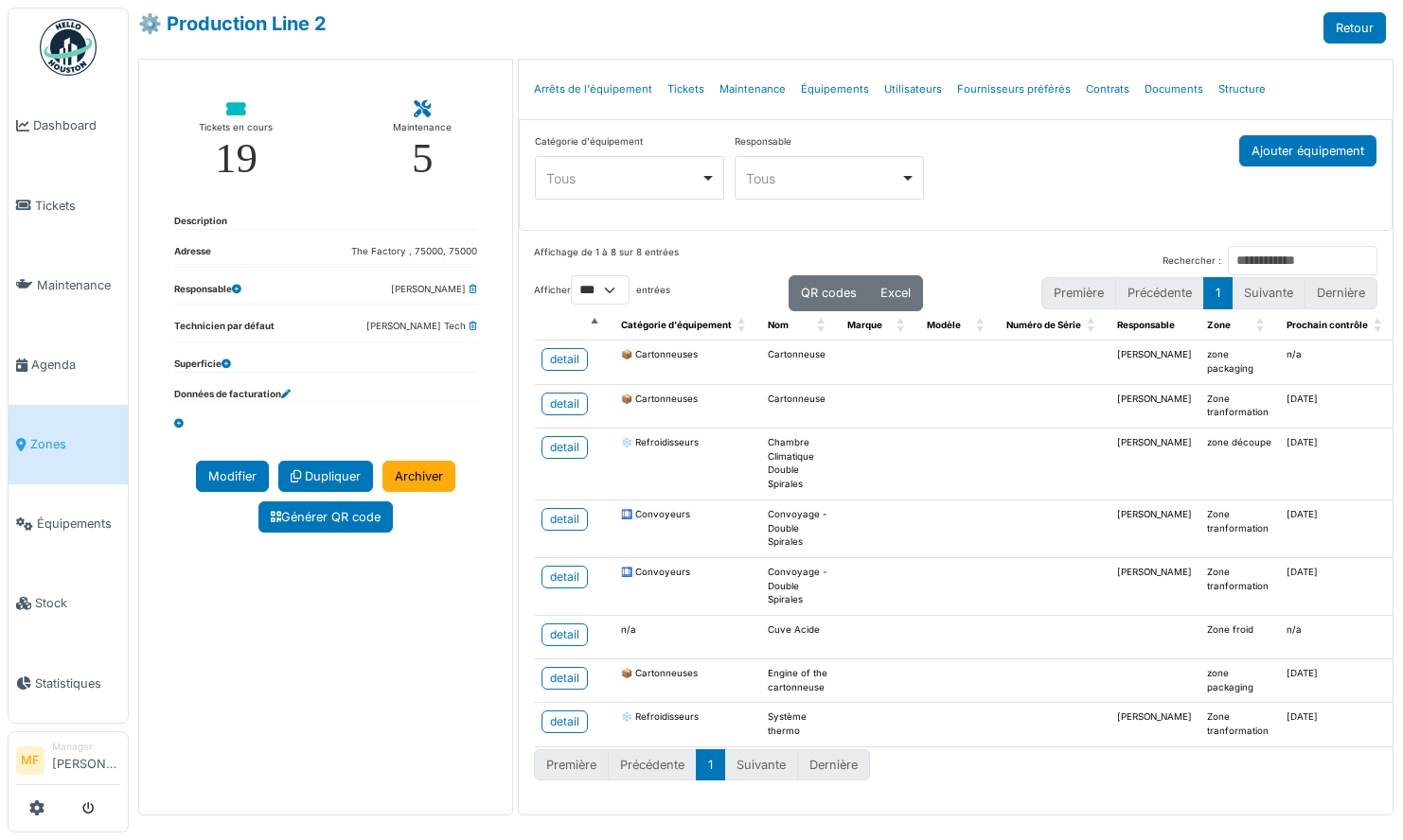
click at [71, 421] on link "Zones" at bounding box center [69, 445] width 120 height 80
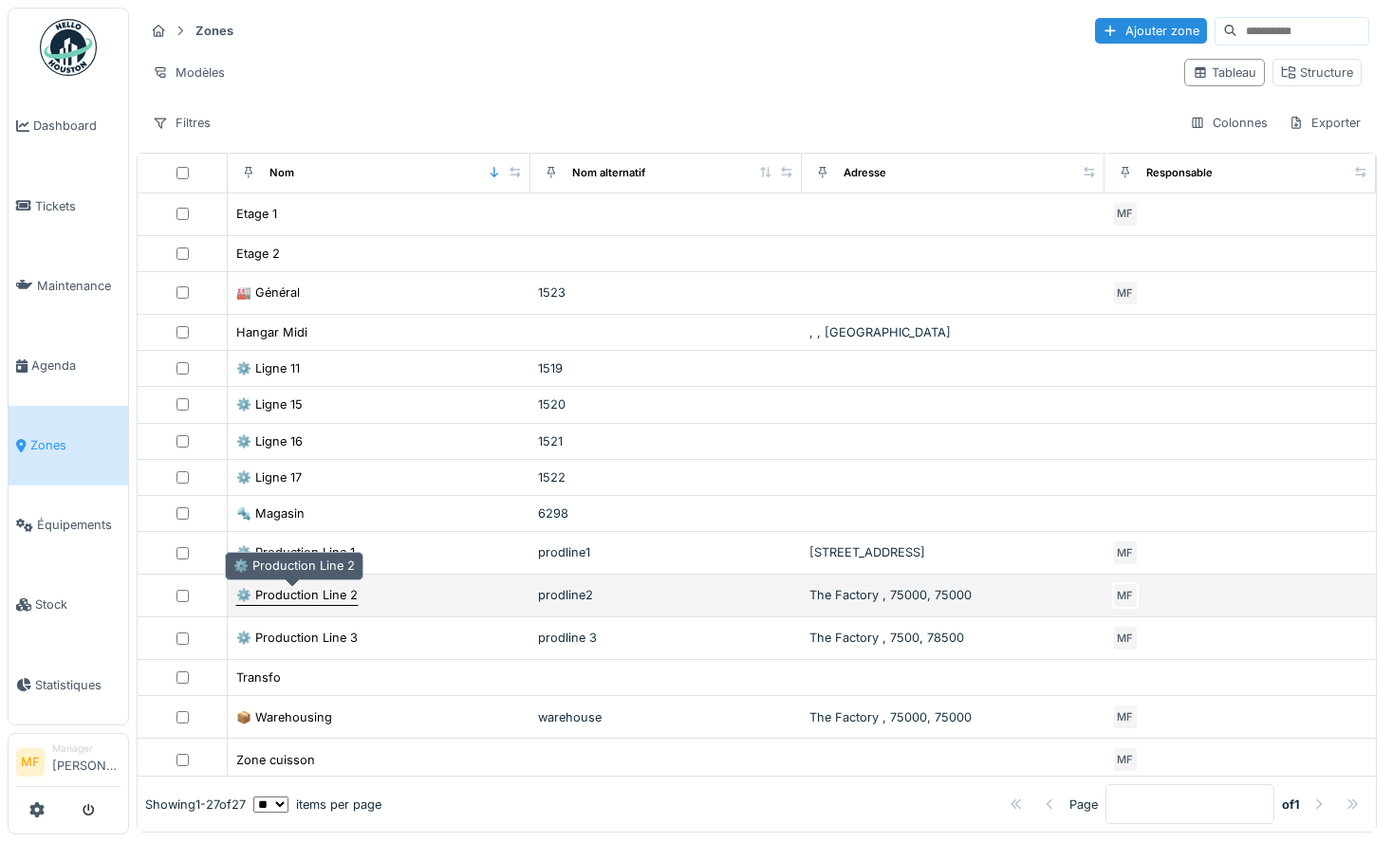
click at [306, 599] on div "⚙️ Production Line 2" at bounding box center [296, 595] width 121 height 18
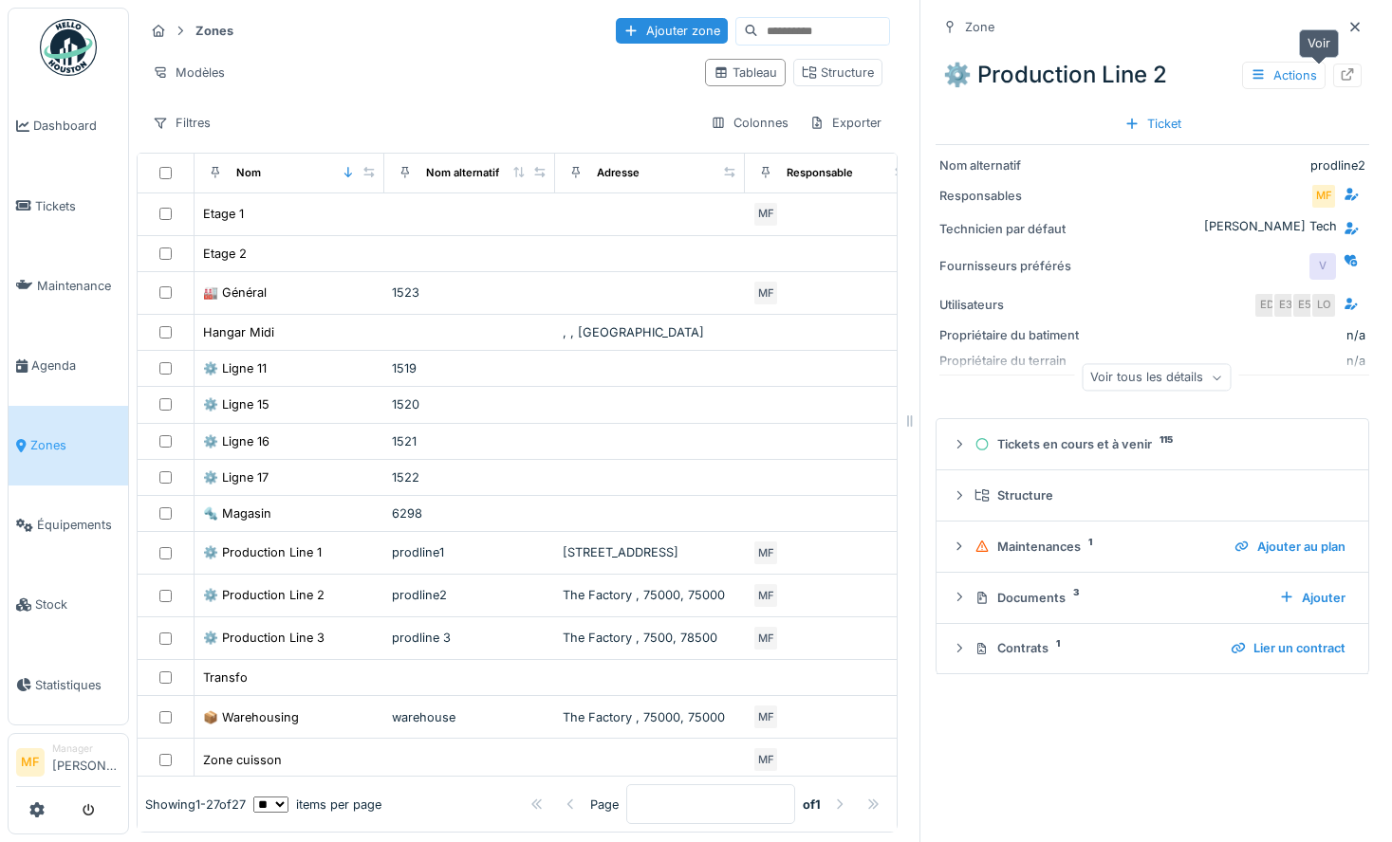
click at [1340, 71] on icon at bounding box center [1347, 74] width 15 height 12
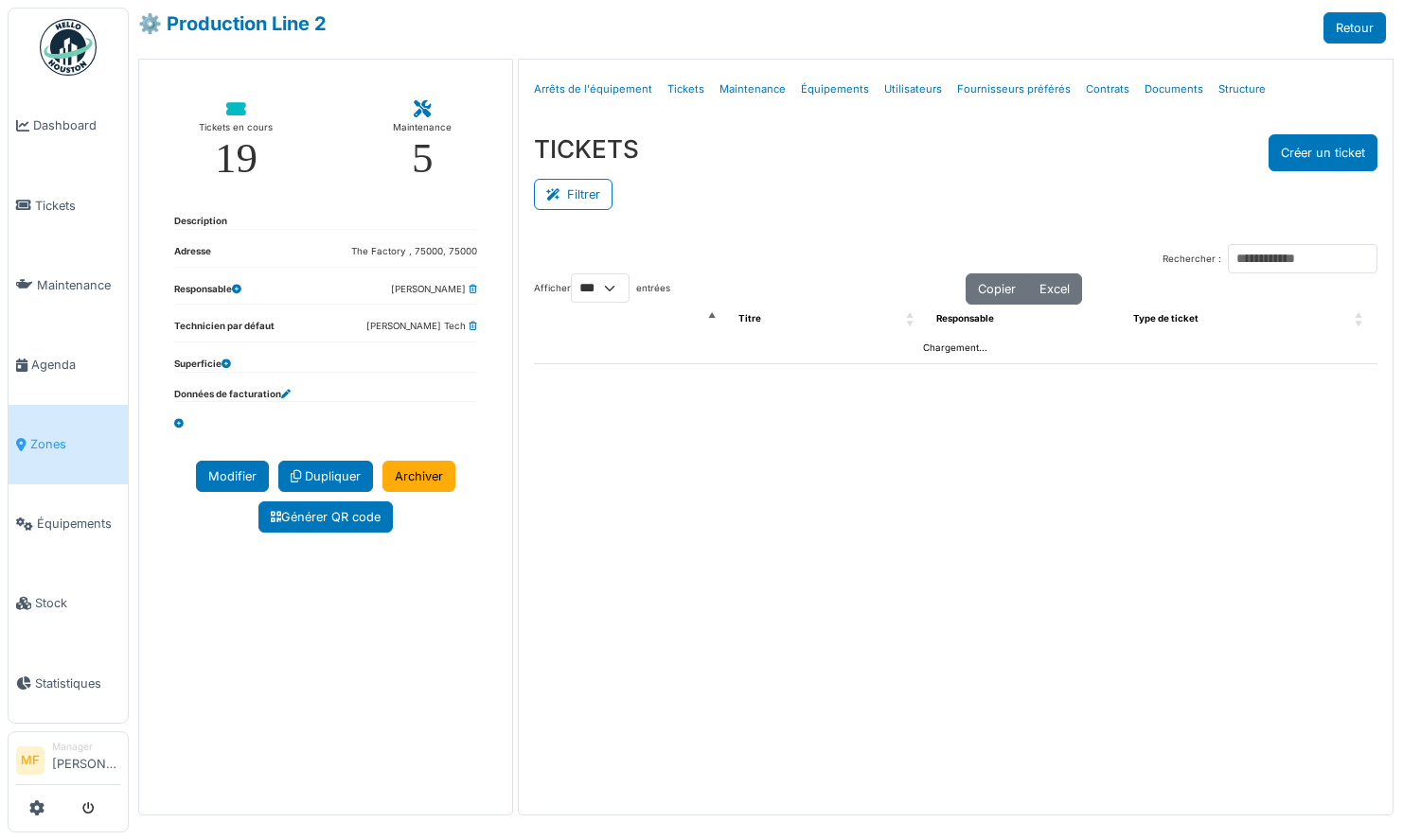
select select "***"
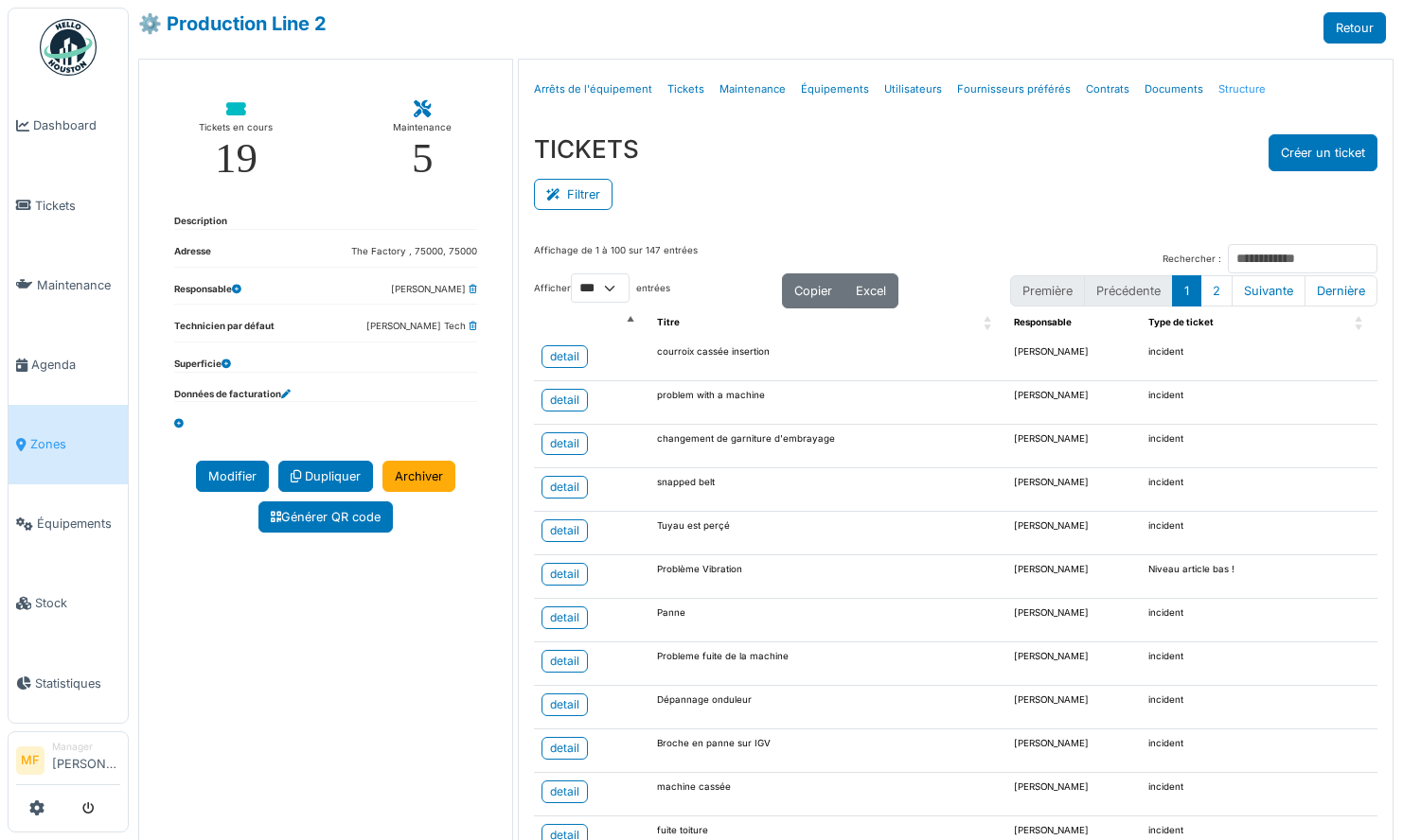
click at [1229, 89] on link "Structure" at bounding box center [1241, 89] width 63 height 45
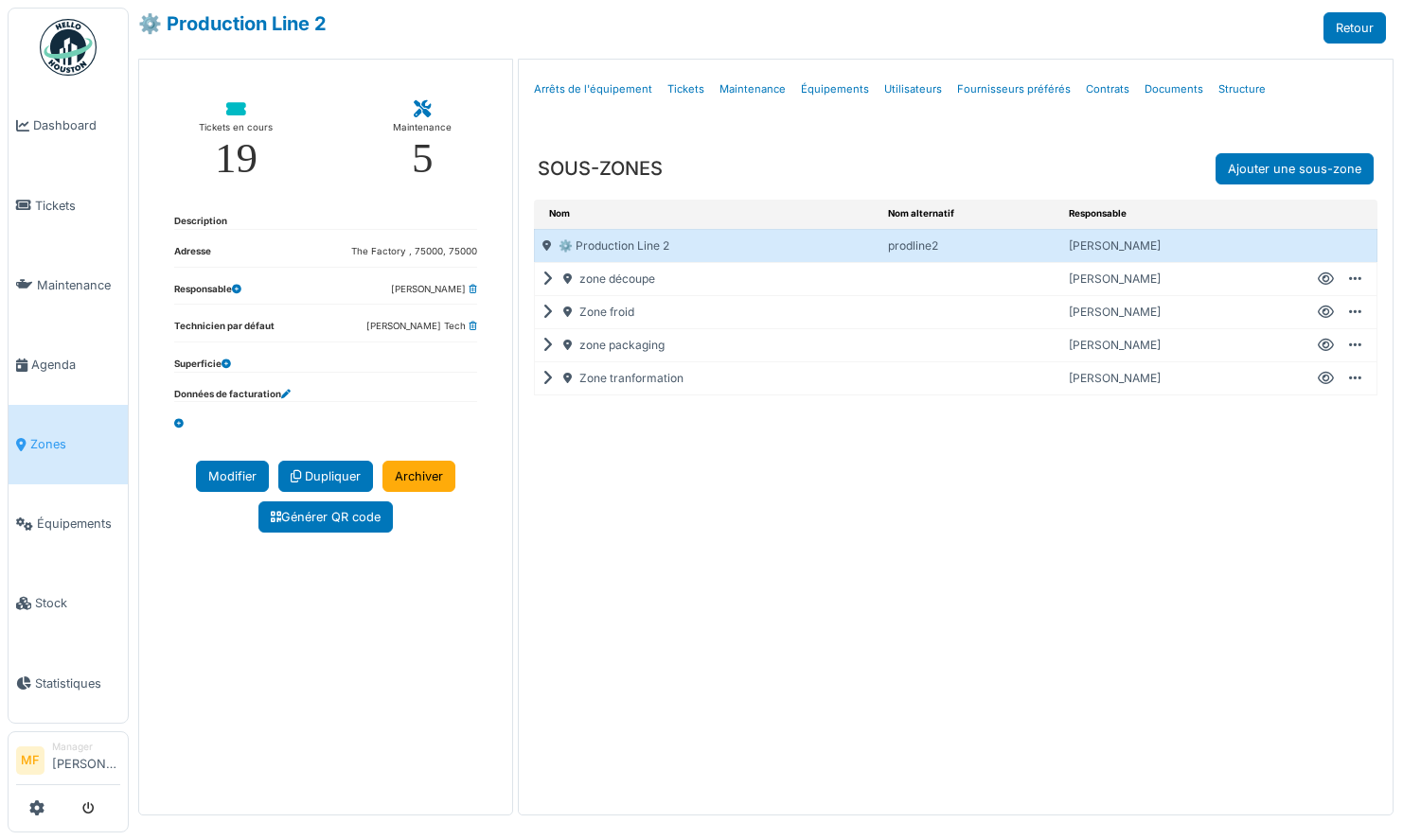
click at [558, 342] on div "zone packaging" at bounding box center [707, 345] width 346 height 32
click at [550, 345] on icon at bounding box center [552, 345] width 18 height 1
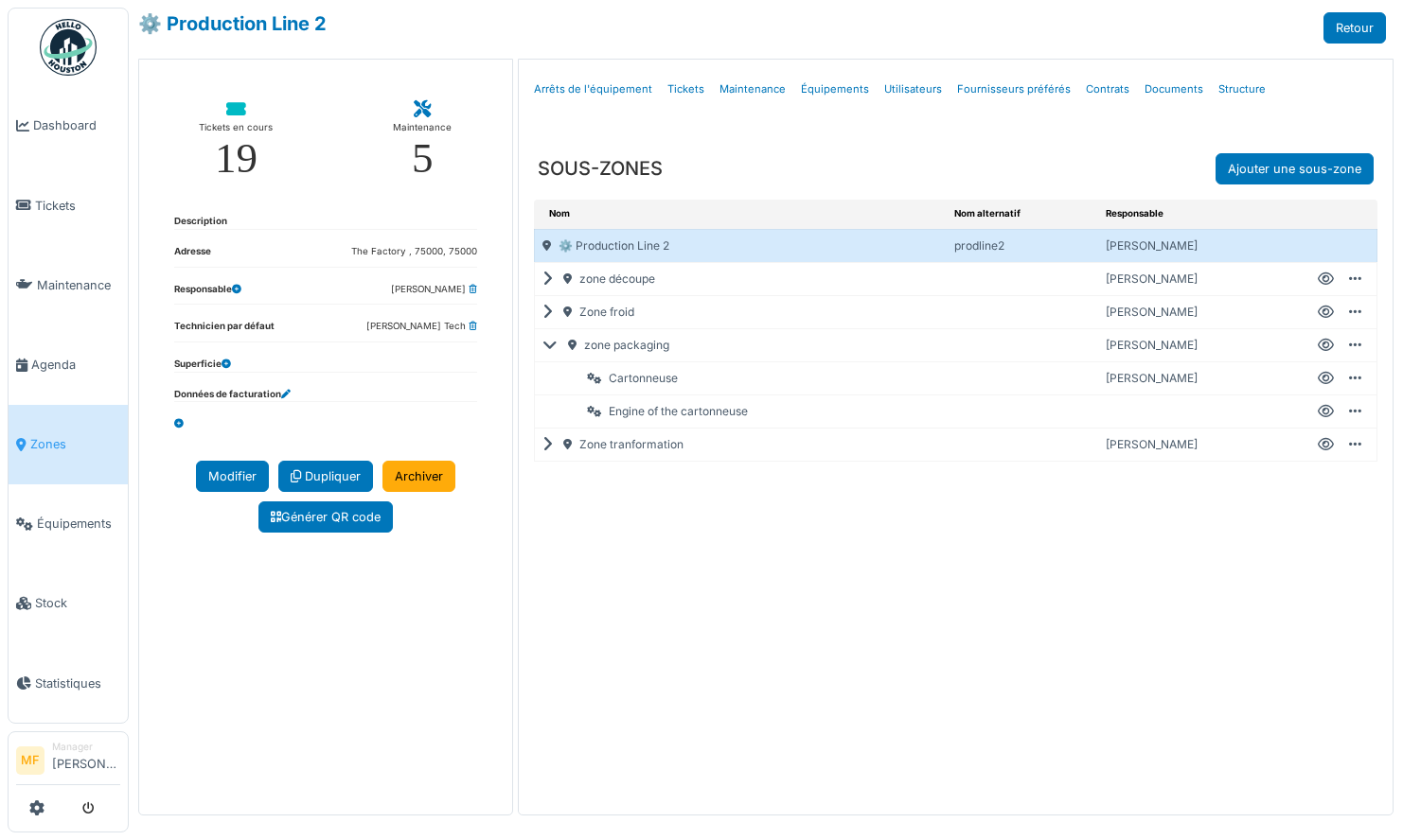
click at [1353, 379] on icon at bounding box center [1355, 378] width 12 height 1
click at [858, 583] on div "Nom Nom alternatif Responsable ⚙️ Production Line 2 prodline2 Michael Factorio …" at bounding box center [956, 494] width 874 height 589
click at [62, 515] on span "Équipements" at bounding box center [78, 524] width 83 height 18
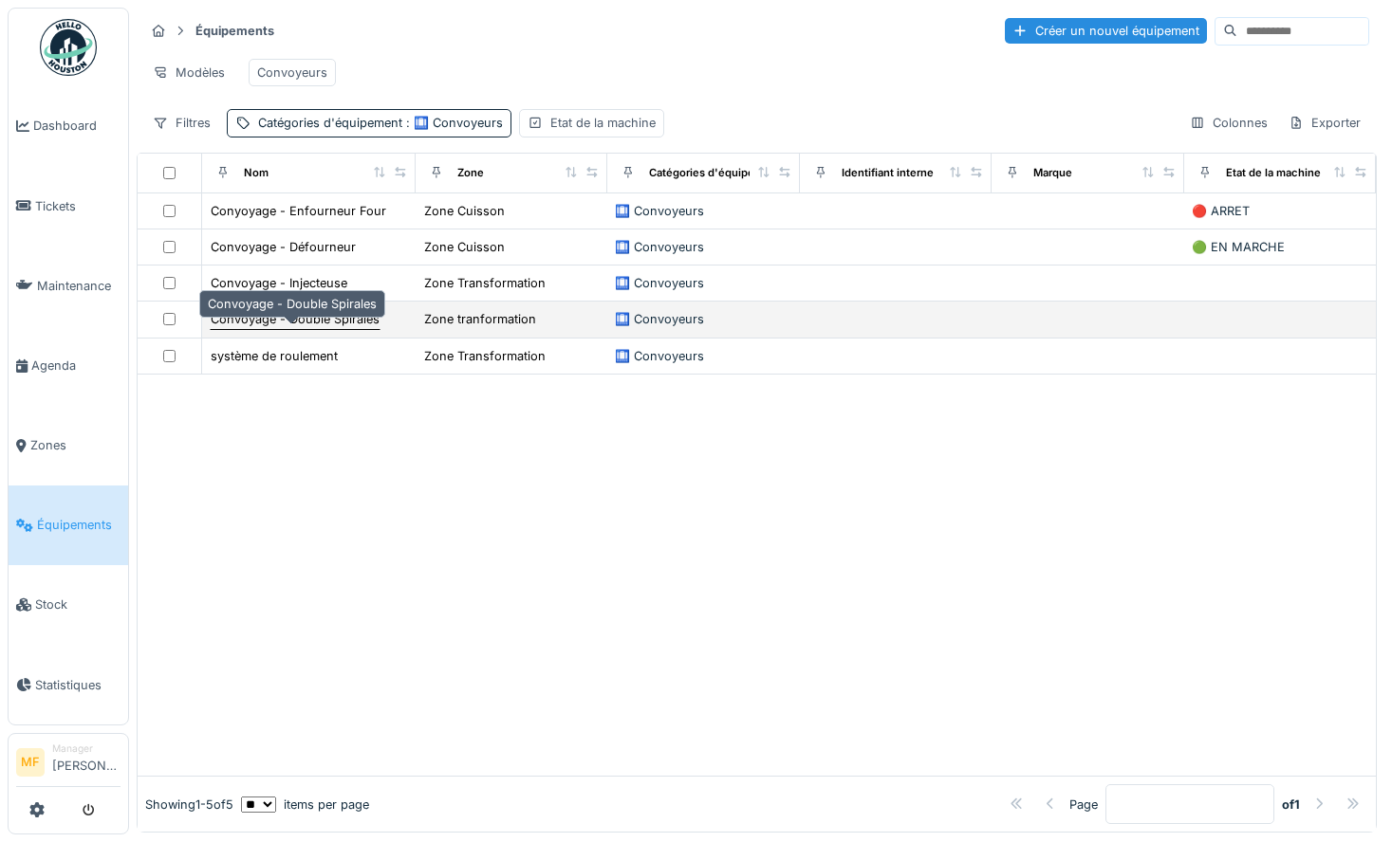
click at [281, 328] on div "Convoyage - Double Spirales" at bounding box center [295, 319] width 169 height 18
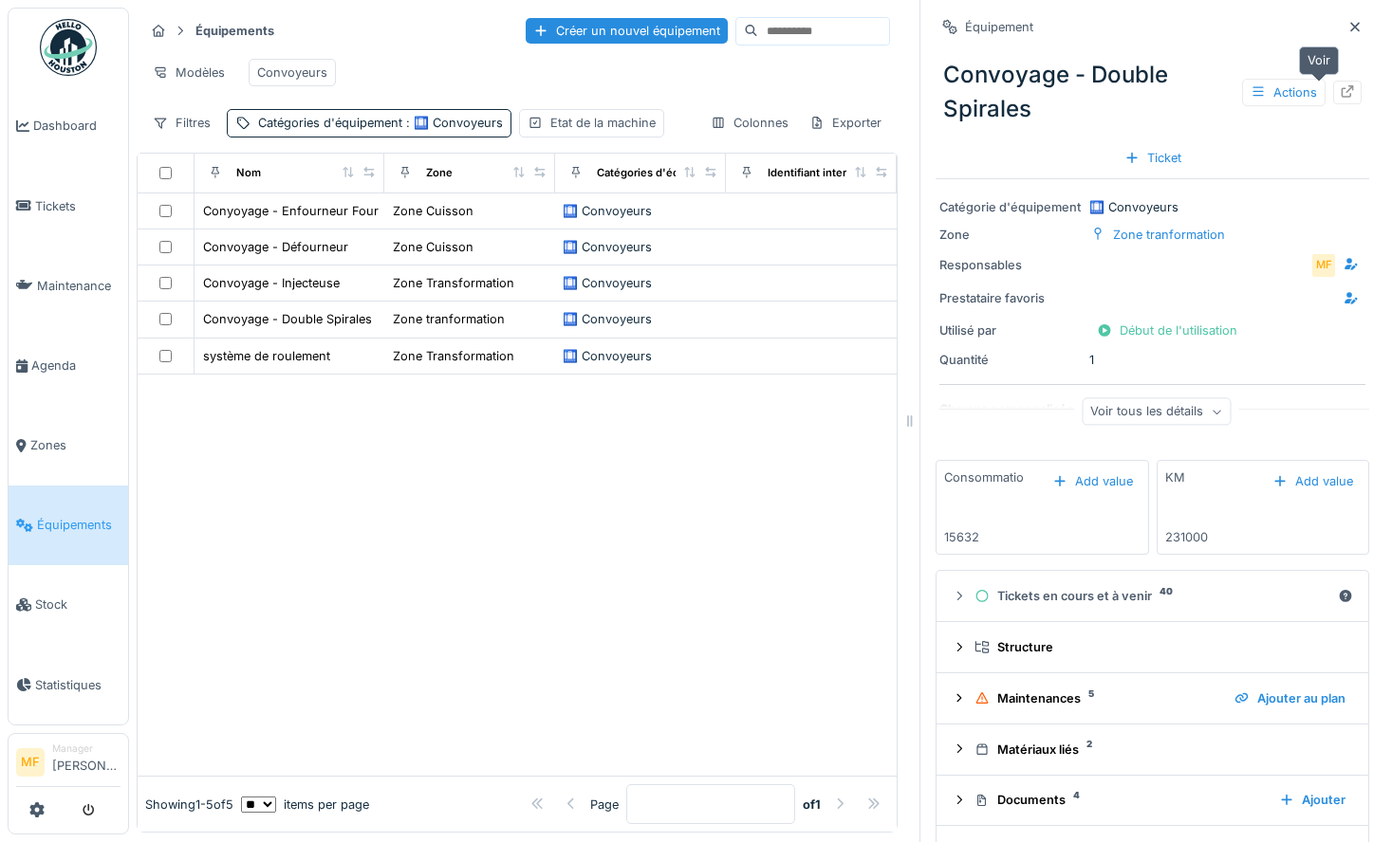
click at [1340, 93] on icon at bounding box center [1347, 91] width 15 height 12
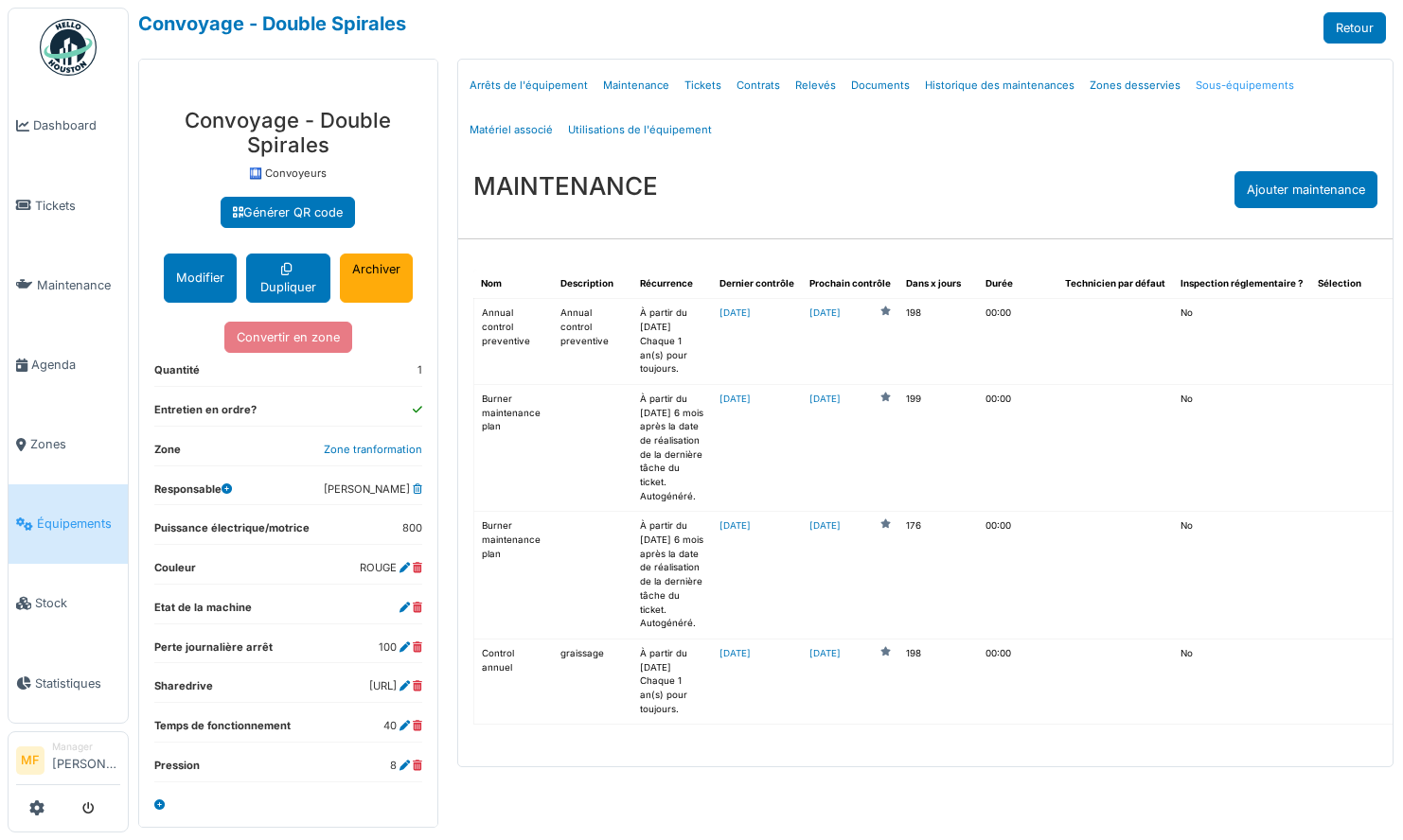
click at [1191, 92] on link "Sous-équipements" at bounding box center [1245, 86] width 114 height 45
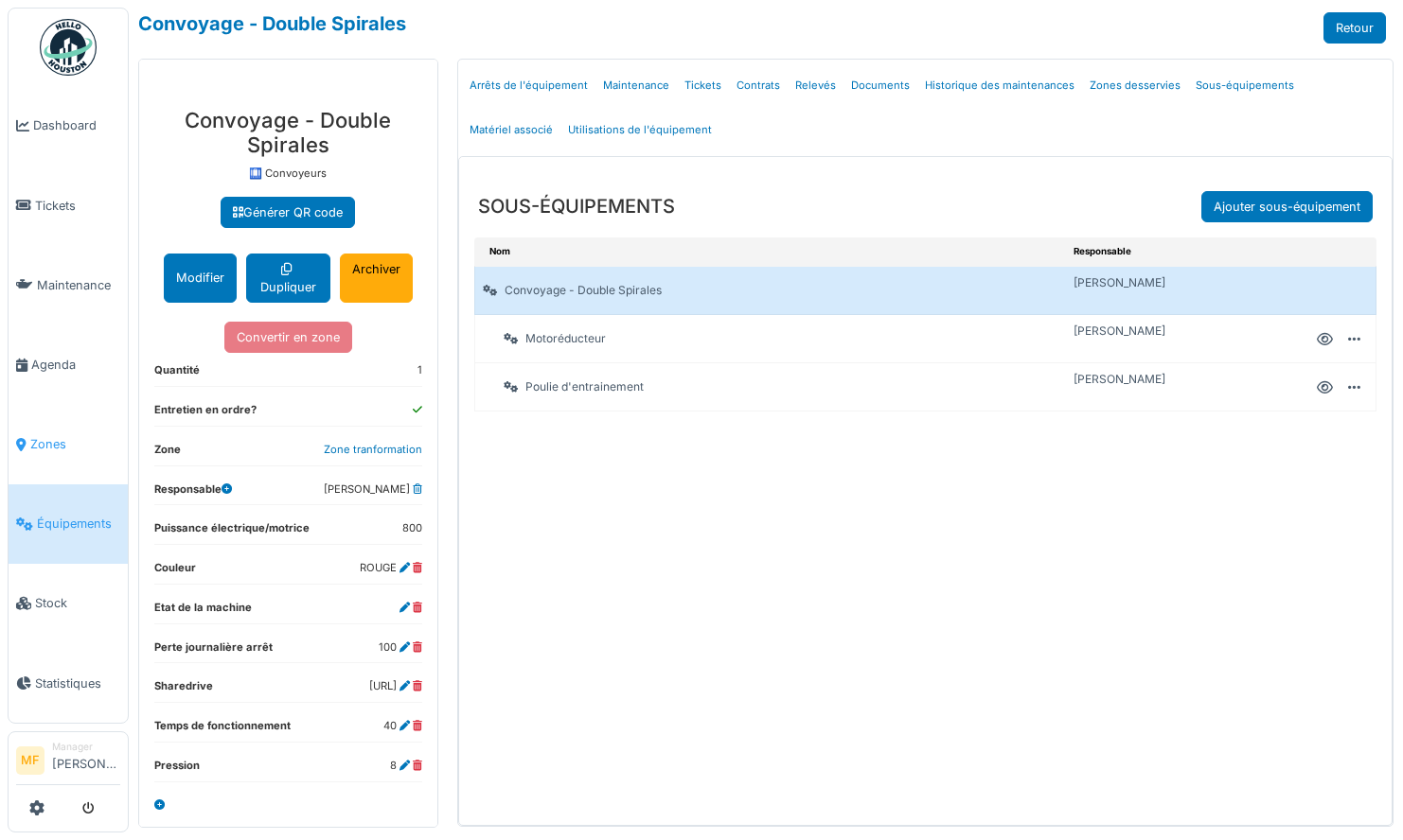
click at [58, 437] on span "Zones" at bounding box center [75, 444] width 90 height 18
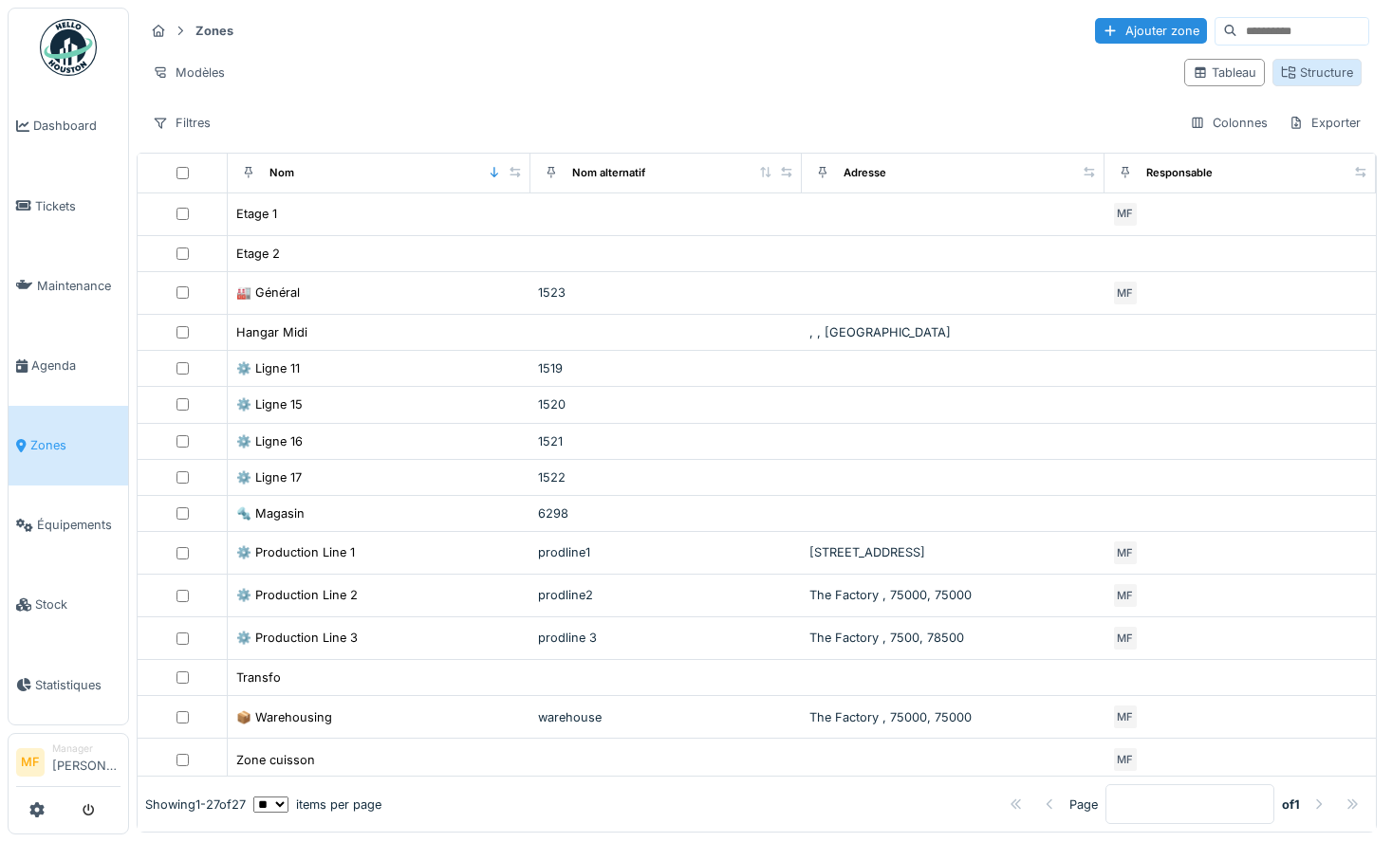
click at [1287, 78] on div "Structure" at bounding box center [1317, 73] width 72 height 18
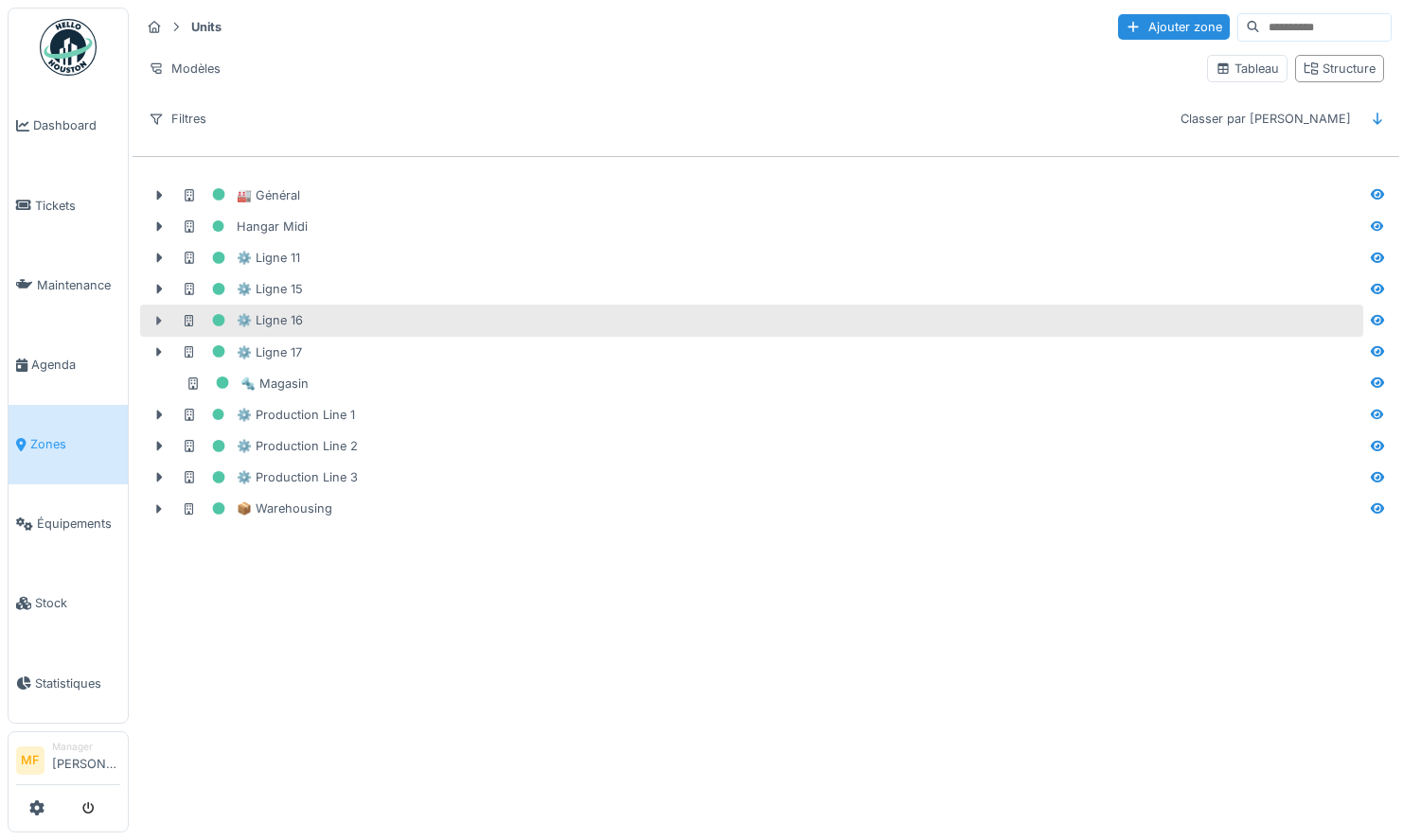
click at [155, 315] on icon at bounding box center [159, 321] width 15 height 12
